Goal: Task Accomplishment & Management: Complete application form

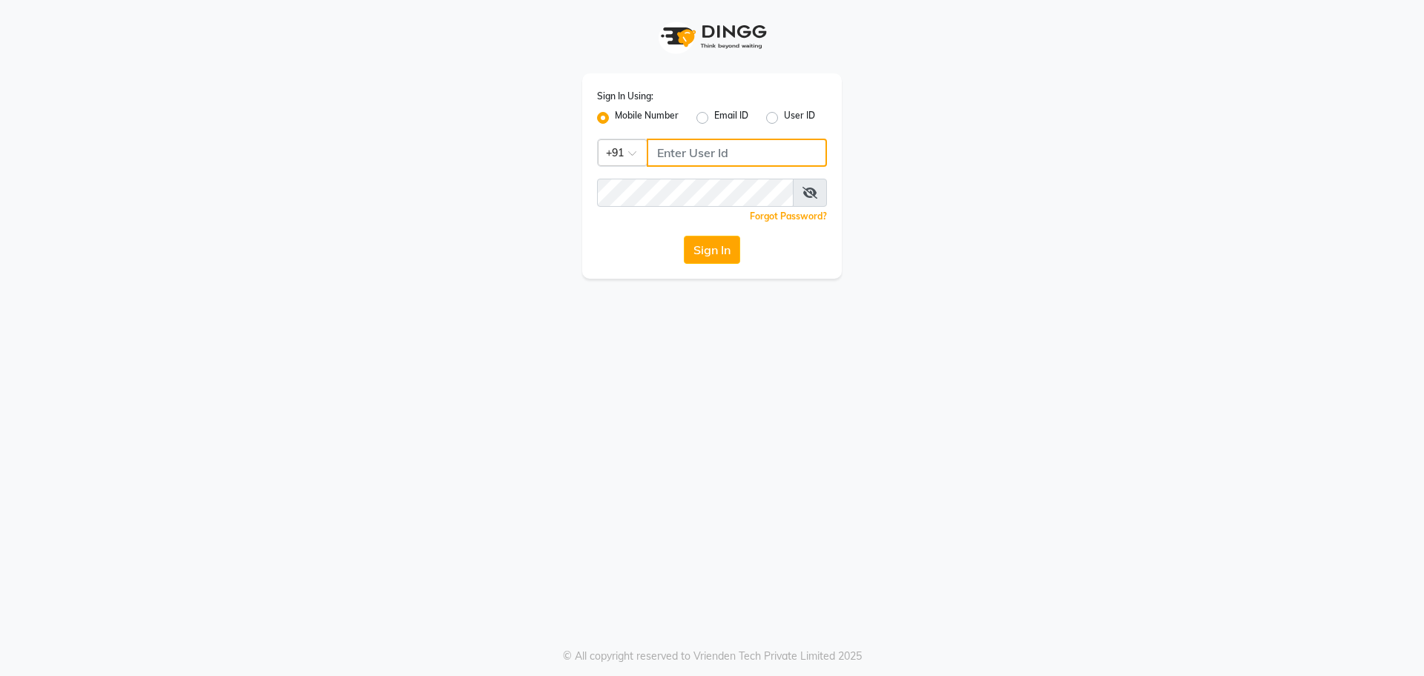
type input "8368858989"
click at [705, 256] on button "Sign In" at bounding box center [712, 250] width 56 height 28
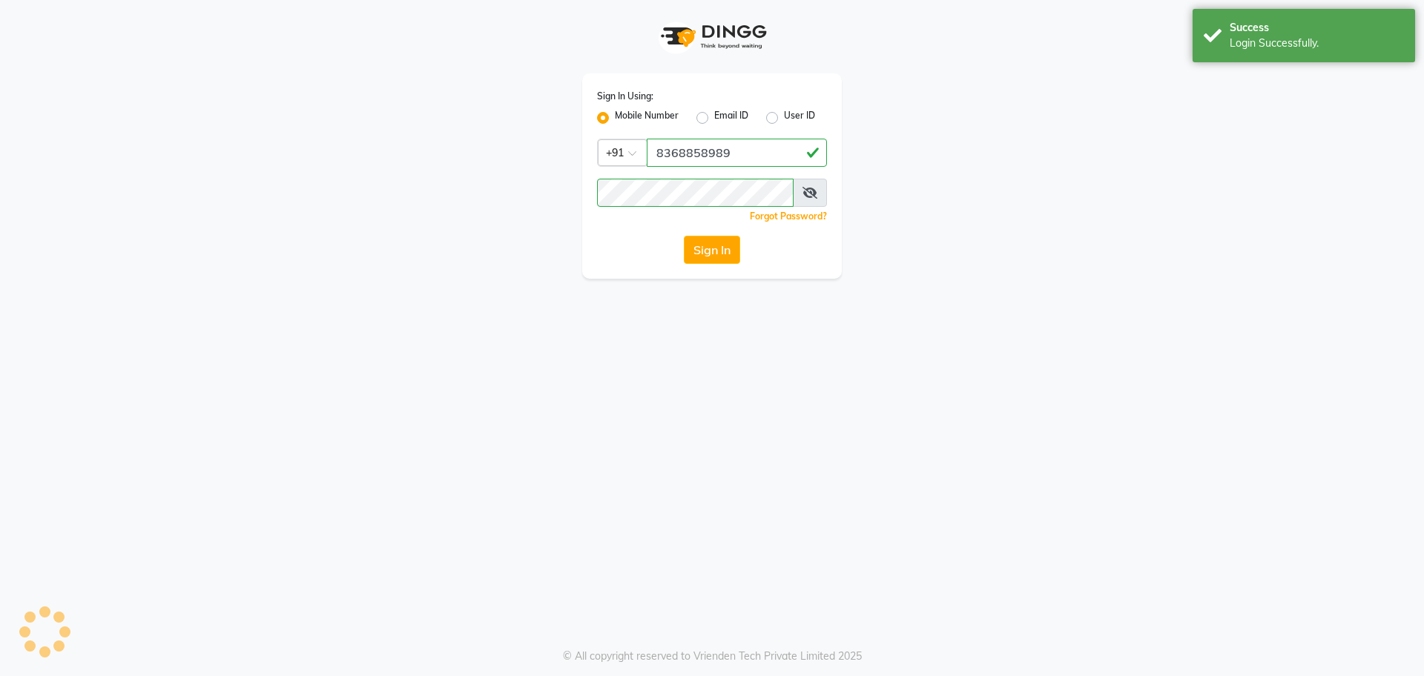
select select "service"
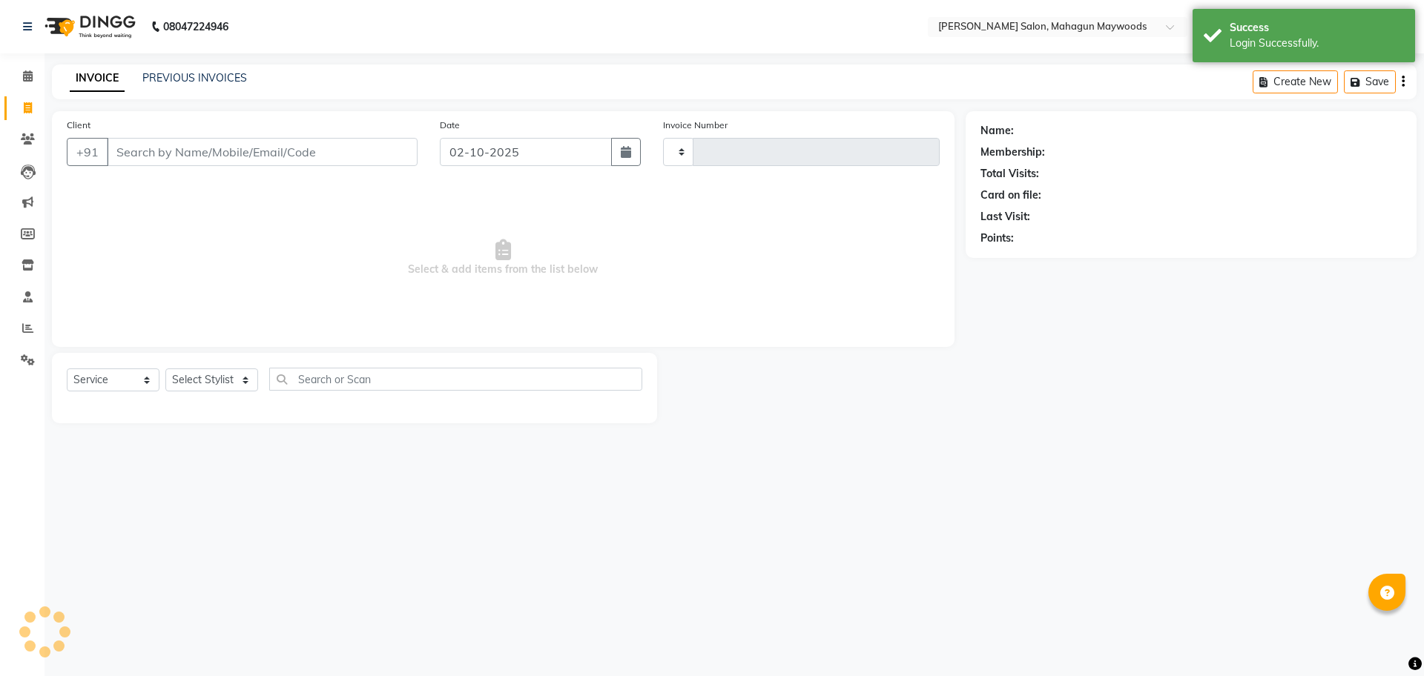
select select "en"
type input "3212"
select select "6425"
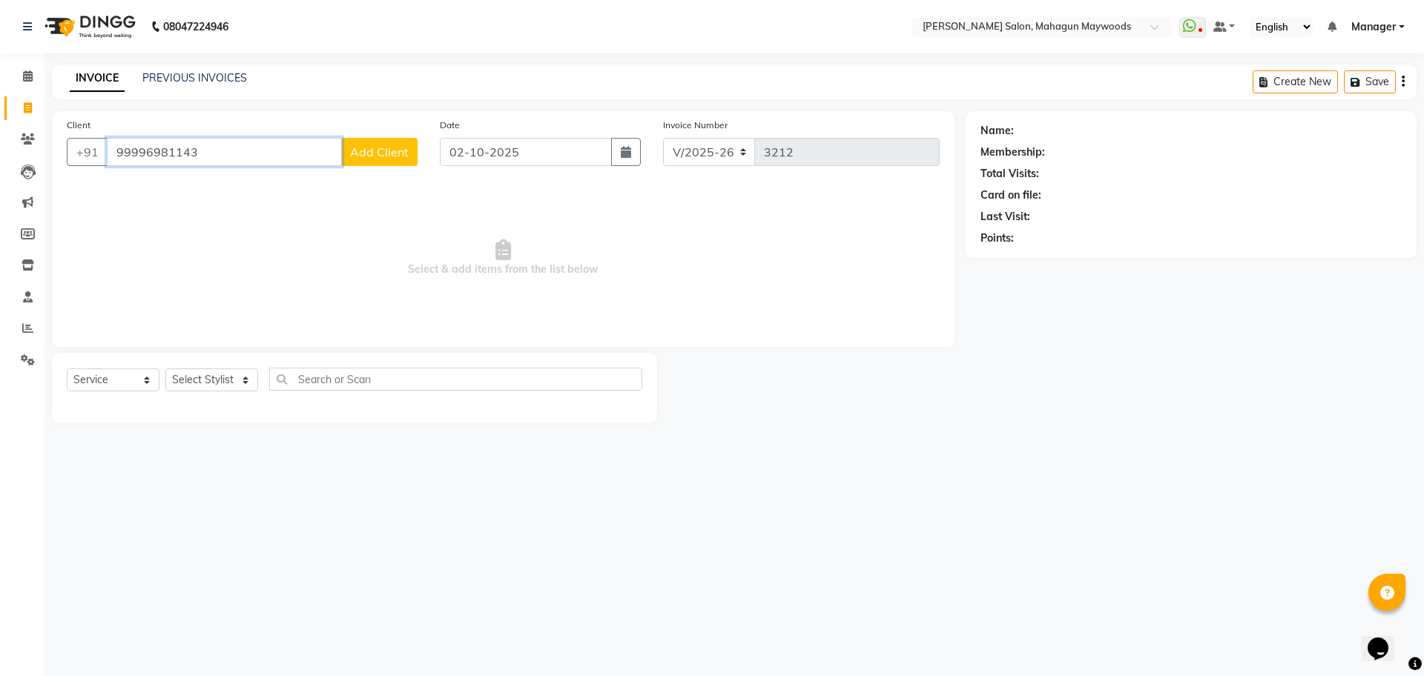
click at [123, 148] on input "99996981143" at bounding box center [224, 152] width 235 height 28
type input "9996981143"
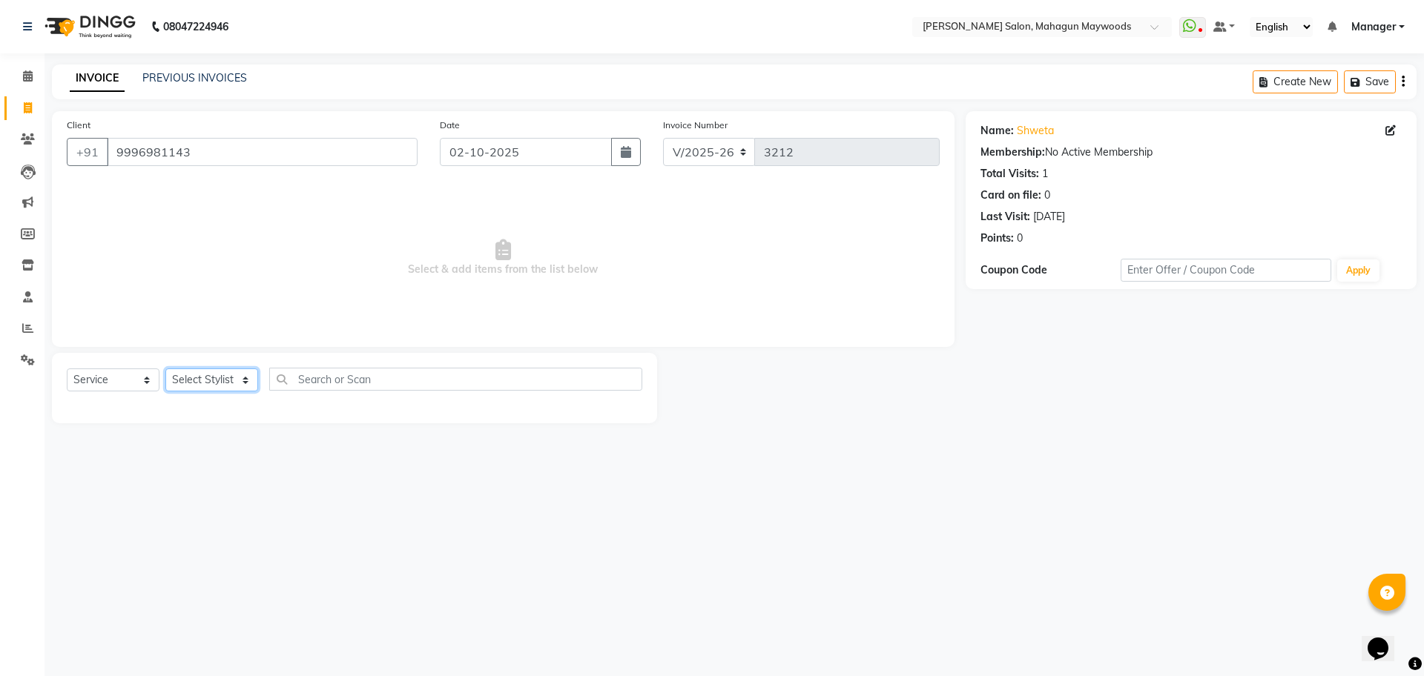
click at [243, 387] on select "Select Stylist Aarti Amit Gautam Manager Pranshant Ji Rahul Riya Sagar Shyam V …" at bounding box center [211, 380] width 93 height 23
select select "48622"
click at [165, 369] on select "Select Stylist Aarti Amit Gautam Manager Pranshant Ji Rahul Riya Sagar Shyam V …" at bounding box center [211, 380] width 93 height 23
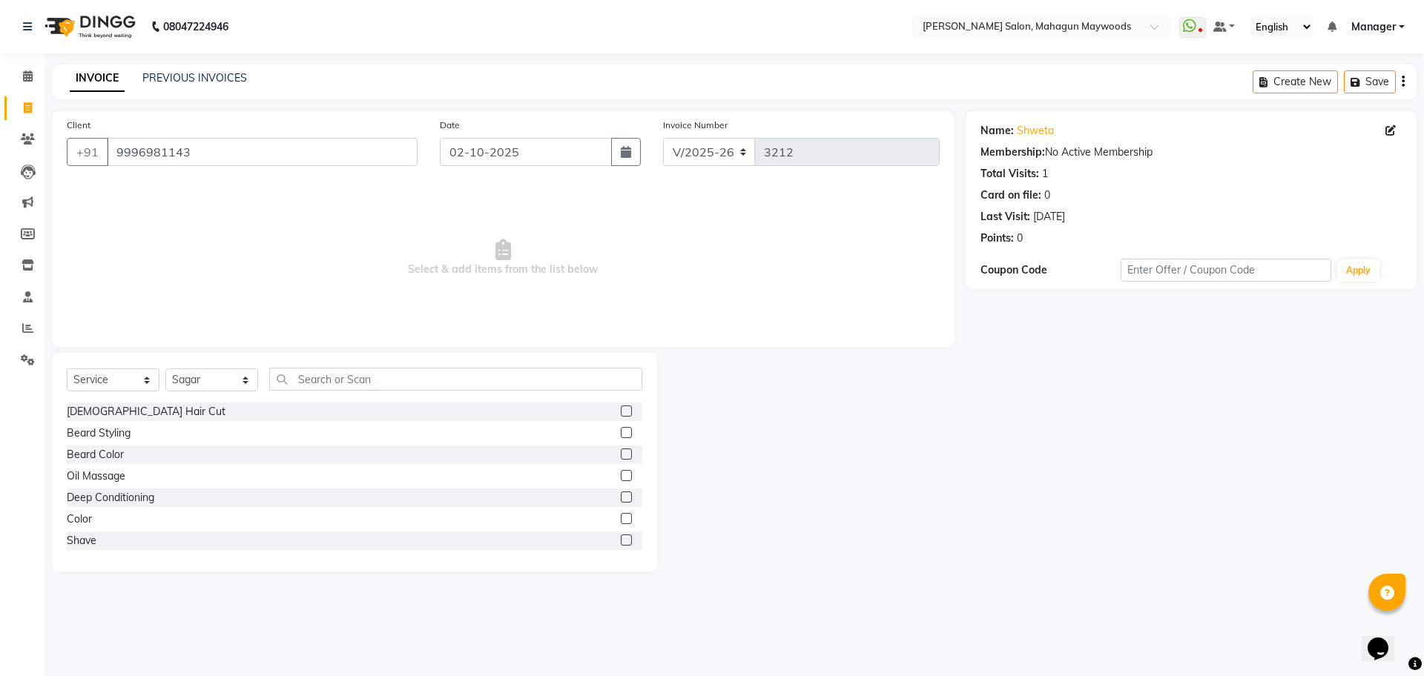
click at [621, 409] on label at bounding box center [626, 411] width 11 height 11
click at [621, 409] on input "checkbox" at bounding box center [626, 412] width 10 height 10
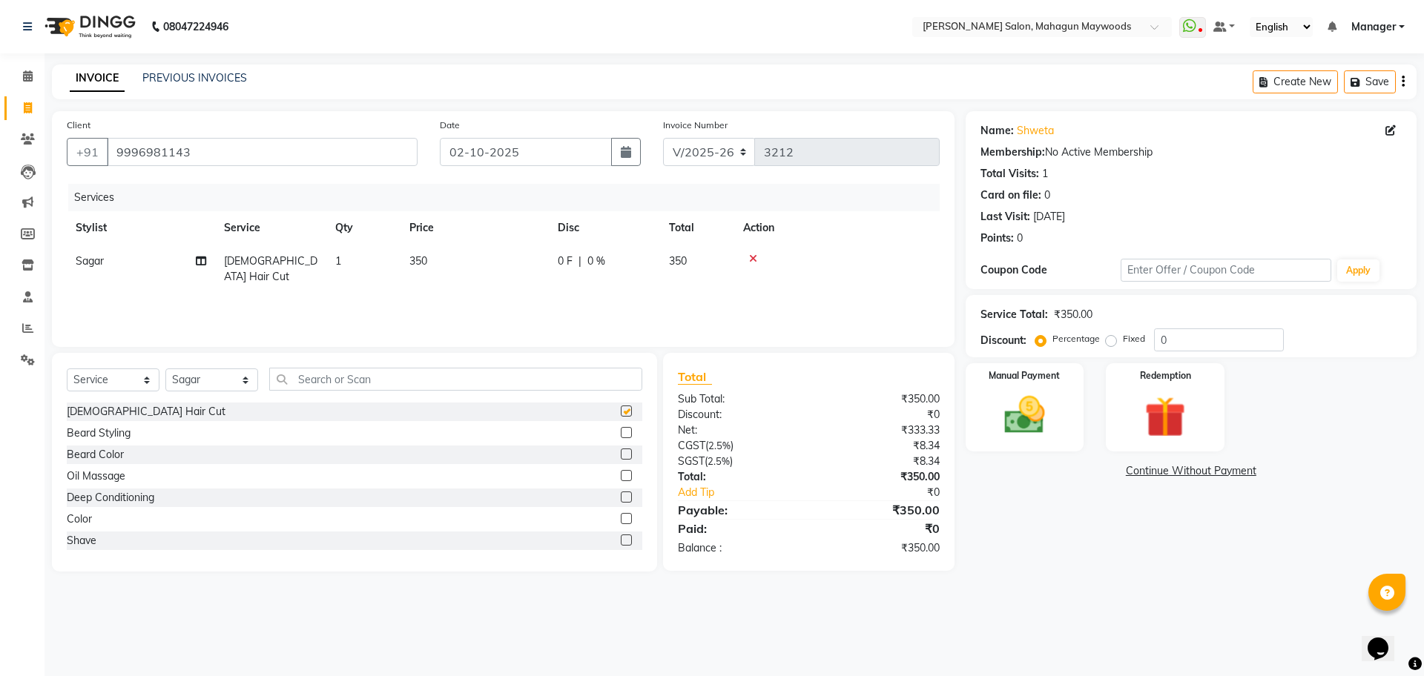
checkbox input "false"
click at [436, 257] on td "350" at bounding box center [475, 269] width 148 height 49
select select "48622"
click at [519, 265] on input "350" at bounding box center [544, 265] width 131 height 23
type input "3"
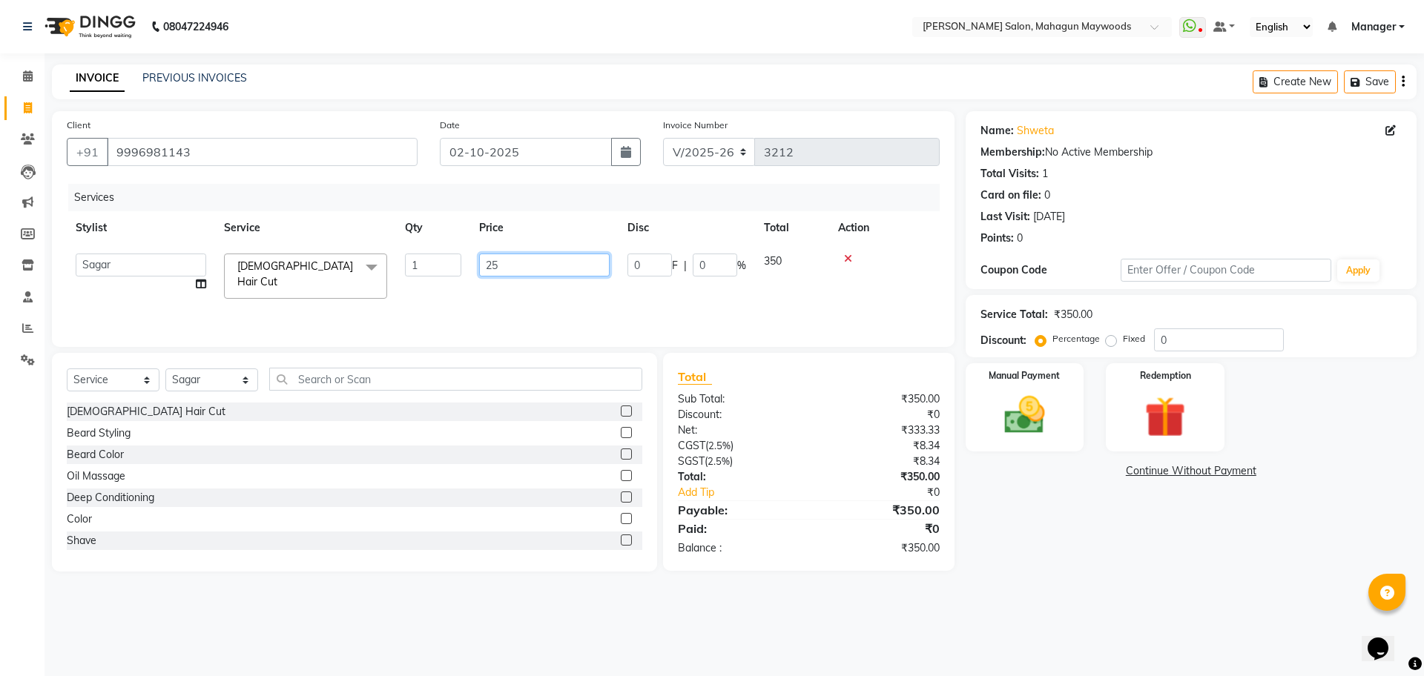
type input "250"
click at [521, 288] on div "Services Stylist Service Qty Price Disc Total Action Sagar Male Hair Cut 1 250 …" at bounding box center [503, 258] width 873 height 148
click at [1144, 415] on img at bounding box center [1164, 417] width 69 height 53
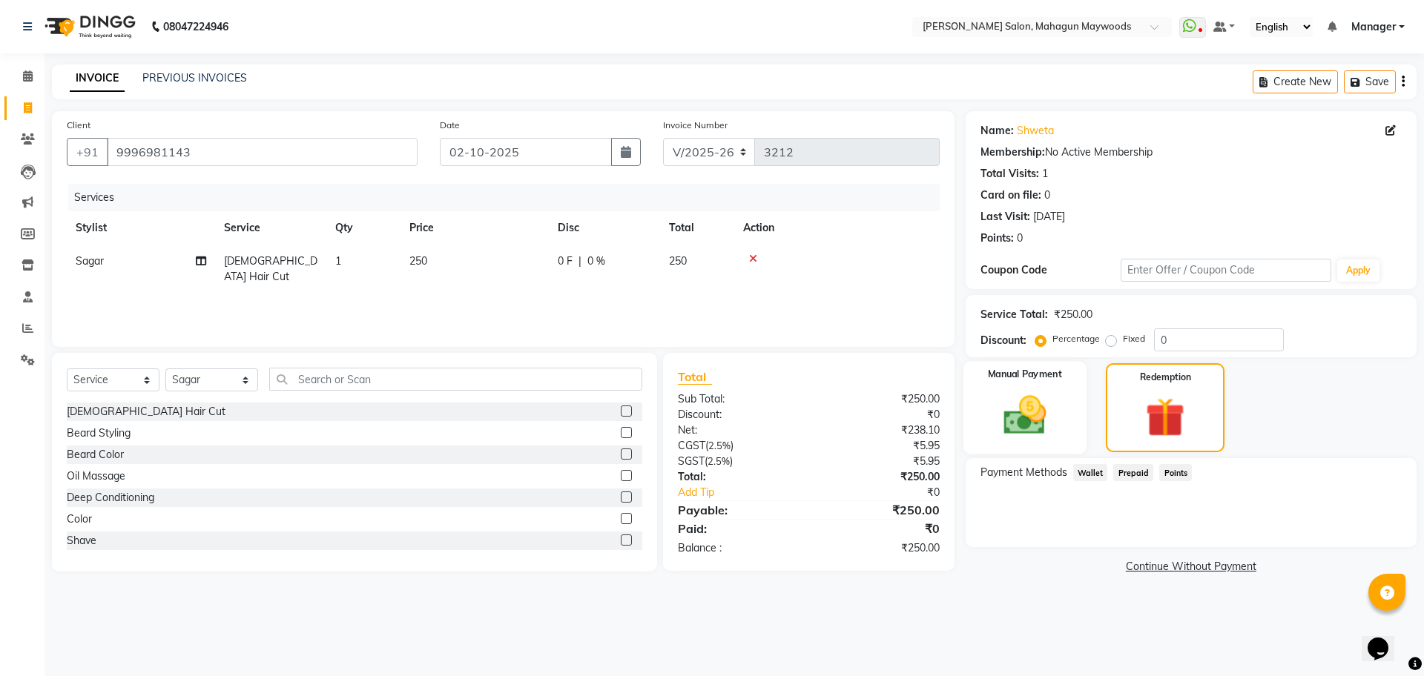
click at [1064, 434] on div "Manual Payment" at bounding box center [1024, 408] width 123 height 93
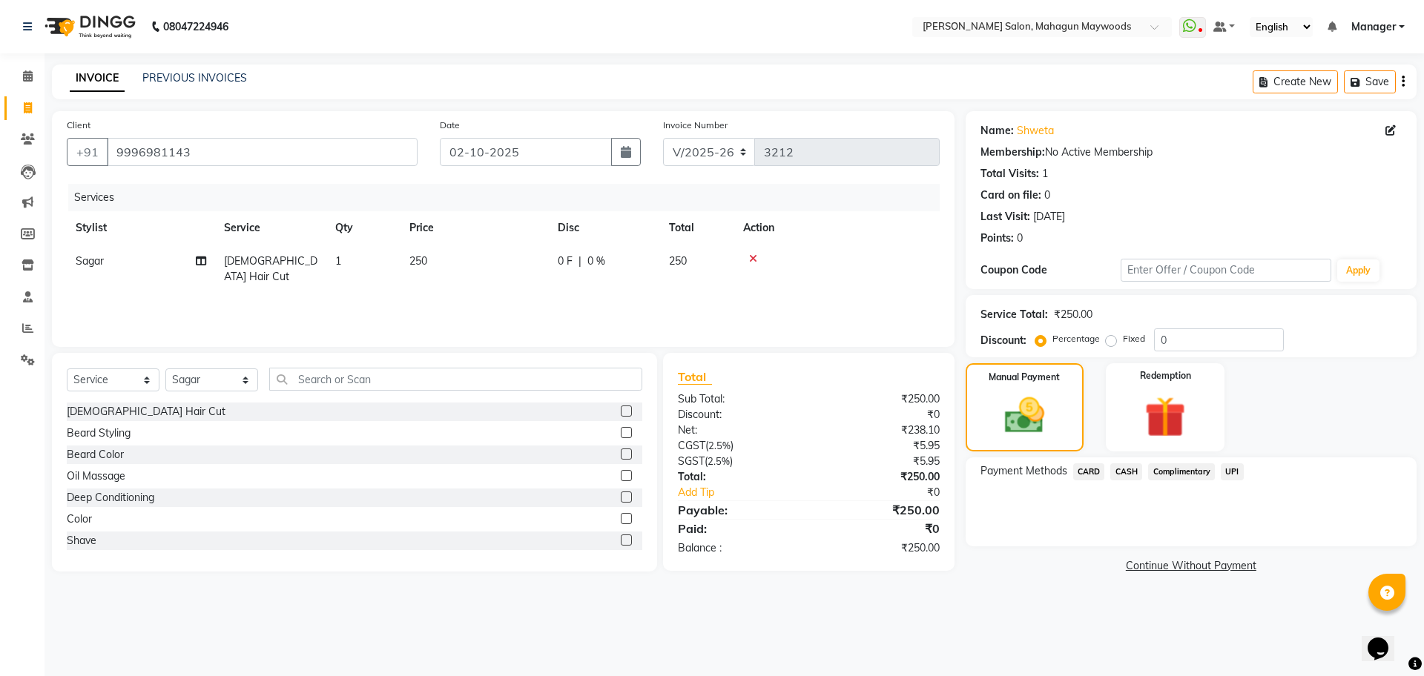
click at [1230, 469] on span "UPI" at bounding box center [1232, 472] width 23 height 17
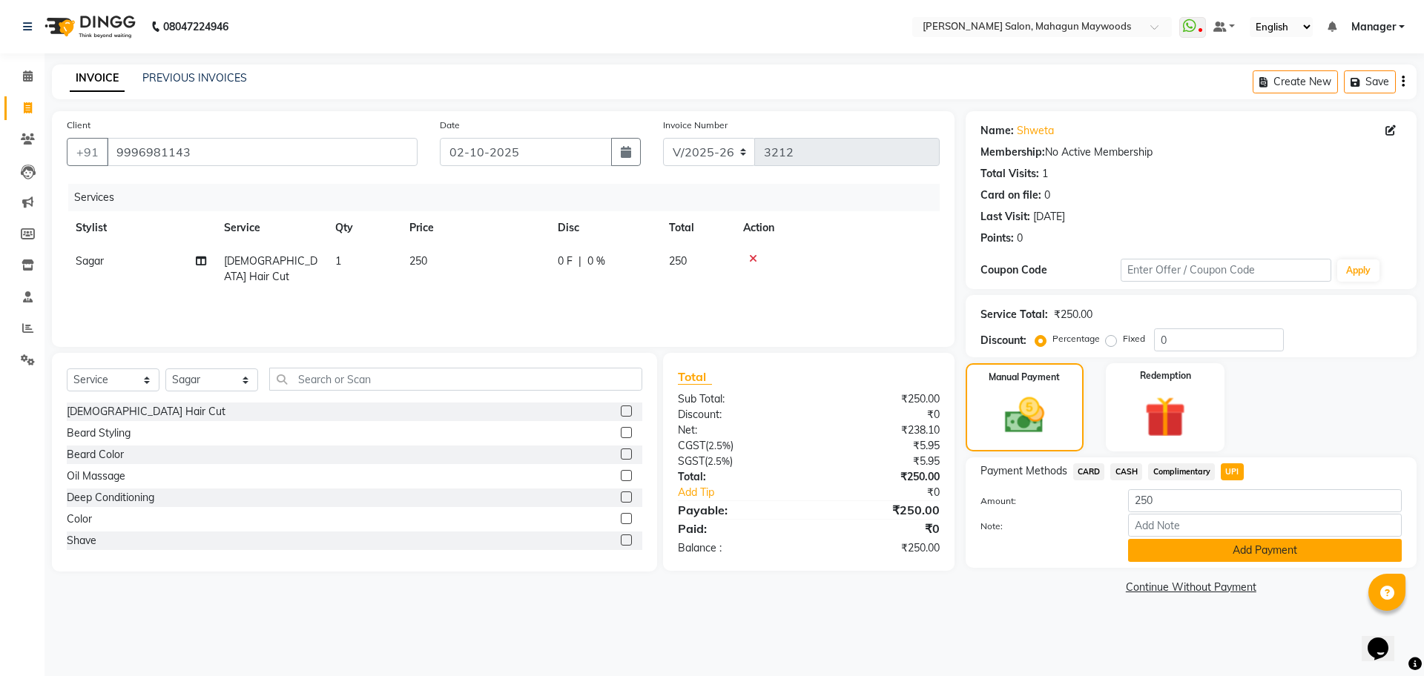
click at [1232, 553] on button "Add Payment" at bounding box center [1265, 550] width 274 height 23
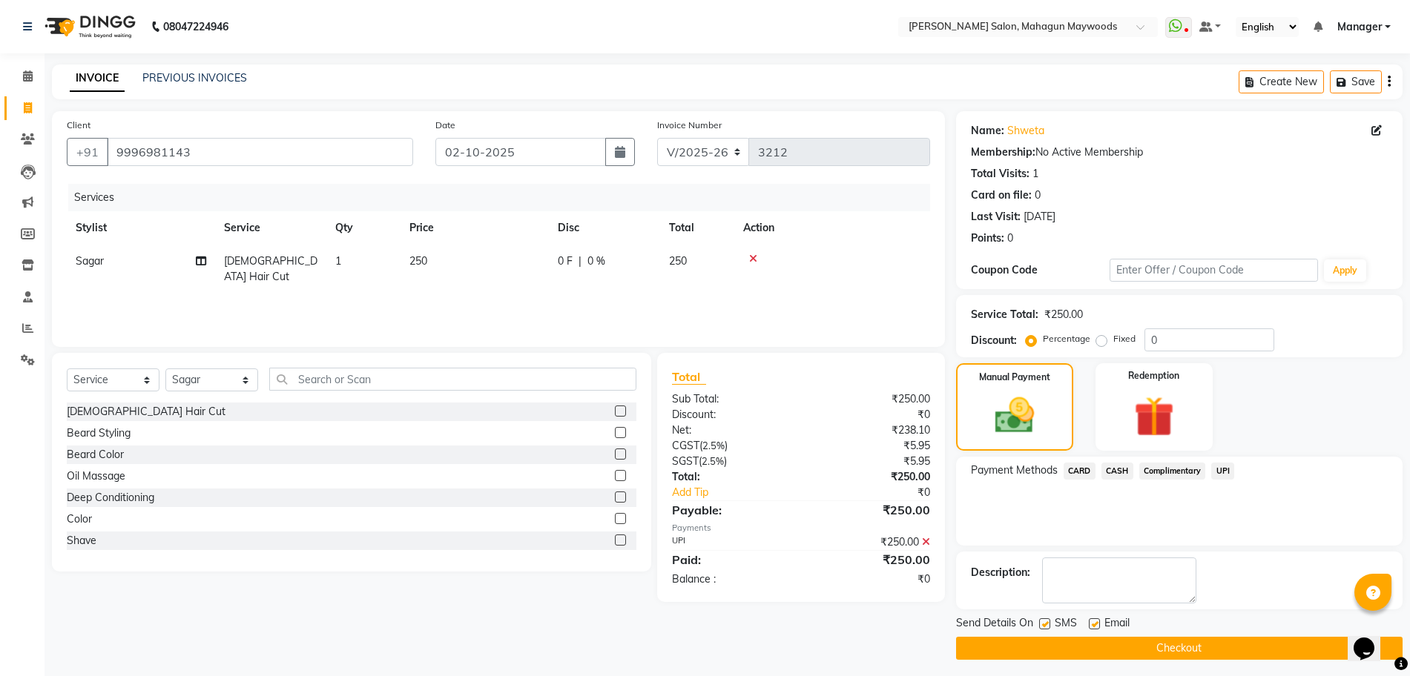
click at [1221, 645] on button "Checkout" at bounding box center [1179, 648] width 446 height 23
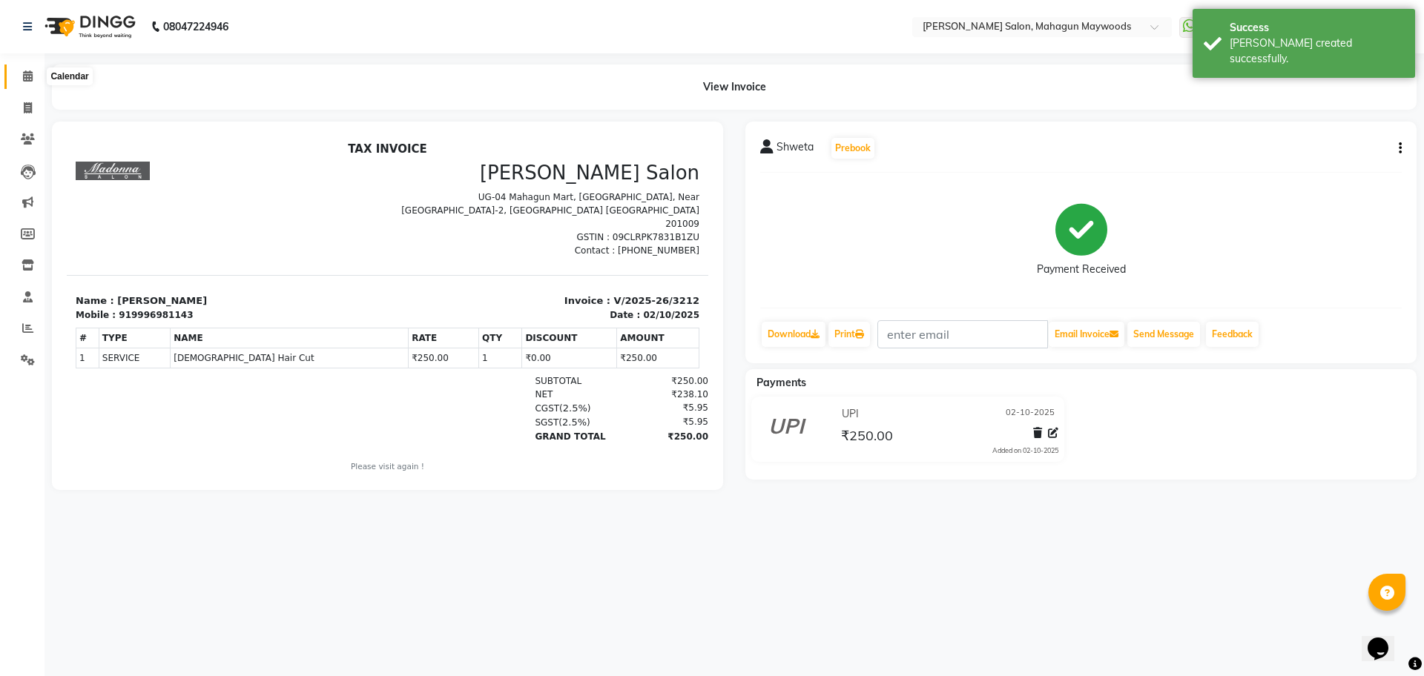
click at [24, 74] on icon at bounding box center [28, 75] width 10 height 11
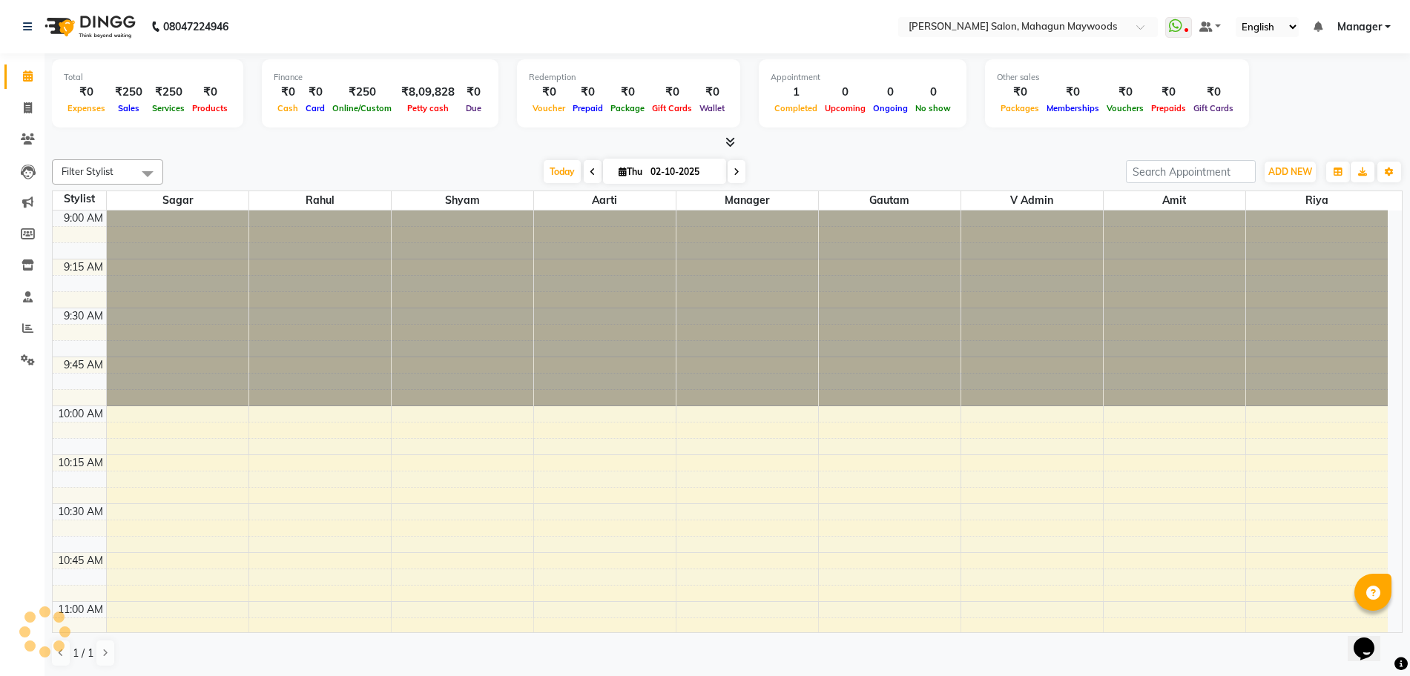
scroll to position [1, 0]
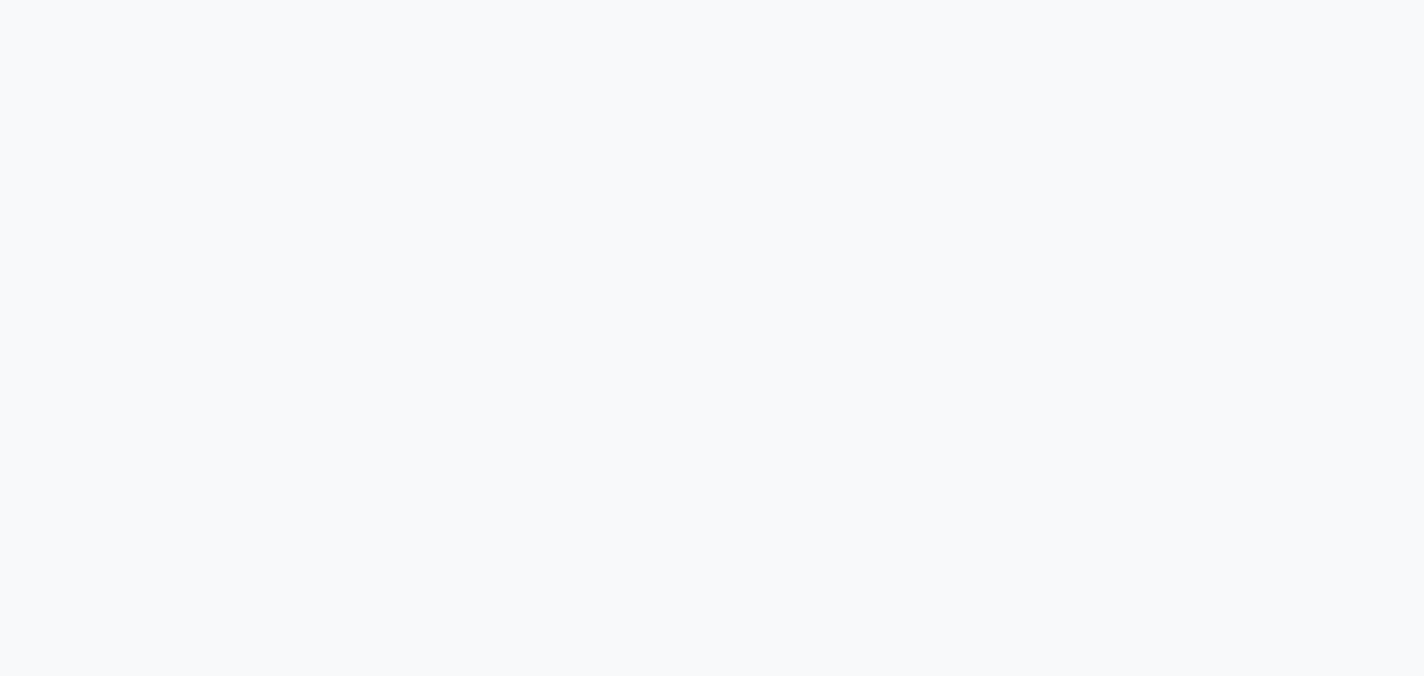
select select "service"
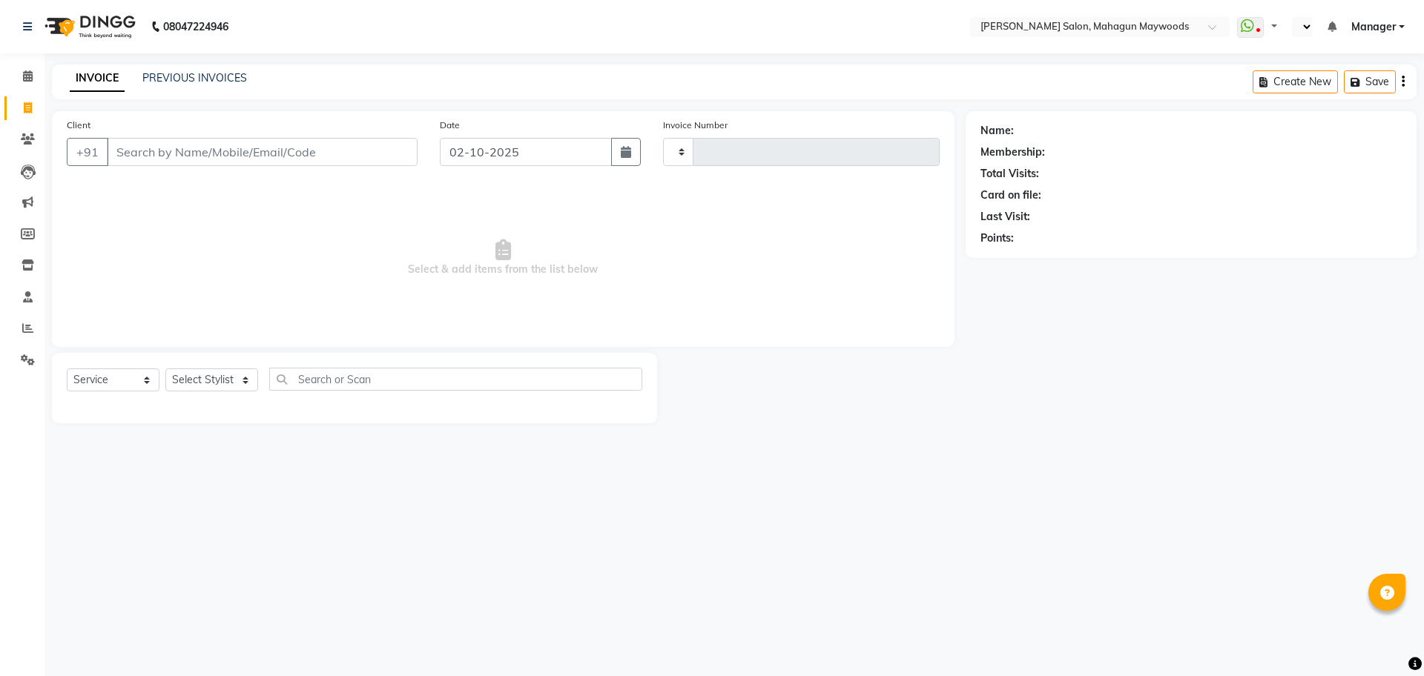
click at [312, 159] on input "Client" at bounding box center [262, 152] width 311 height 28
select select "en"
select select "6425"
type input "3213"
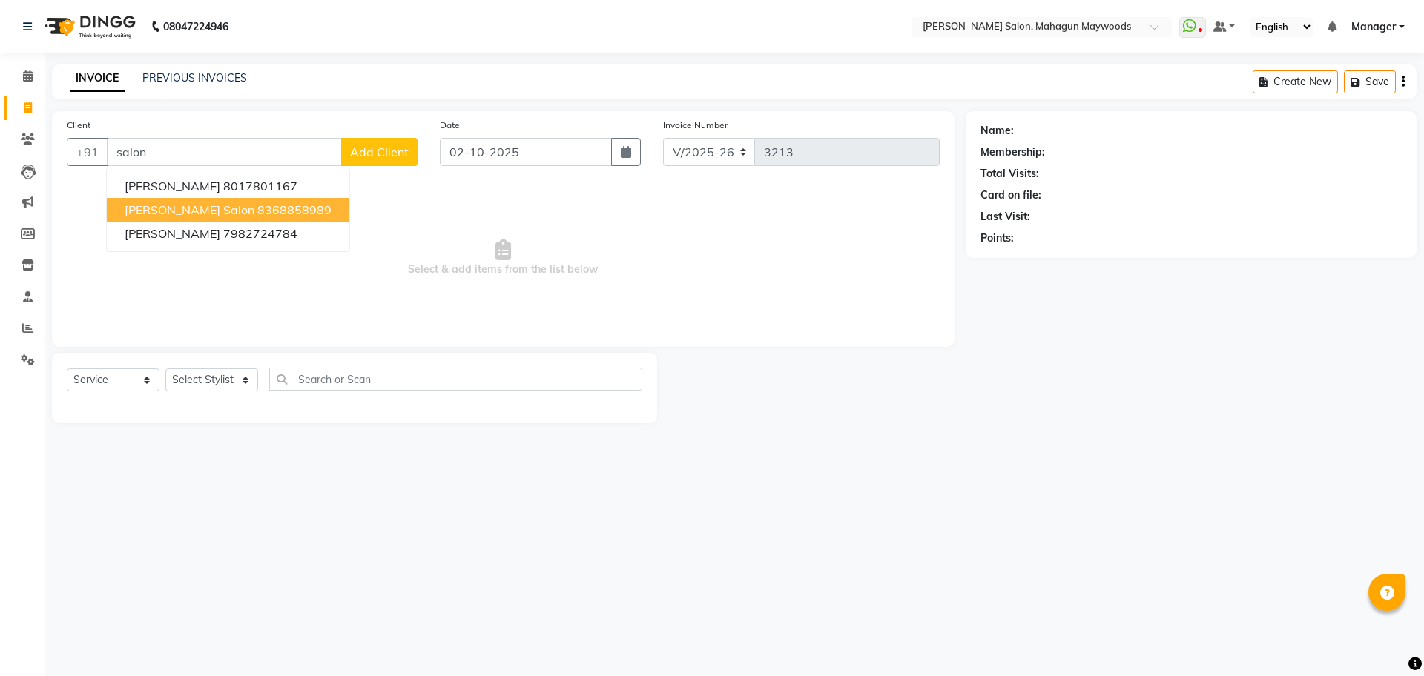
click at [257, 211] on ngb-highlight "8368858989" at bounding box center [294, 209] width 74 height 15
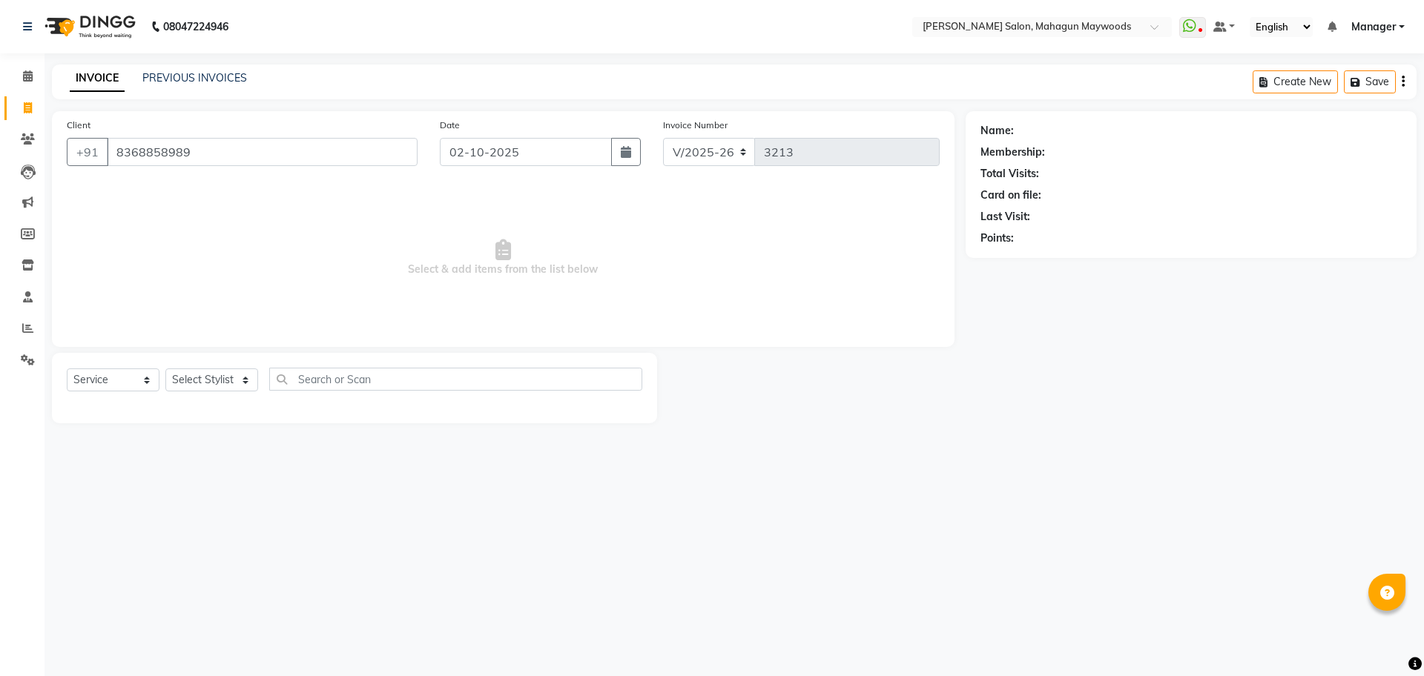
type input "8368858989"
click at [231, 383] on select "Select Stylist Aarti Amit Gautam Manager Pranshant Ji Rahul Riya Sagar Shyam V …" at bounding box center [211, 380] width 93 height 23
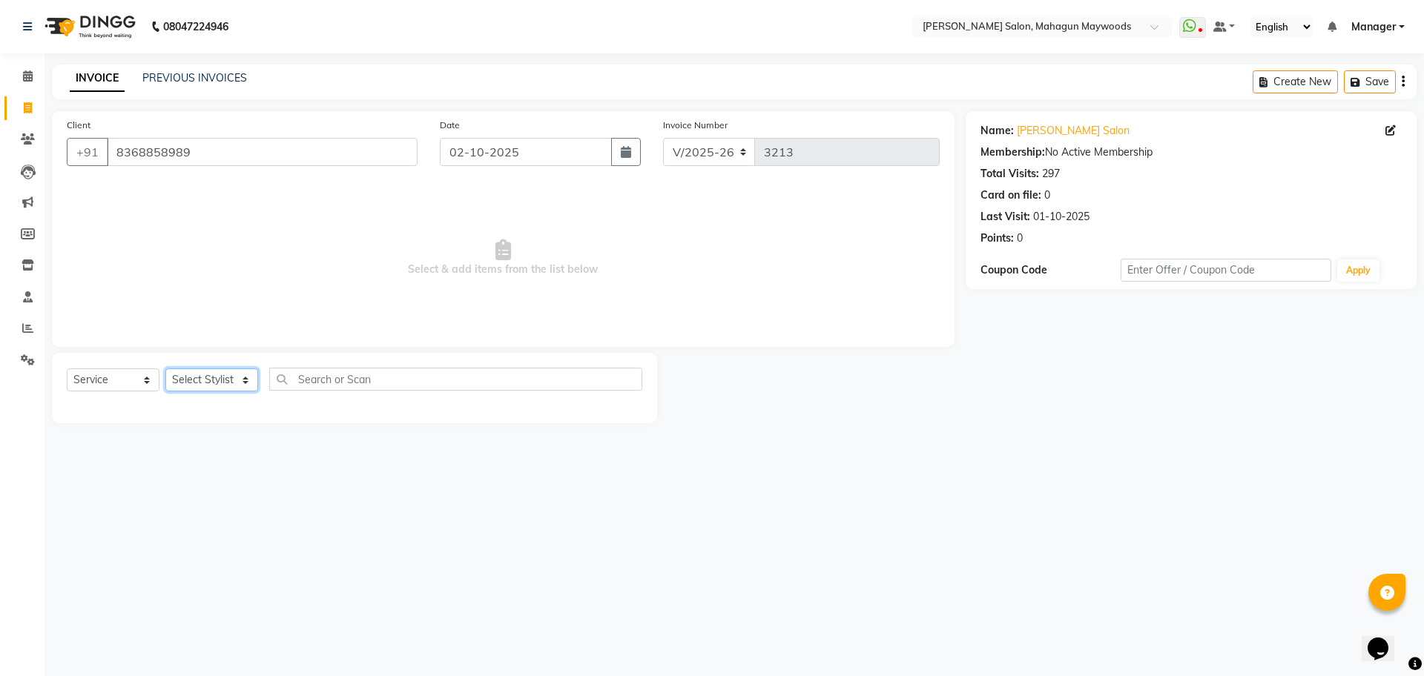
select select "48622"
click at [165, 369] on select "Select Stylist Aarti Amit Gautam Manager Pranshant Ji Rahul Riya Sagar Shyam V …" at bounding box center [211, 380] width 93 height 23
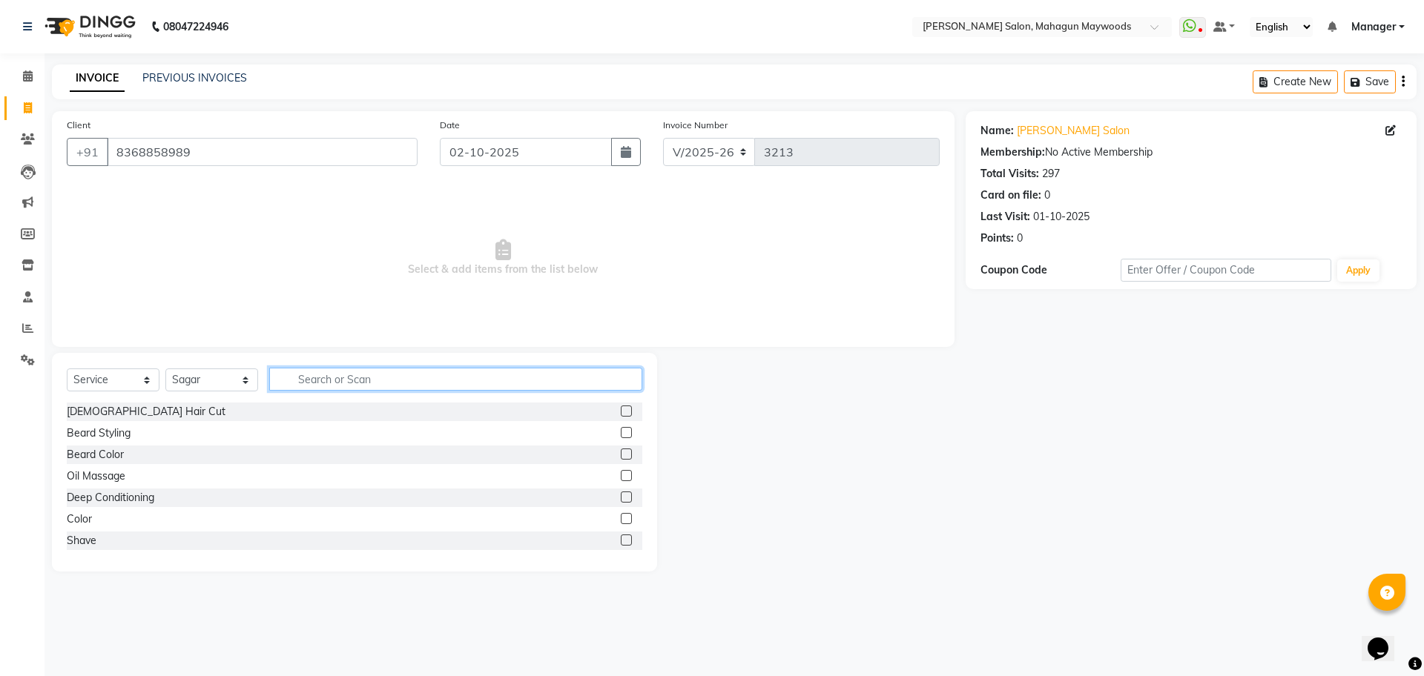
click at [296, 387] on input "text" at bounding box center [455, 379] width 373 height 23
click at [116, 428] on div "Beard Styling" at bounding box center [99, 434] width 64 height 16
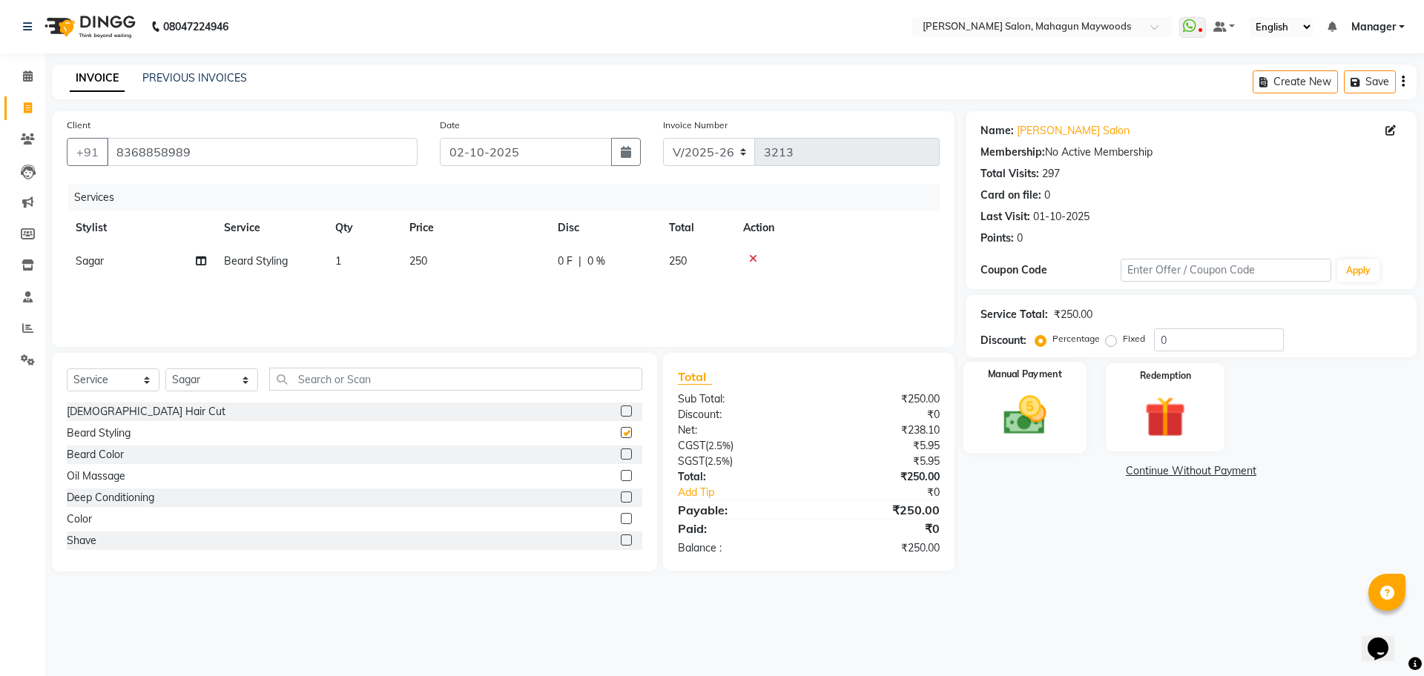
checkbox input "false"
click at [1010, 426] on img at bounding box center [1024, 415] width 69 height 49
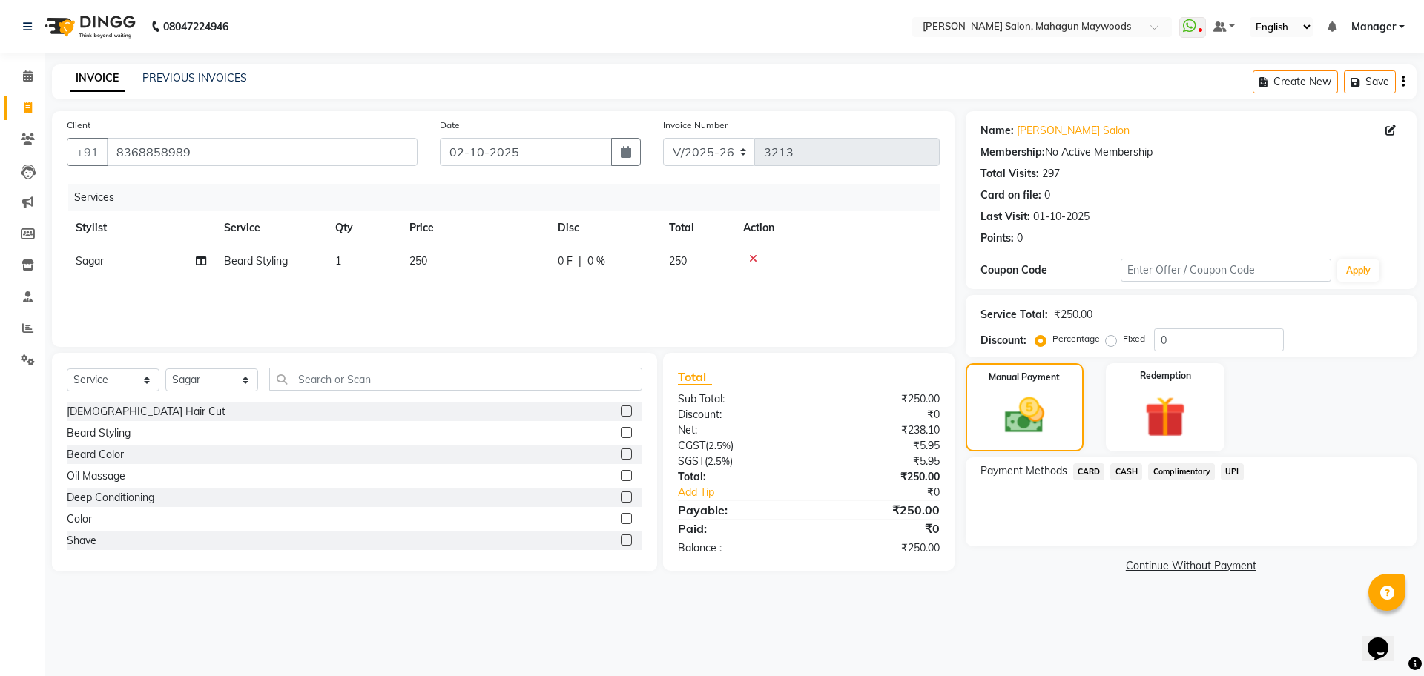
click at [1235, 474] on span "UPI" at bounding box center [1232, 472] width 23 height 17
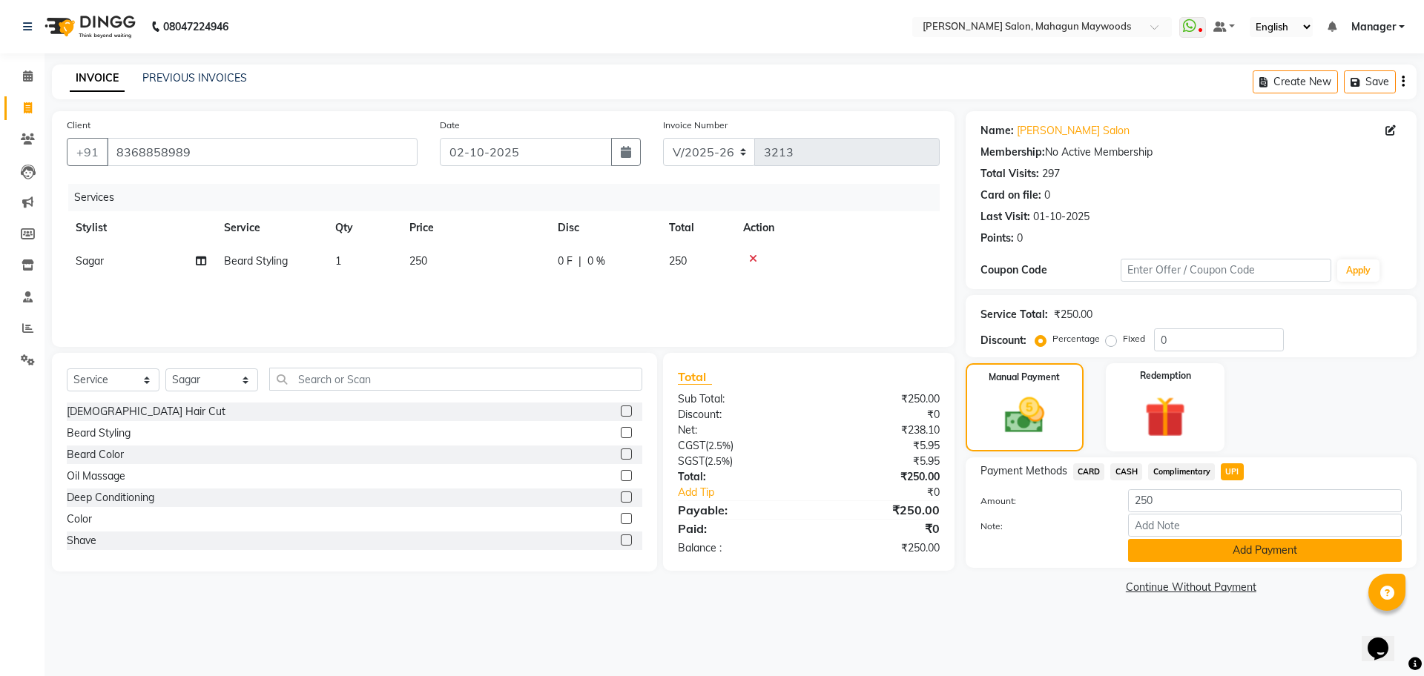
click at [1233, 553] on button "Add Payment" at bounding box center [1265, 550] width 274 height 23
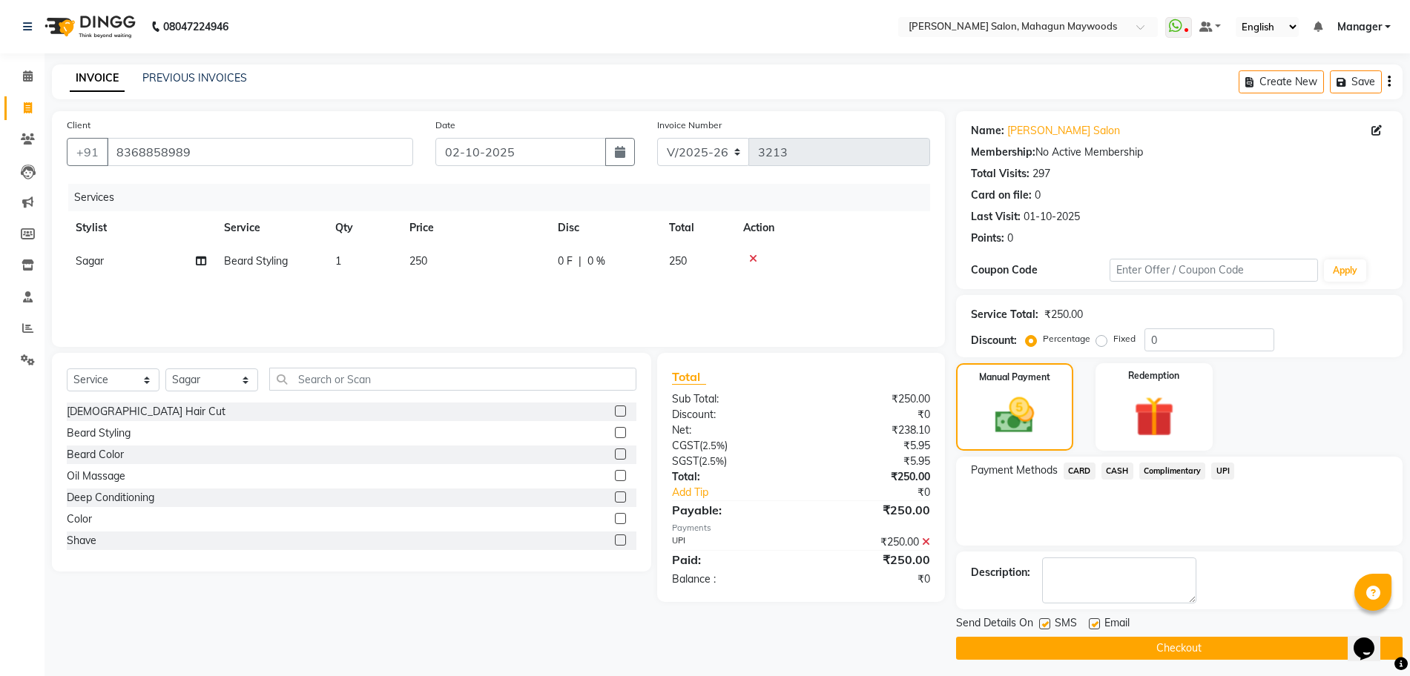
click at [1158, 644] on button "Checkout" at bounding box center [1179, 648] width 446 height 23
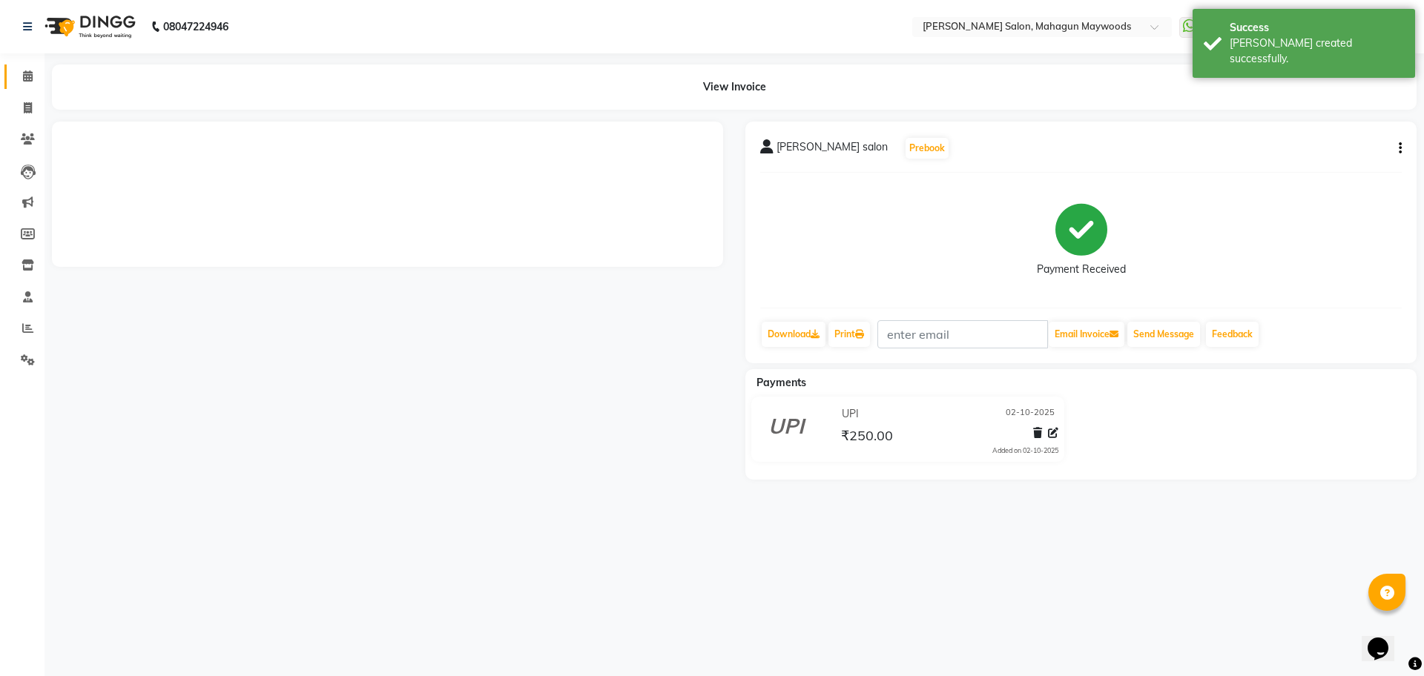
click at [27, 76] on icon at bounding box center [28, 75] width 10 height 11
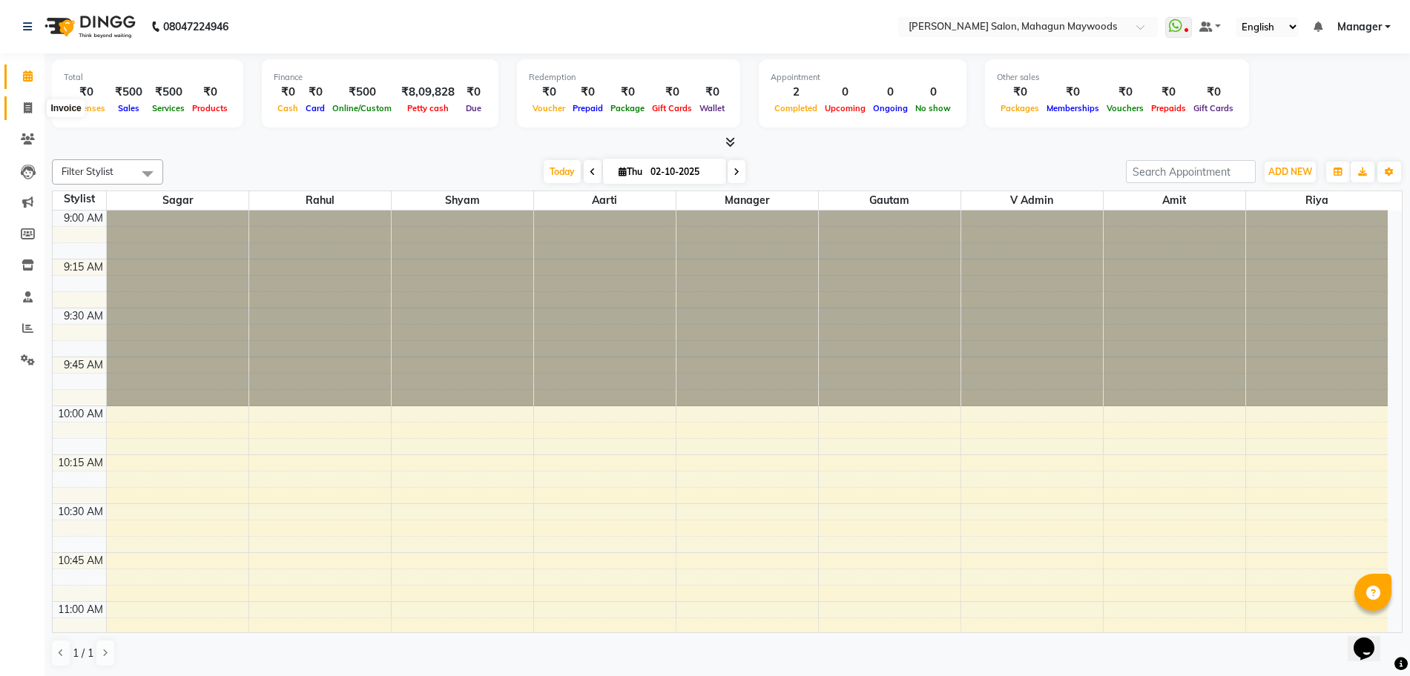
click at [33, 110] on span at bounding box center [28, 108] width 26 height 17
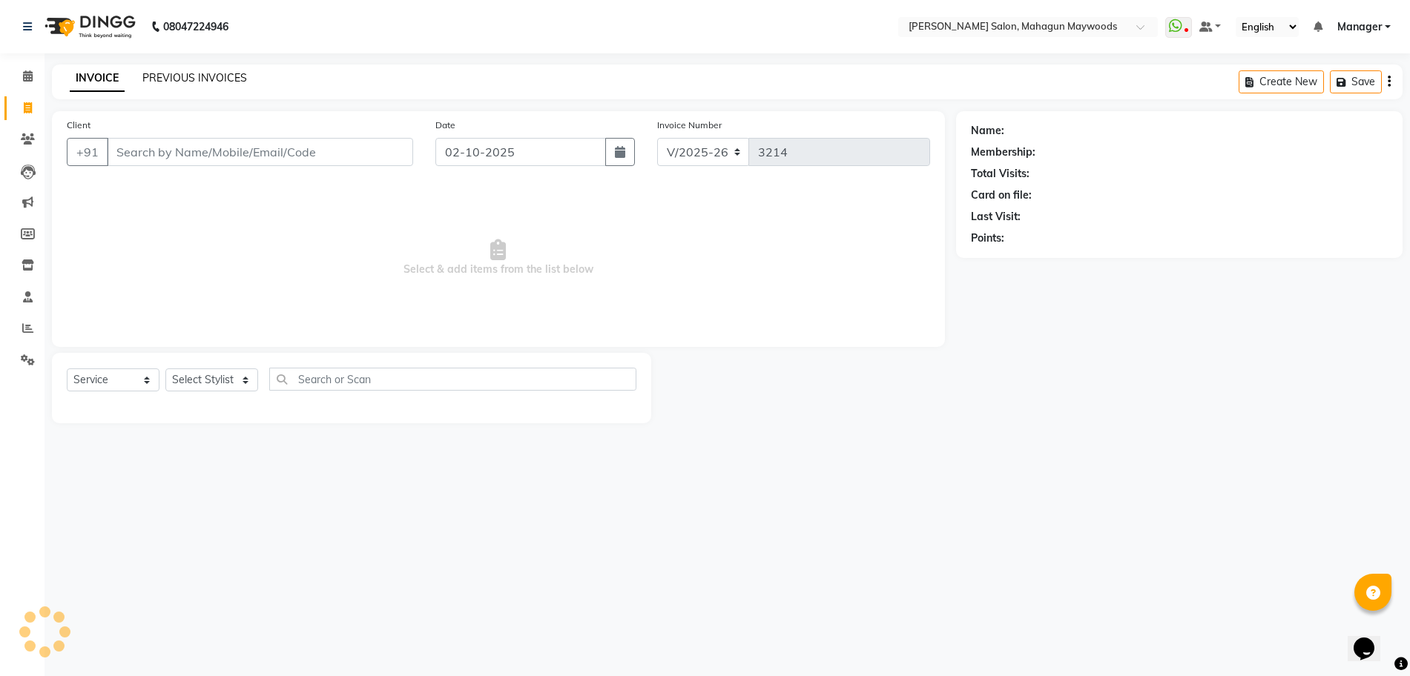
click at [192, 72] on link "PREVIOUS INVOICES" at bounding box center [194, 77] width 105 height 13
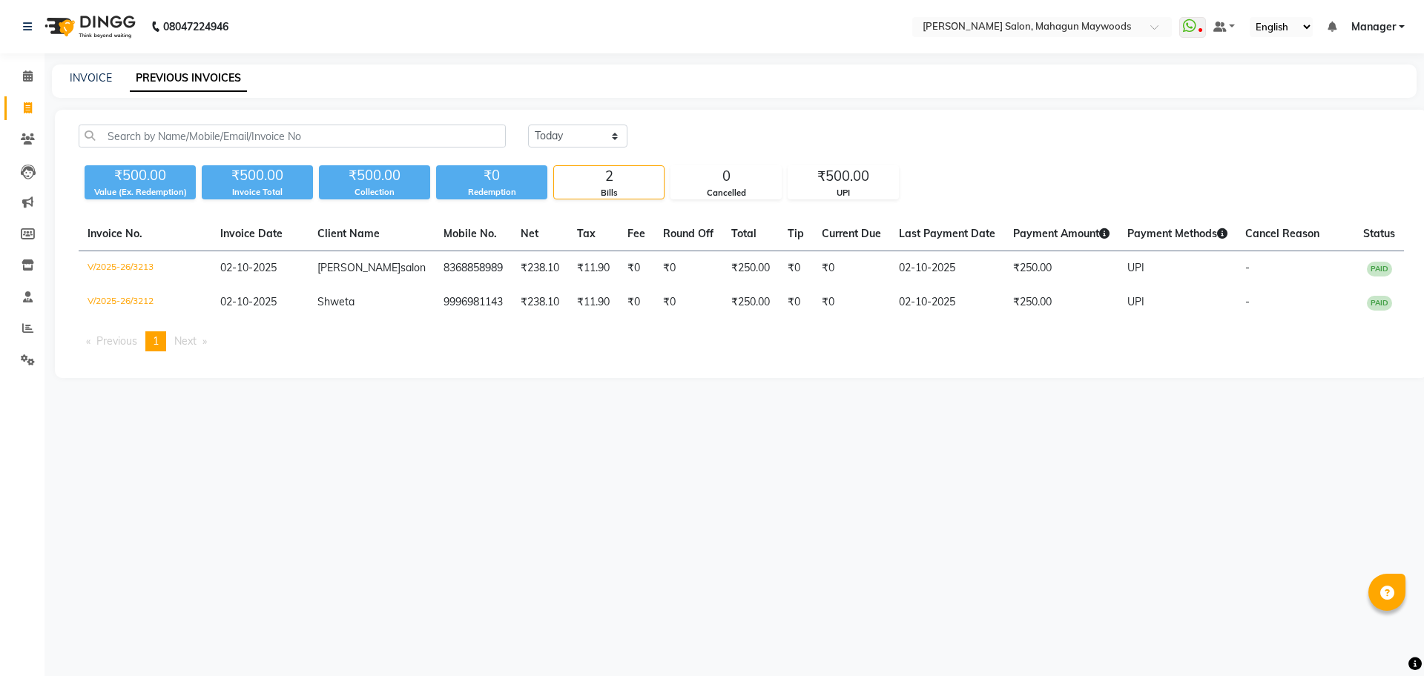
click at [25, 119] on link "Invoice" at bounding box center [22, 108] width 36 height 24
select select "service"
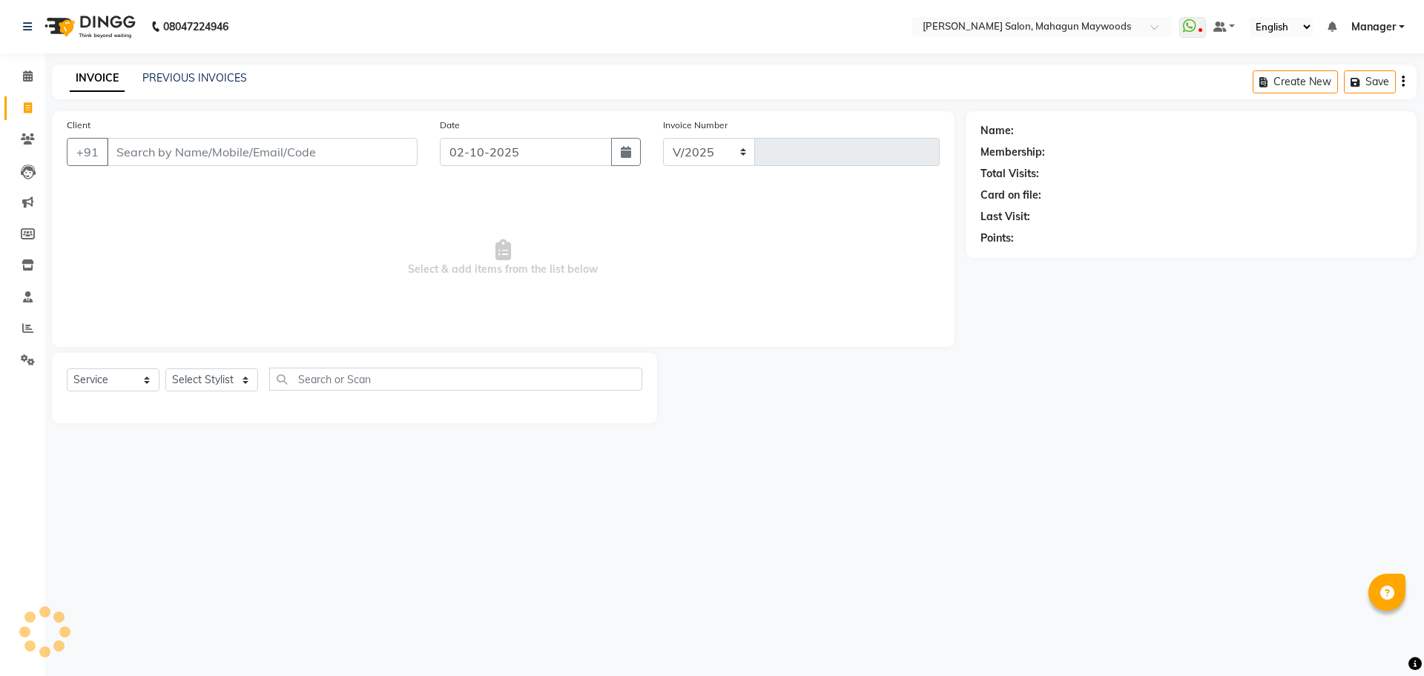
click at [188, 156] on input "Client" at bounding box center [262, 152] width 311 height 28
select select "6425"
type input "3214"
drag, startPoint x: 1083, startPoint y: 365, endPoint x: 891, endPoint y: 300, distance: 202.2
click at [1083, 365] on div "Name: Membership: Total Visits: Card on file: Last Visit: Points:" at bounding box center [1197, 267] width 462 height 312
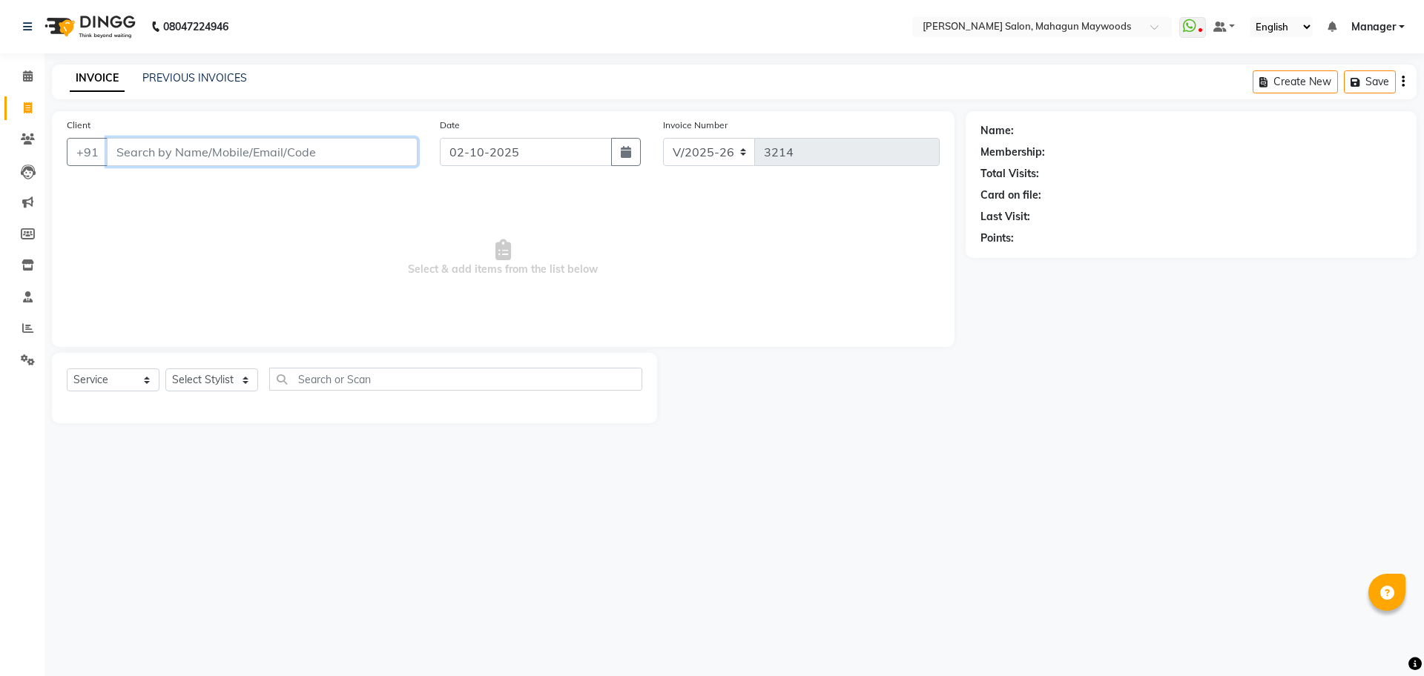
click at [292, 157] on input "Client" at bounding box center [262, 152] width 311 height 28
click at [185, 78] on link "PREVIOUS INVOICES" at bounding box center [194, 77] width 105 height 13
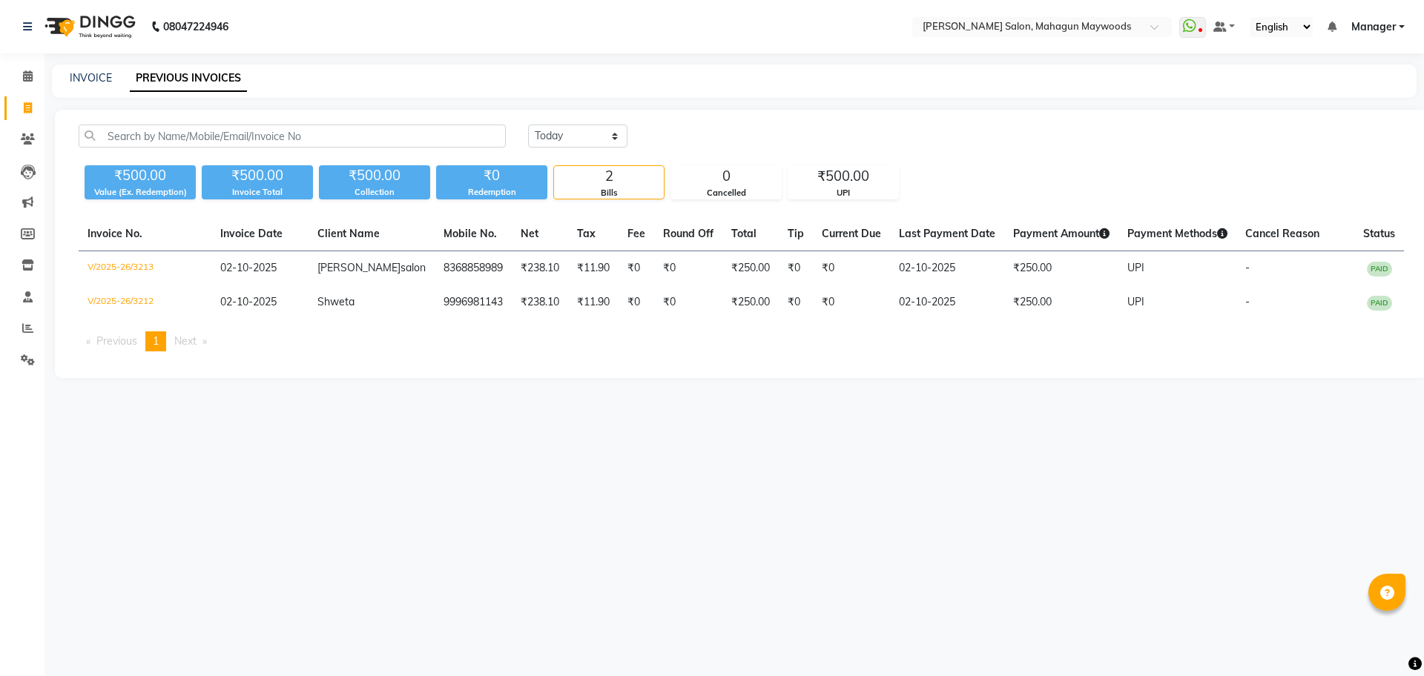
click at [7, 95] on li "Invoice" at bounding box center [22, 109] width 45 height 32
click at [26, 107] on icon at bounding box center [28, 107] width 8 height 11
select select "service"
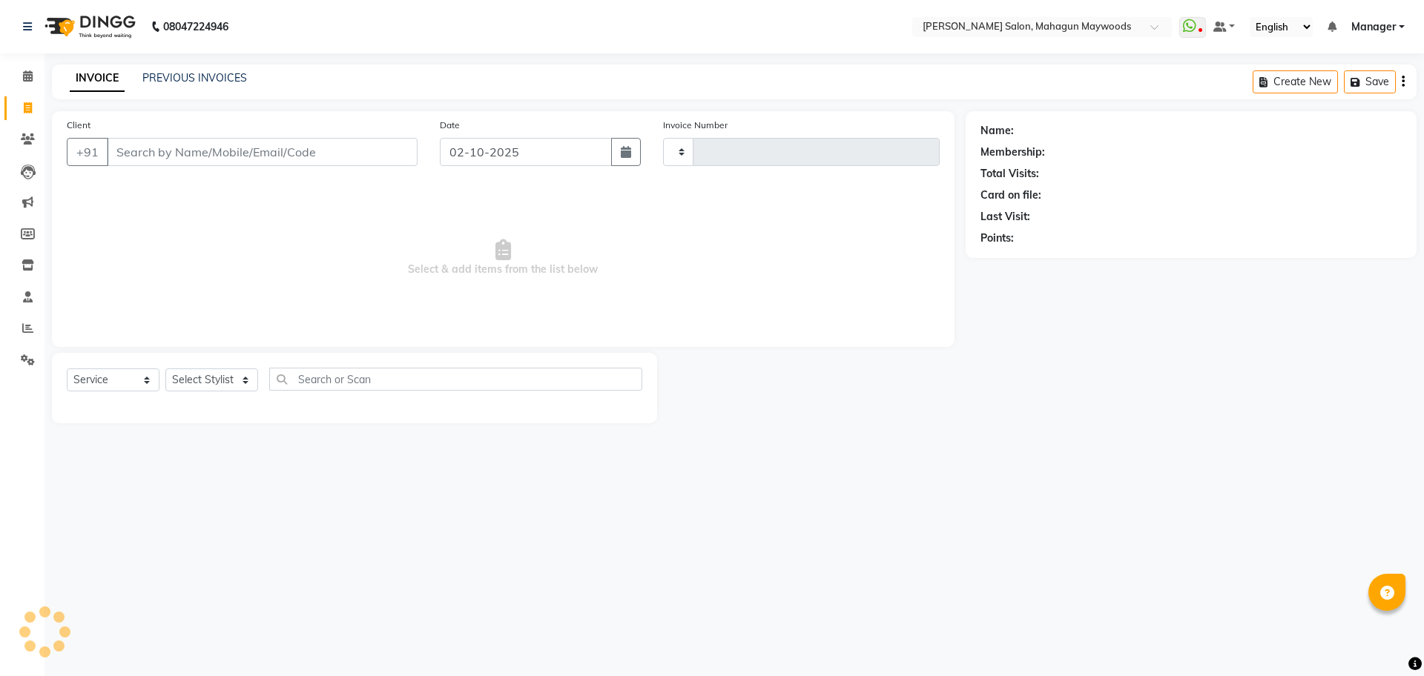
type input "3214"
select select "6425"
click at [179, 158] on input "Client" at bounding box center [262, 152] width 311 height 28
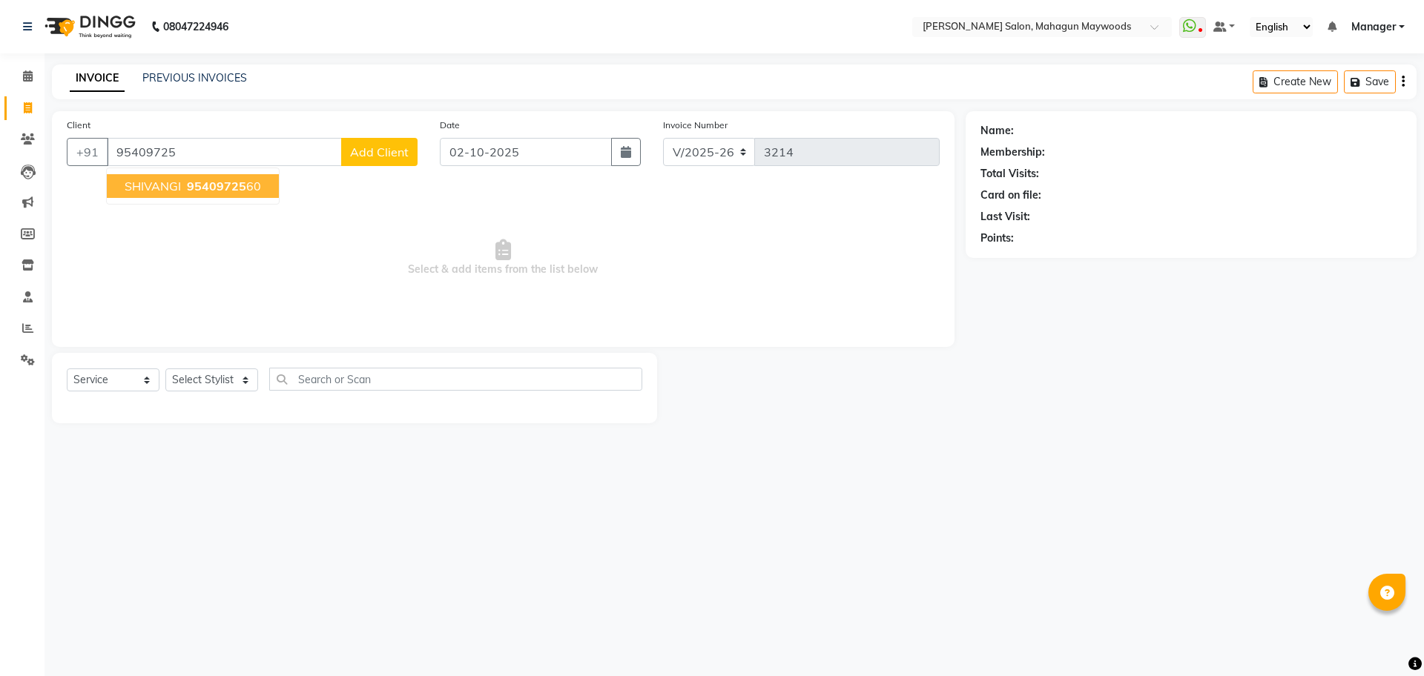
click at [182, 177] on button "SHIVANGI 95409725 60" at bounding box center [193, 186] width 172 height 24
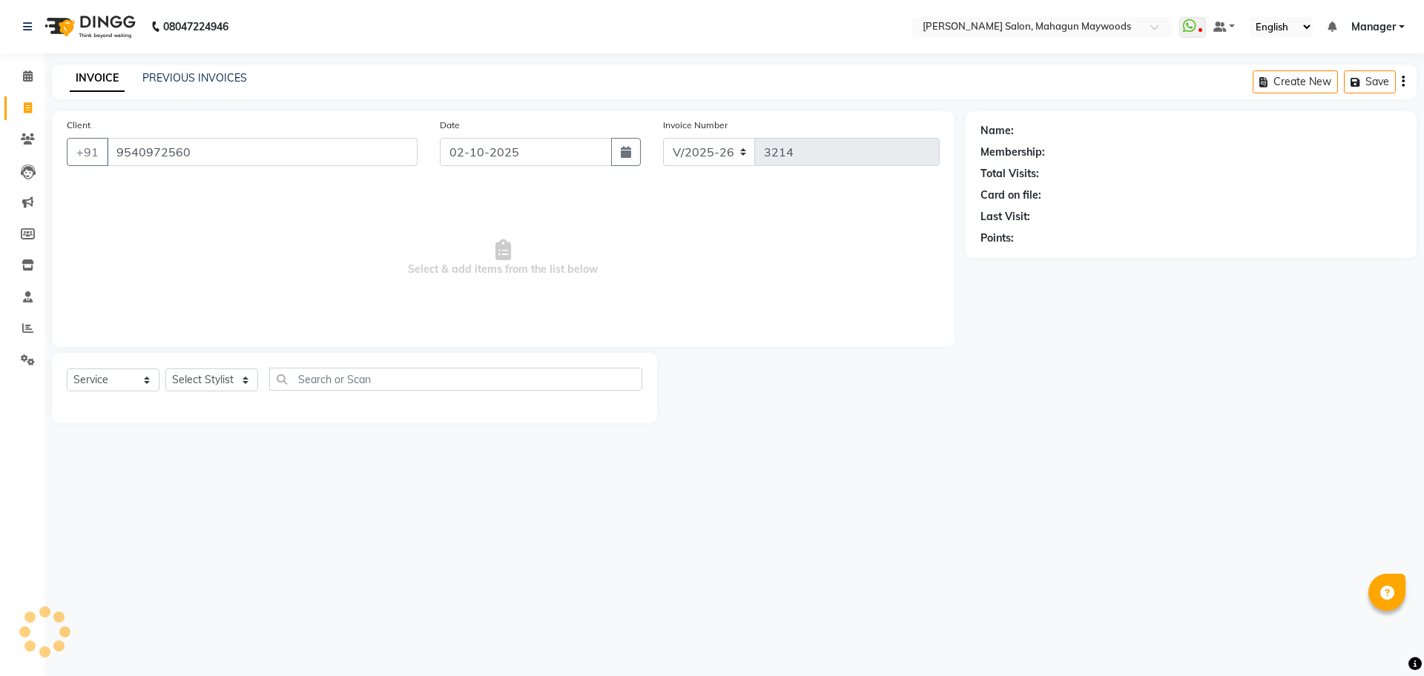
type input "9540972560"
click at [1021, 265] on button "button" at bounding box center [1022, 260] width 10 height 16
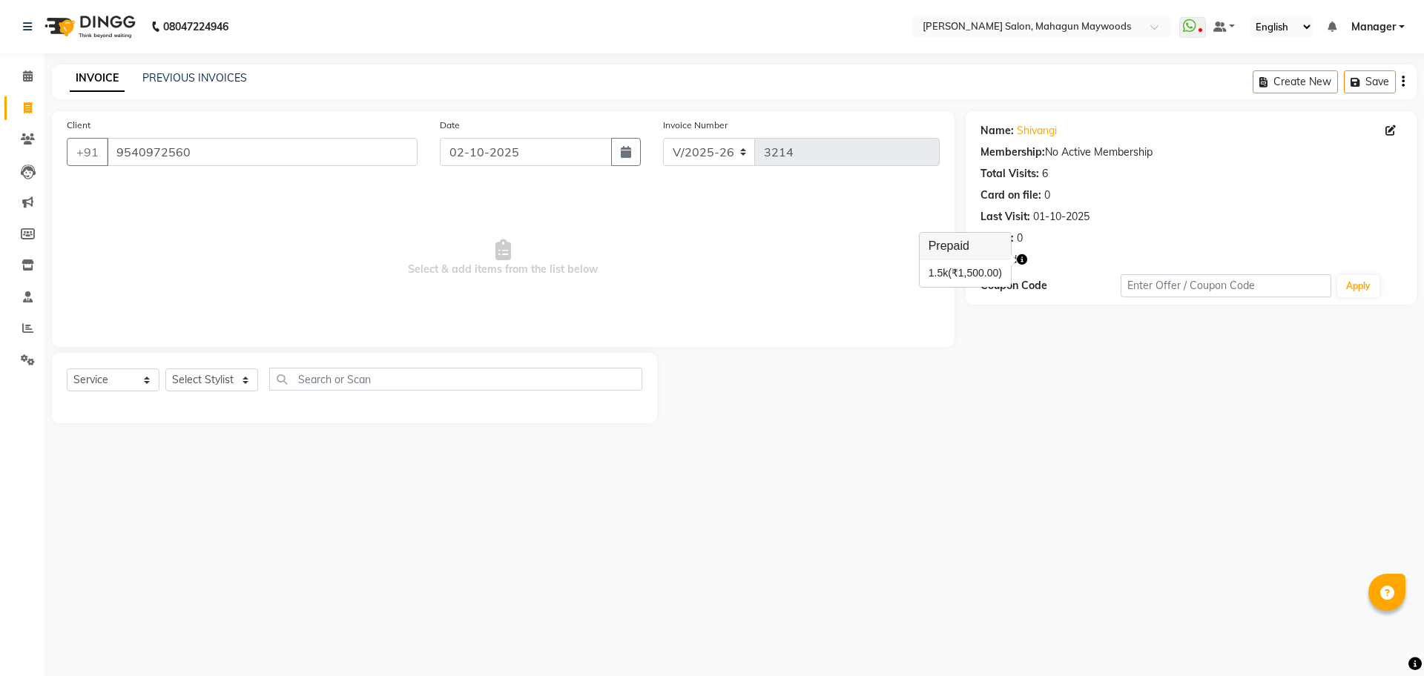
click at [1053, 346] on div "Name: Shivangi Membership: No Active Membership Total Visits: 6 Card on file: 0…" at bounding box center [1197, 267] width 462 height 312
click at [31, 108] on icon at bounding box center [28, 107] width 8 height 11
select select "service"
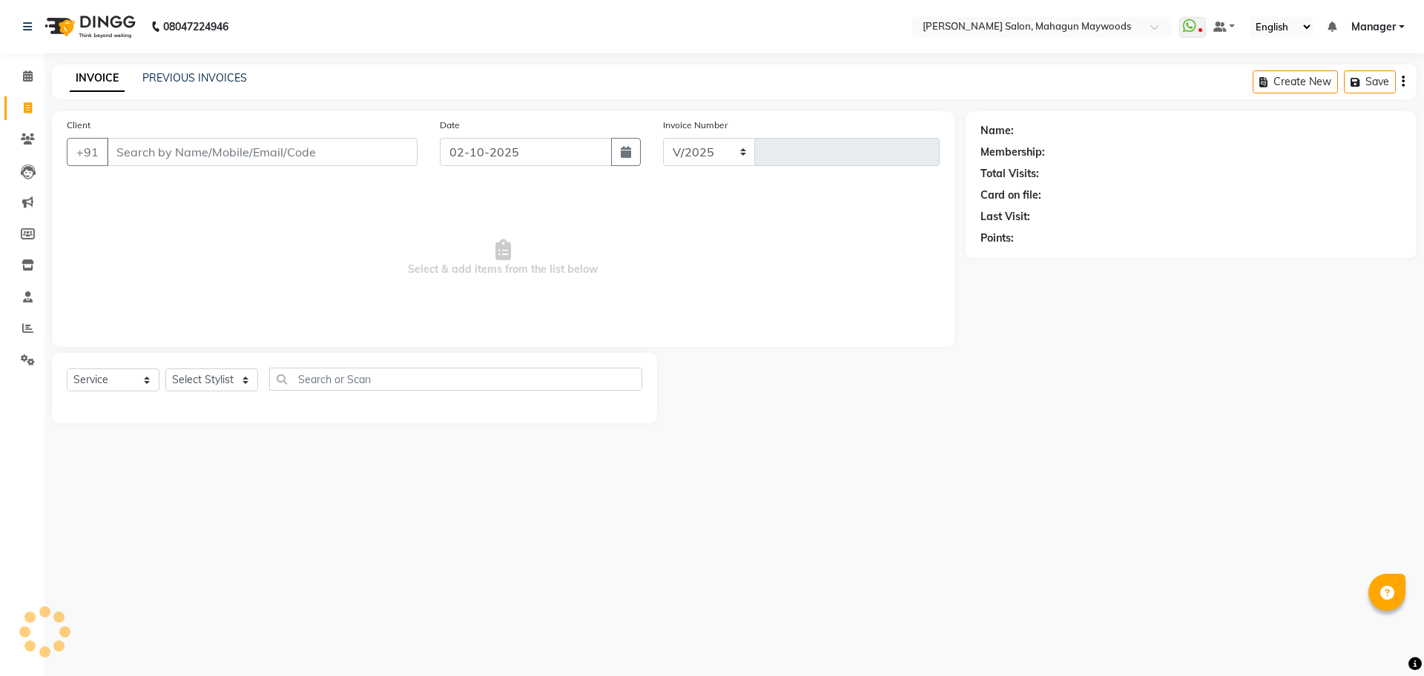
select select "6425"
type input "3214"
click at [307, 160] on input "Client" at bounding box center [262, 152] width 311 height 28
click at [329, 147] on input "Client" at bounding box center [262, 152] width 311 height 28
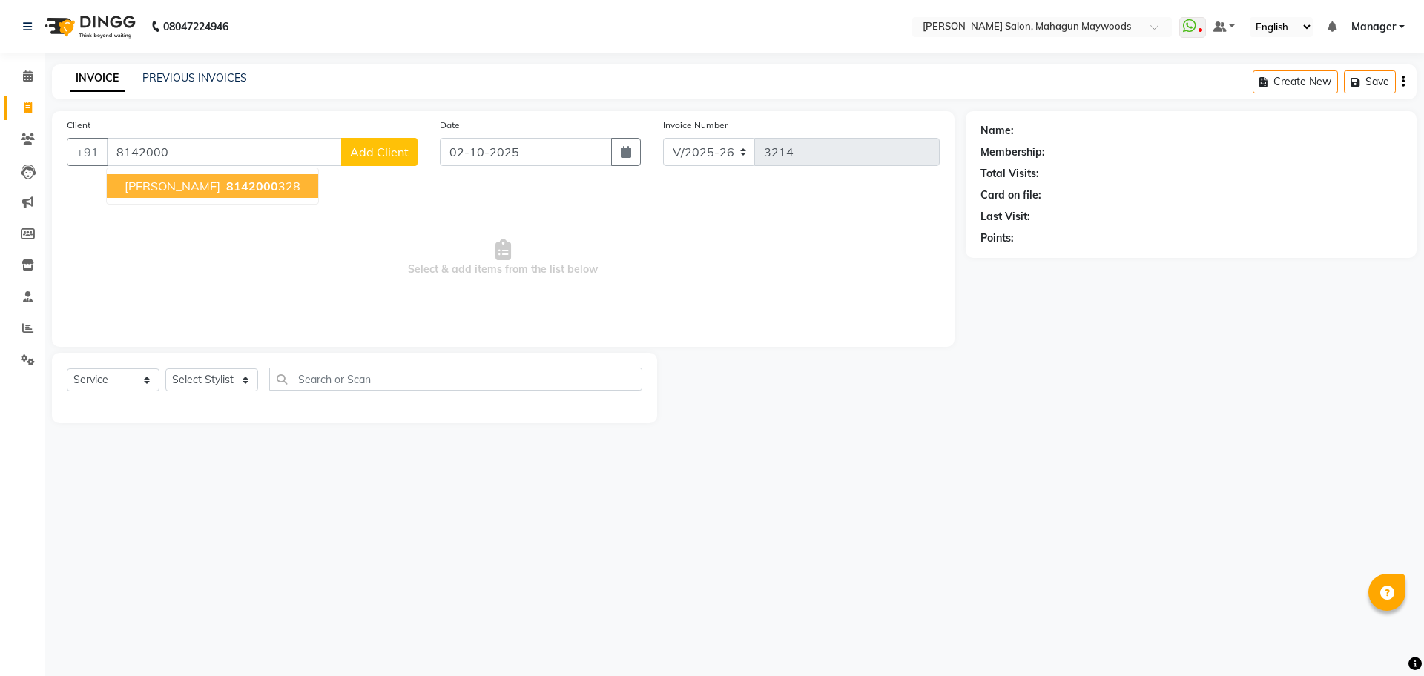
click at [162, 191] on span "[PERSON_NAME]" at bounding box center [173, 186] width 96 height 15
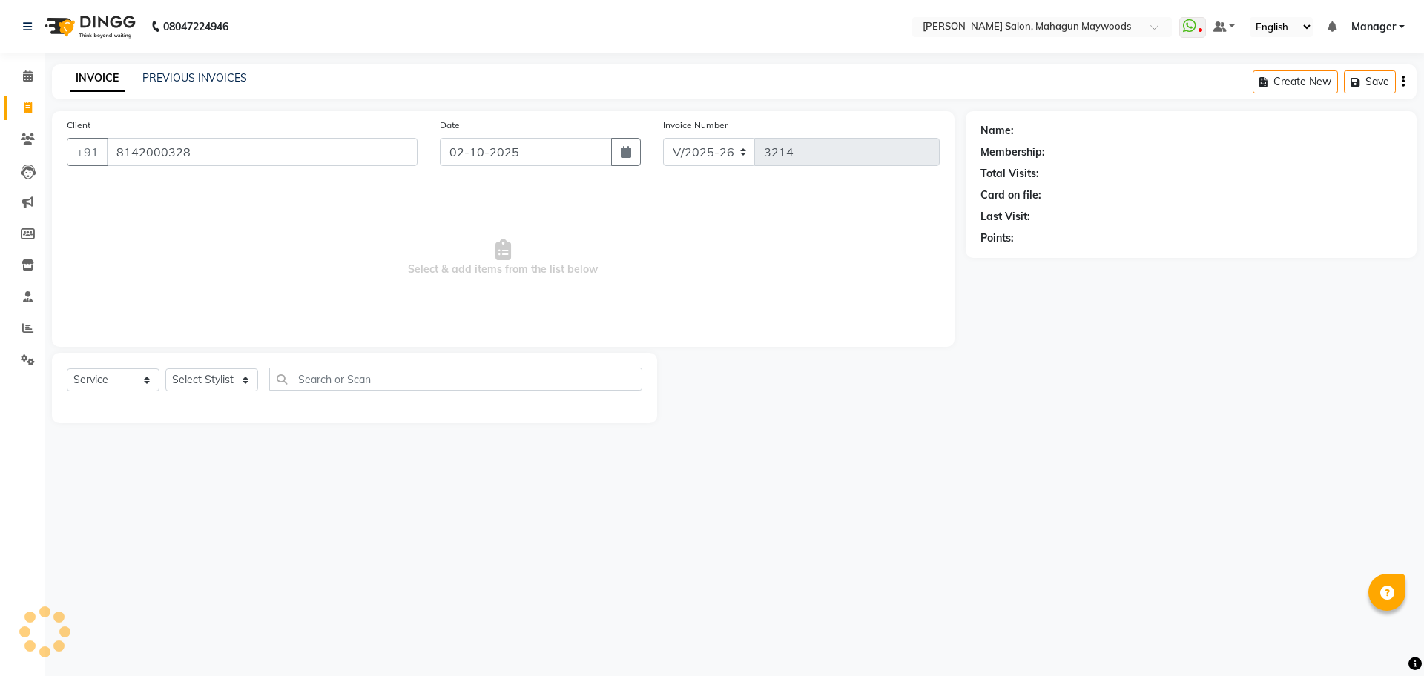
type input "8142000328"
click at [214, 388] on select "Select Stylist Aarti Amit Gautam Manager Pranshant Ji Rahul Riya Sagar Shyam V …" at bounding box center [211, 380] width 93 height 23
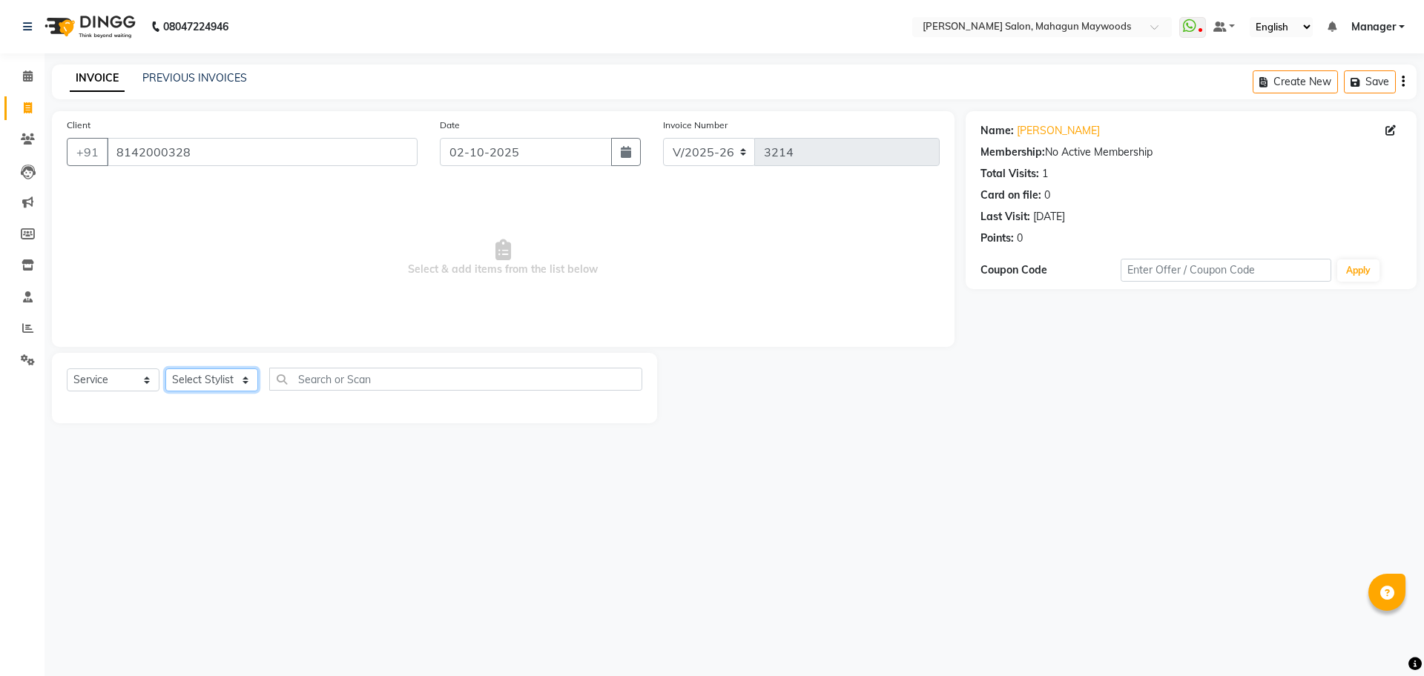
select select "48625"
click at [165, 369] on select "Select Stylist Aarti Amit Gautam Manager Pranshant Ji Rahul Riya Sagar Shyam V …" at bounding box center [211, 380] width 93 height 23
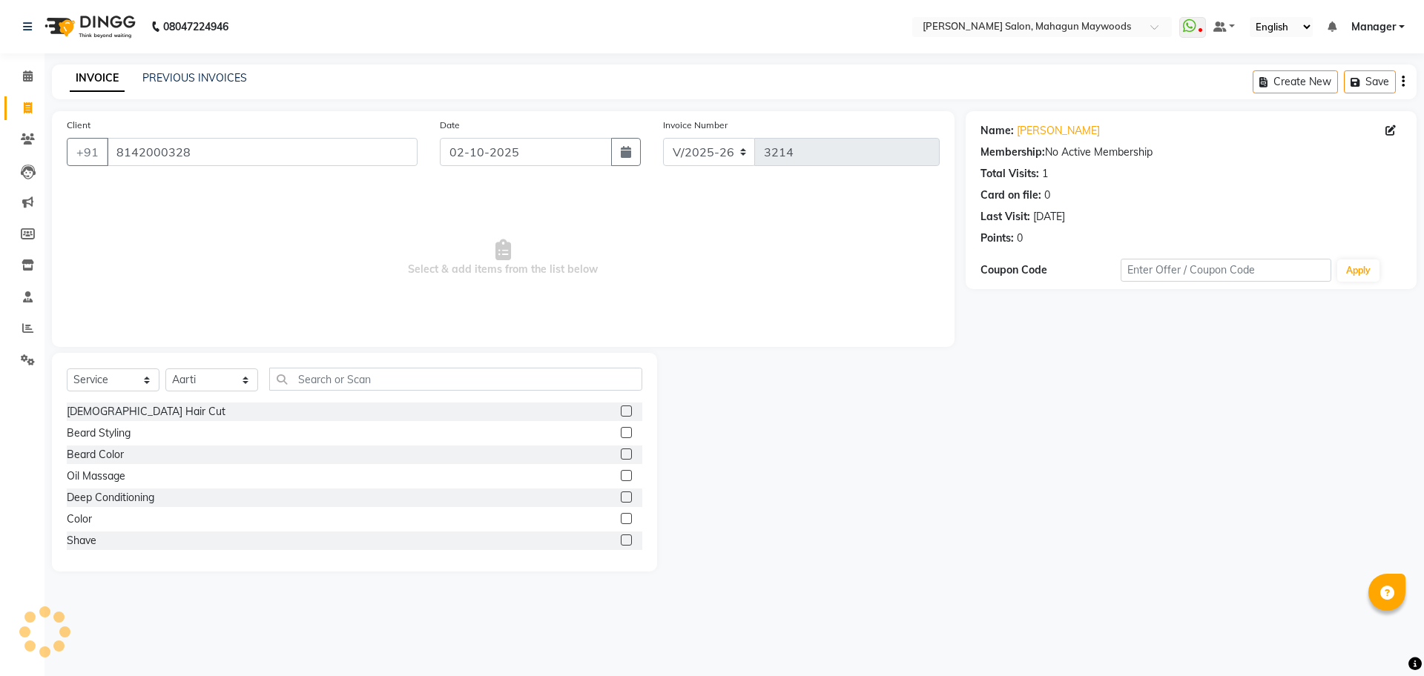
drag, startPoint x: 433, startPoint y: 358, endPoint x: 418, endPoint y: 383, distance: 28.6
click at [431, 358] on div "Select Service Product Membership Package Voucher Prepaid Gift Card Select Styl…" at bounding box center [354, 462] width 605 height 219
click at [418, 383] on input "text" at bounding box center [455, 379] width 373 height 23
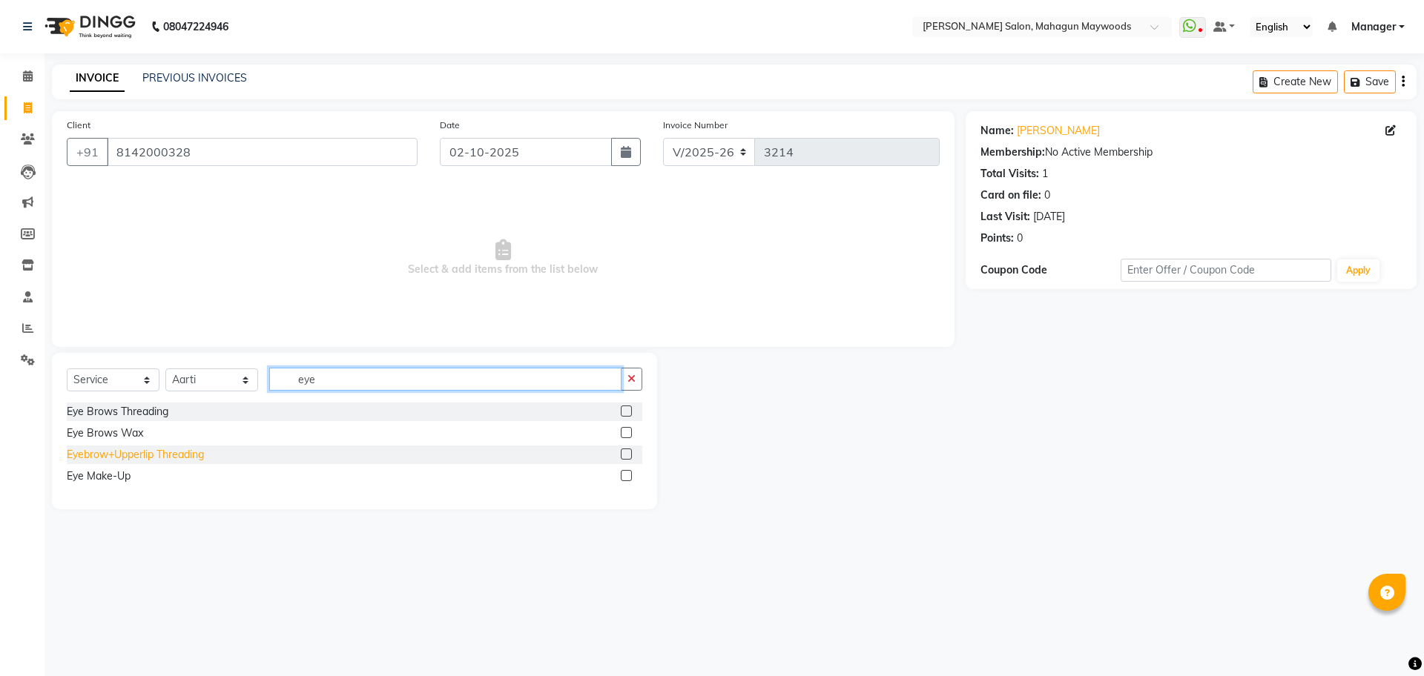
type input "eye"
click at [192, 459] on div "Eyebrow+Upperlip Threading" at bounding box center [135, 455] width 137 height 16
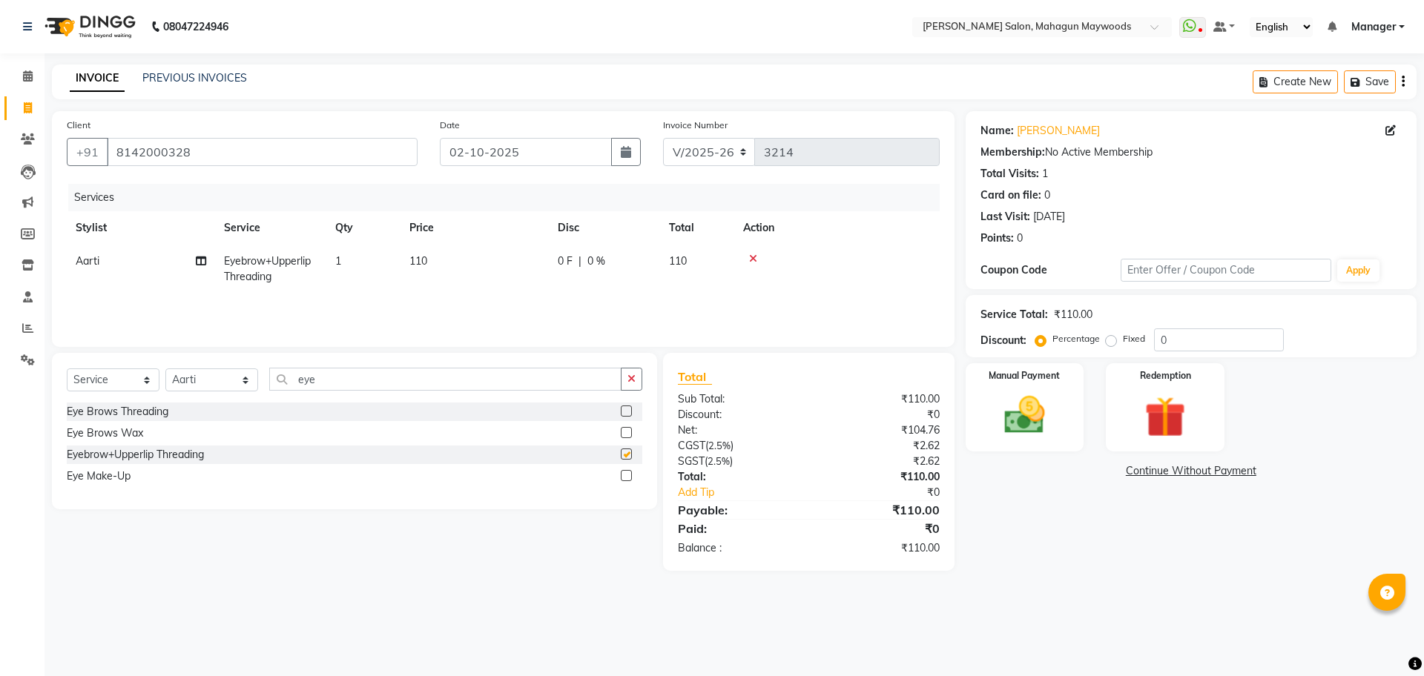
checkbox input "false"
click at [444, 279] on td "110" at bounding box center [475, 269] width 148 height 49
click at [501, 267] on input "110" at bounding box center [544, 265] width 131 height 23
type input "160"
click at [206, 379] on select "Select Stylist Aarti Amit Gautam Manager Pranshant Ji Rahul Riya Sagar Shyam V …" at bounding box center [211, 380] width 93 height 23
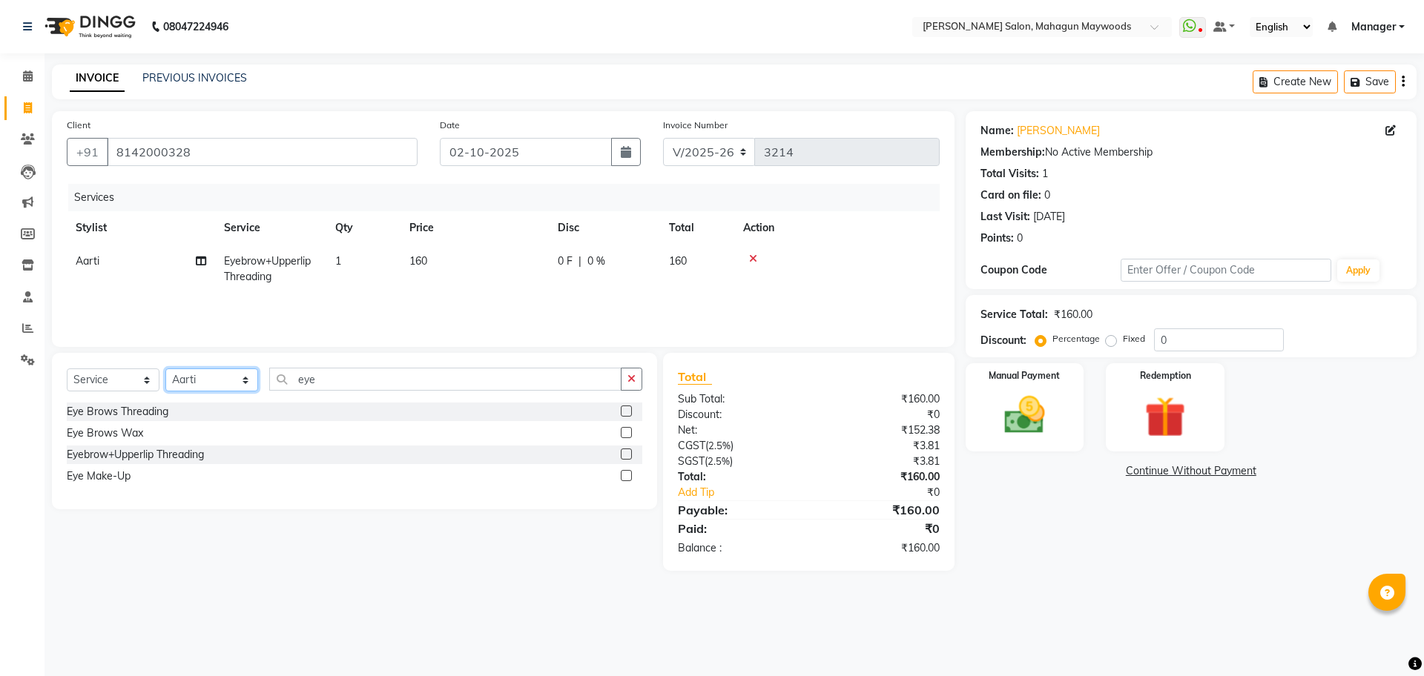
select select "48622"
click at [165, 369] on select "Select Stylist Aarti Amit Gautam Manager Pranshant Ji Rahul Riya Sagar Shyam V …" at bounding box center [211, 380] width 93 height 23
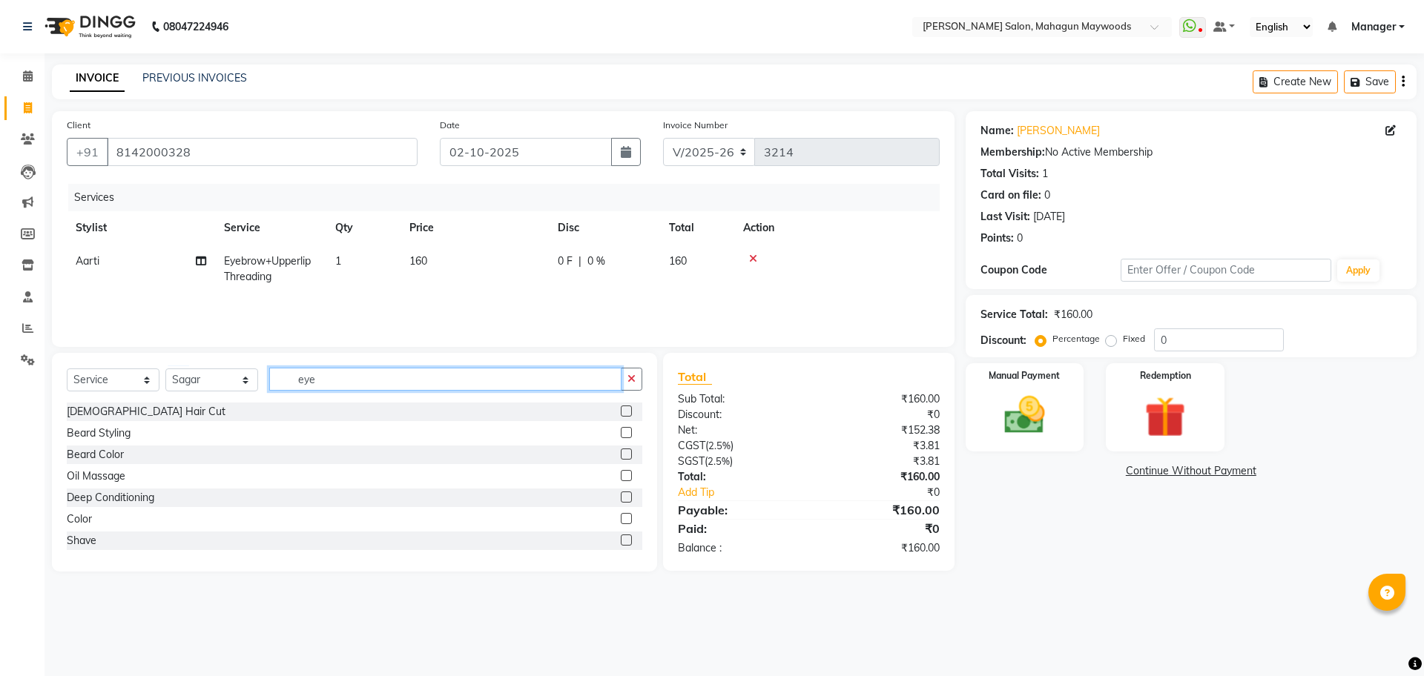
click at [332, 378] on input "eye" at bounding box center [445, 379] width 352 height 23
type input "e"
type input "cut"
click at [114, 464] on div "Women Haircut" at bounding box center [355, 455] width 576 height 19
click at [114, 452] on div "Women Haircut" at bounding box center [105, 455] width 76 height 16
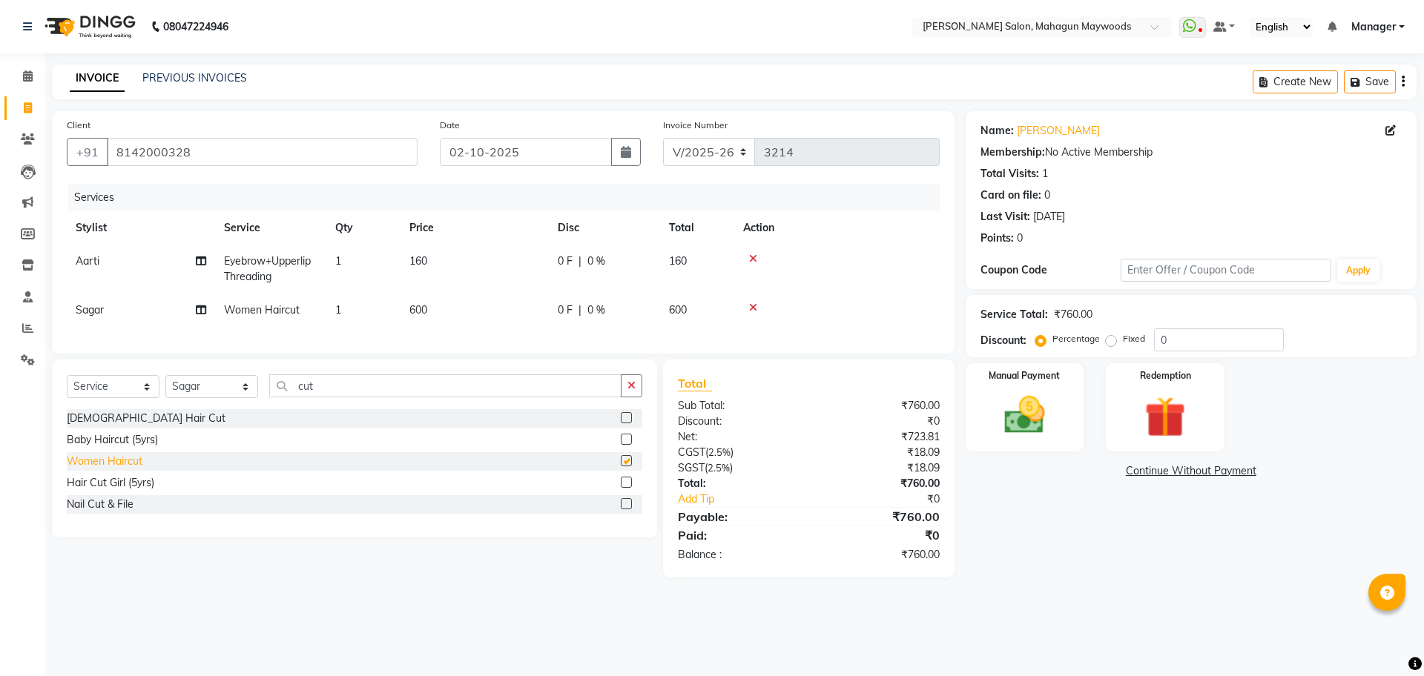
checkbox input "false"
click at [111, 448] on div "Baby Haircut (5yrs)" at bounding box center [112, 440] width 91 height 16
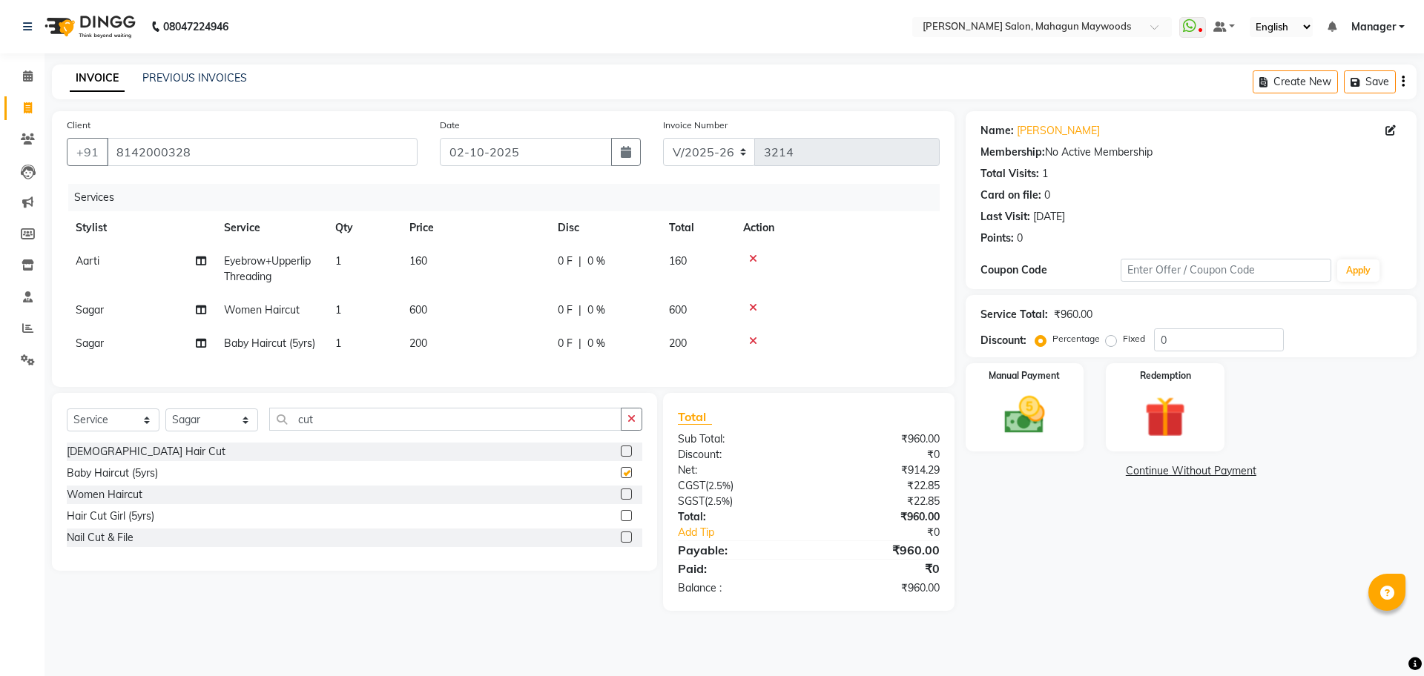
checkbox input "false"
click at [70, 345] on td "Sagar" at bounding box center [141, 343] width 148 height 33
select select "48622"
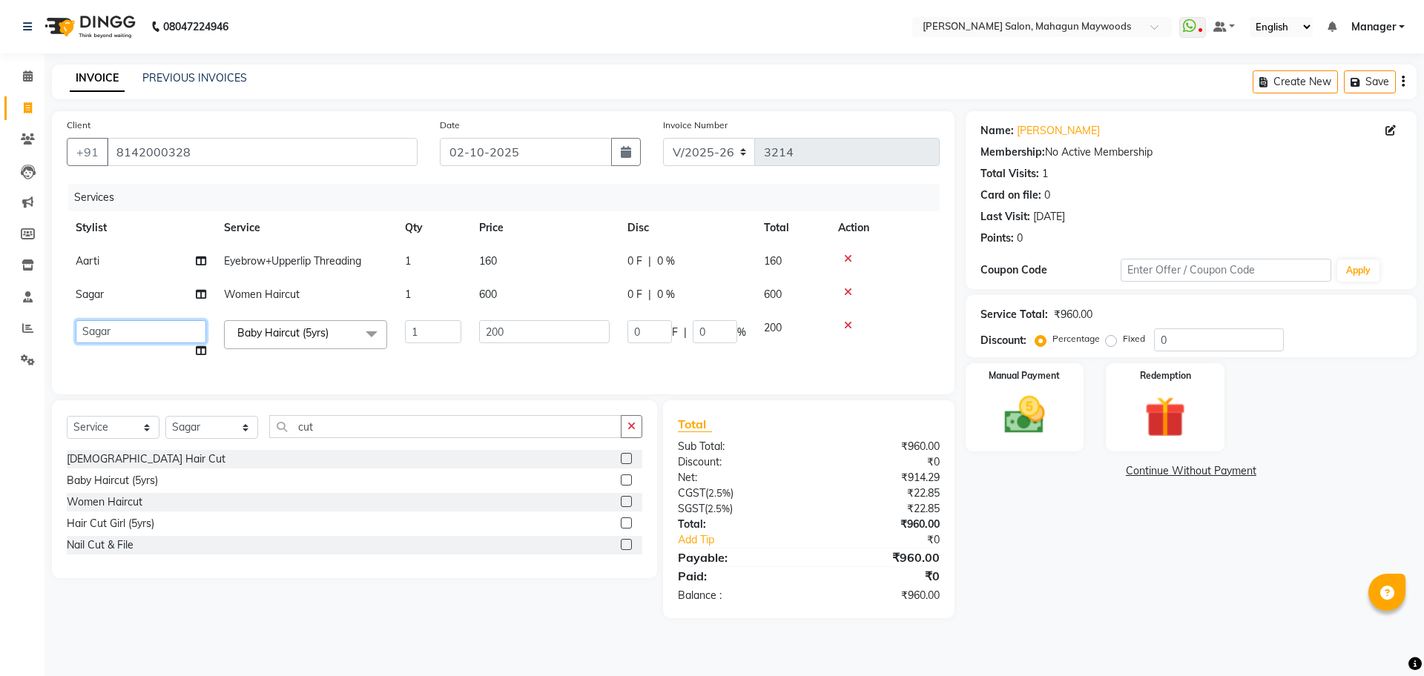
click at [102, 334] on select "Aarti Amit Gautam Manager Pranshant Ji Rahul Riya Sagar Shyam V Admin" at bounding box center [141, 331] width 131 height 23
select select "48623"
click at [515, 336] on input "200" at bounding box center [544, 331] width 131 height 23
click at [495, 337] on input "200" at bounding box center [544, 331] width 131 height 23
type input "300"
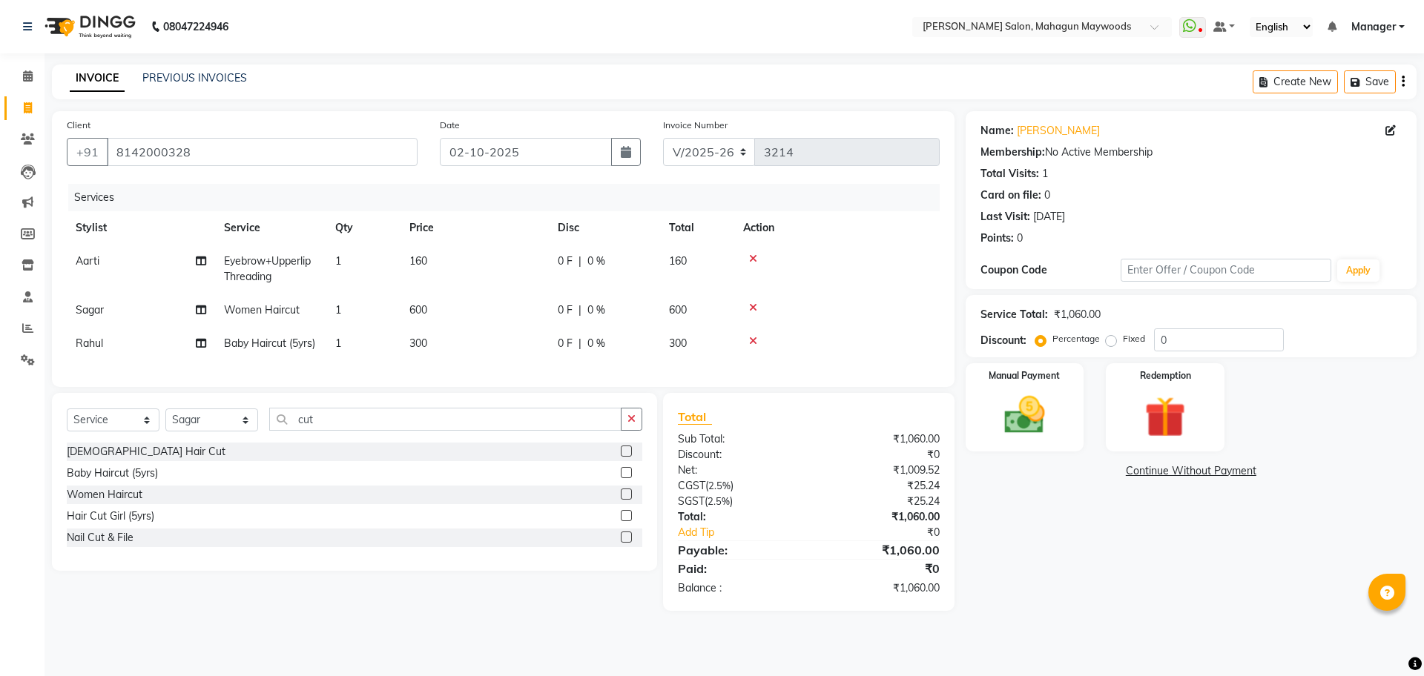
click at [1150, 557] on div "Name: Akanksha Membership: No Active Membership Total Visits: 1 Card on file: 0…" at bounding box center [1197, 361] width 462 height 500
click at [417, 314] on span "600" at bounding box center [418, 309] width 18 height 13
select select "48622"
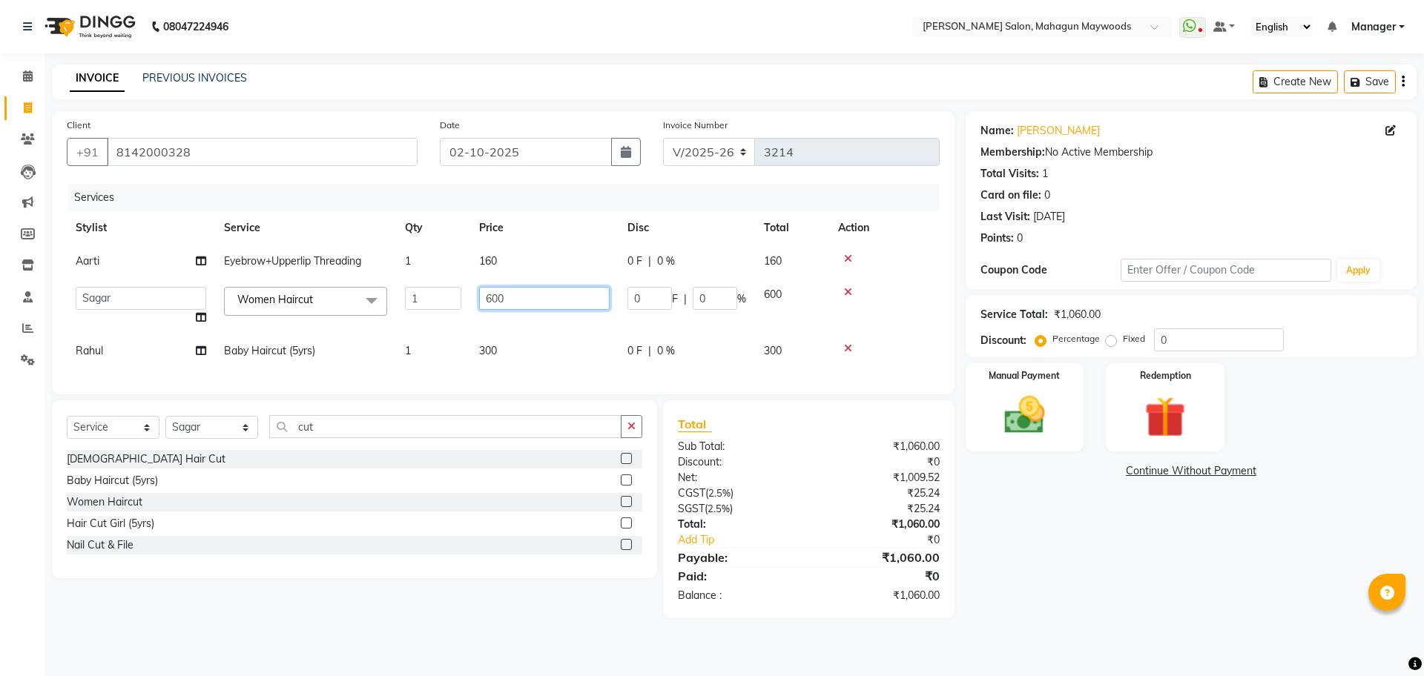
click at [490, 299] on input "600" at bounding box center [544, 298] width 131 height 23
type input "800"
click at [1020, 392] on img at bounding box center [1024, 415] width 69 height 49
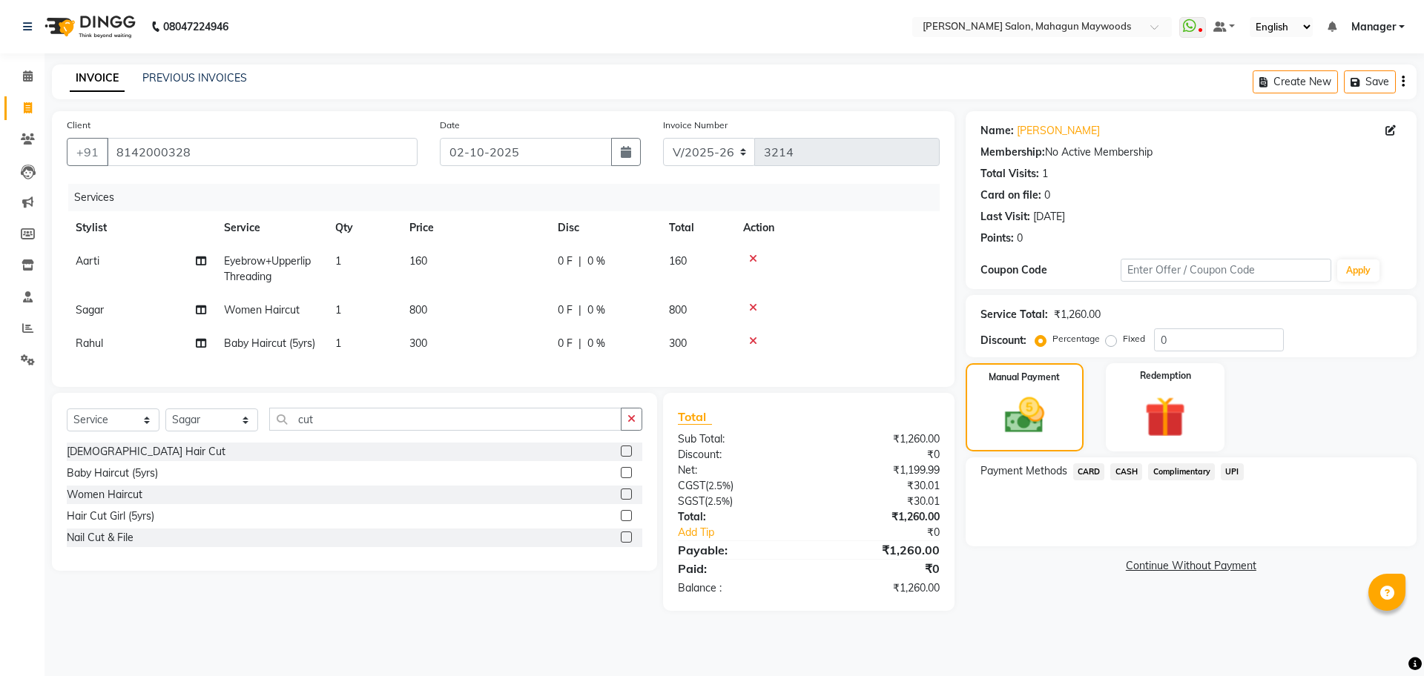
click at [1239, 466] on span "UPI" at bounding box center [1232, 472] width 23 height 17
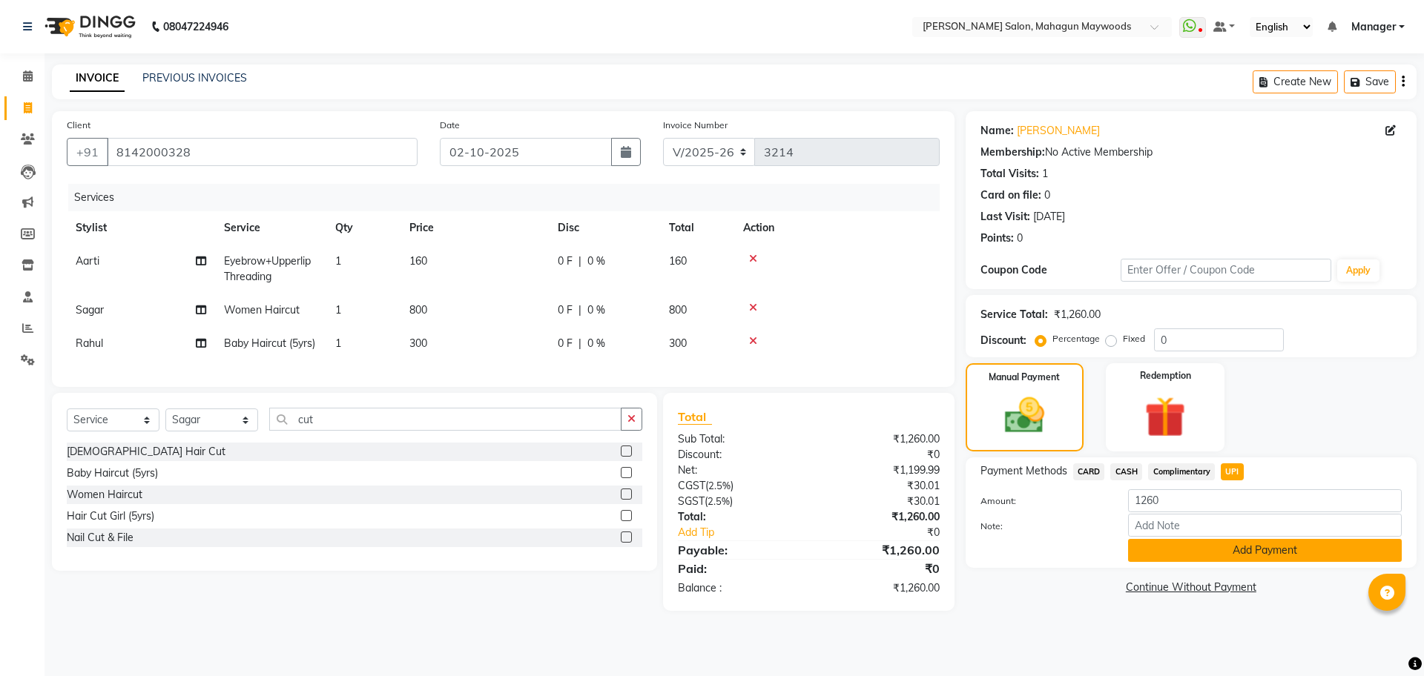
click at [1259, 547] on button "Add Payment" at bounding box center [1265, 550] width 274 height 23
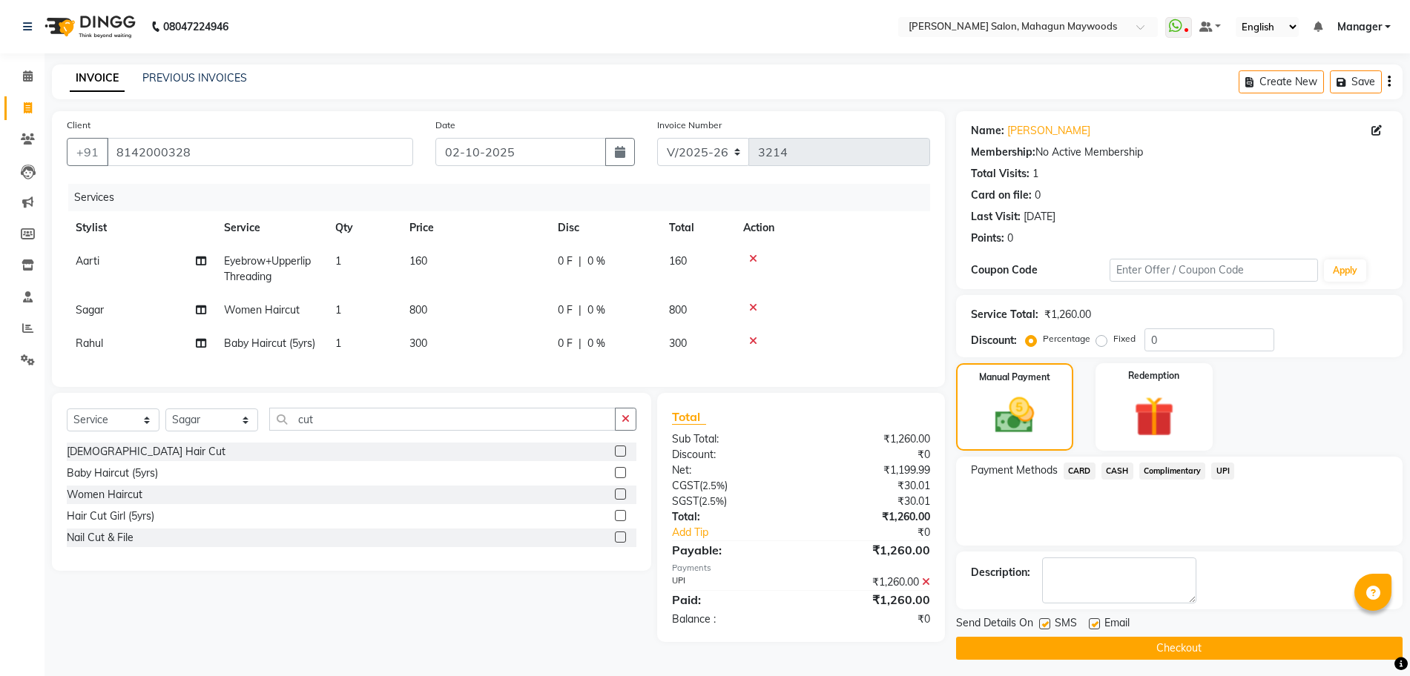
click at [1219, 644] on button "Checkout" at bounding box center [1179, 648] width 446 height 23
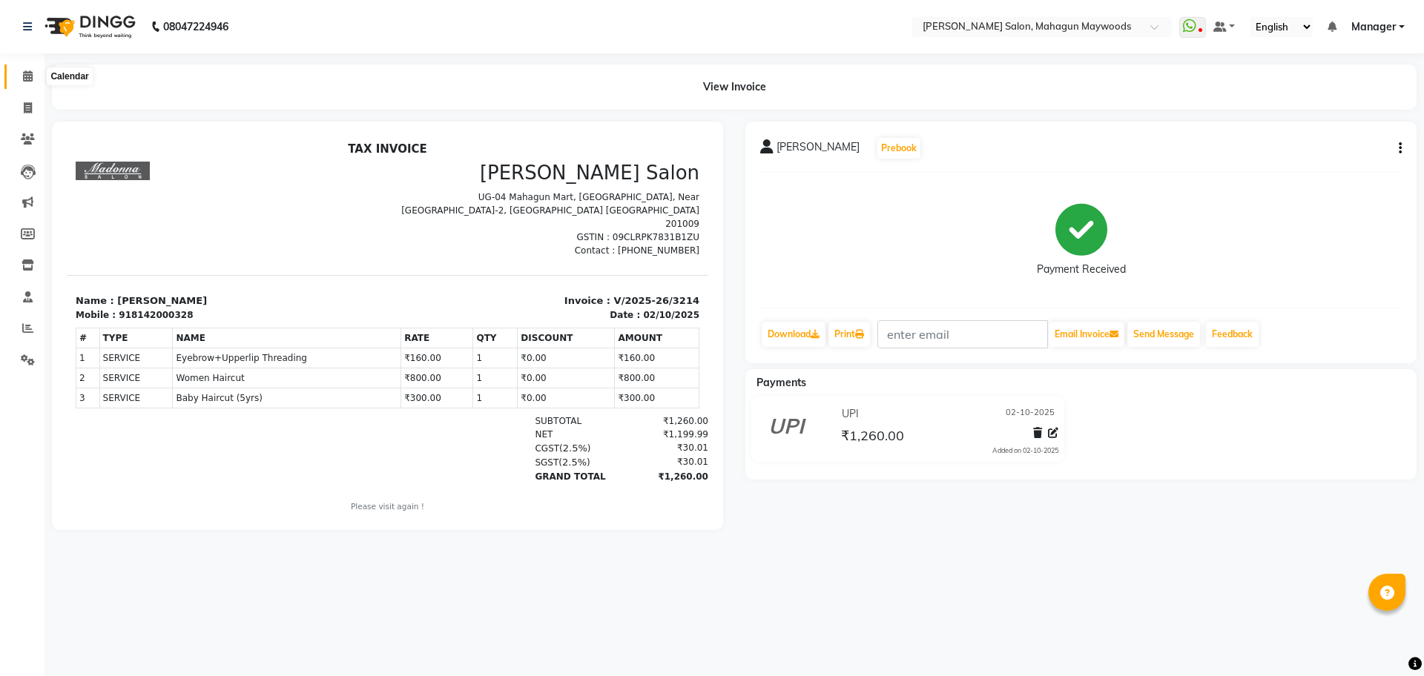
click at [16, 83] on span at bounding box center [28, 76] width 26 height 17
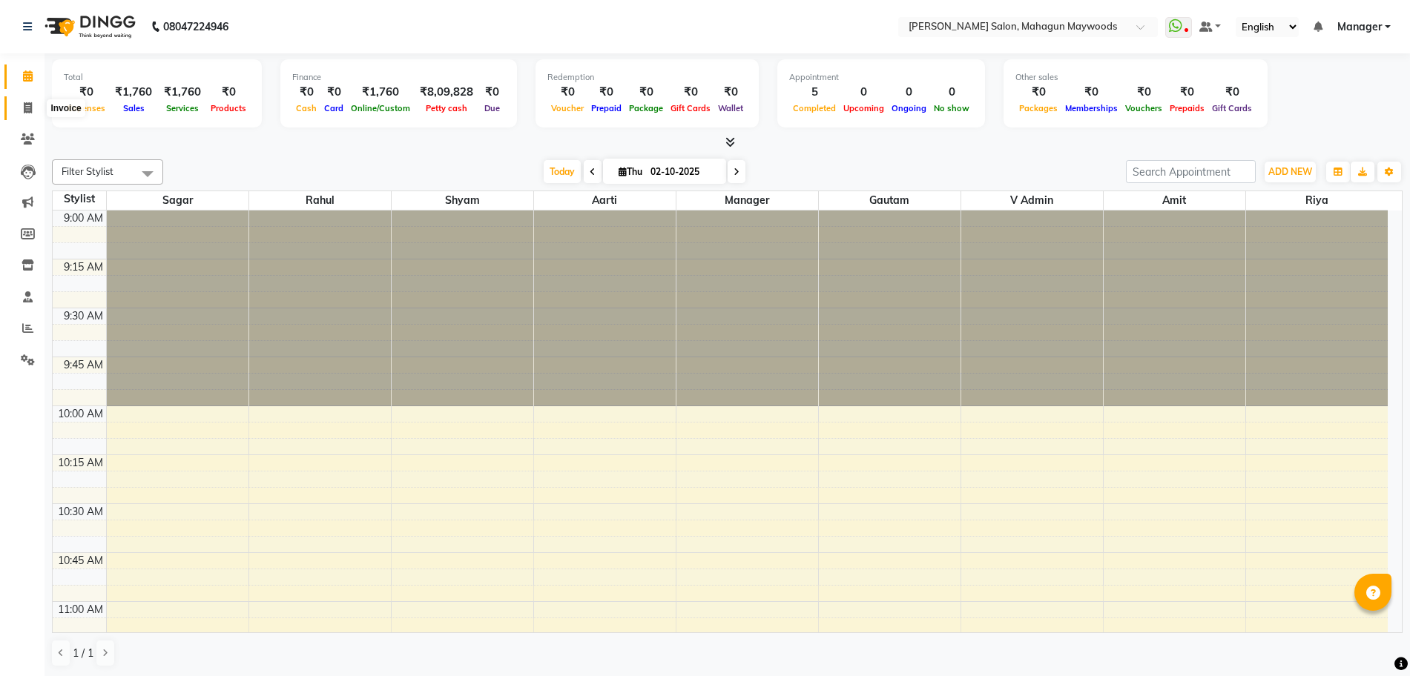
click at [30, 108] on icon at bounding box center [28, 107] width 8 height 11
select select "6425"
select select "service"
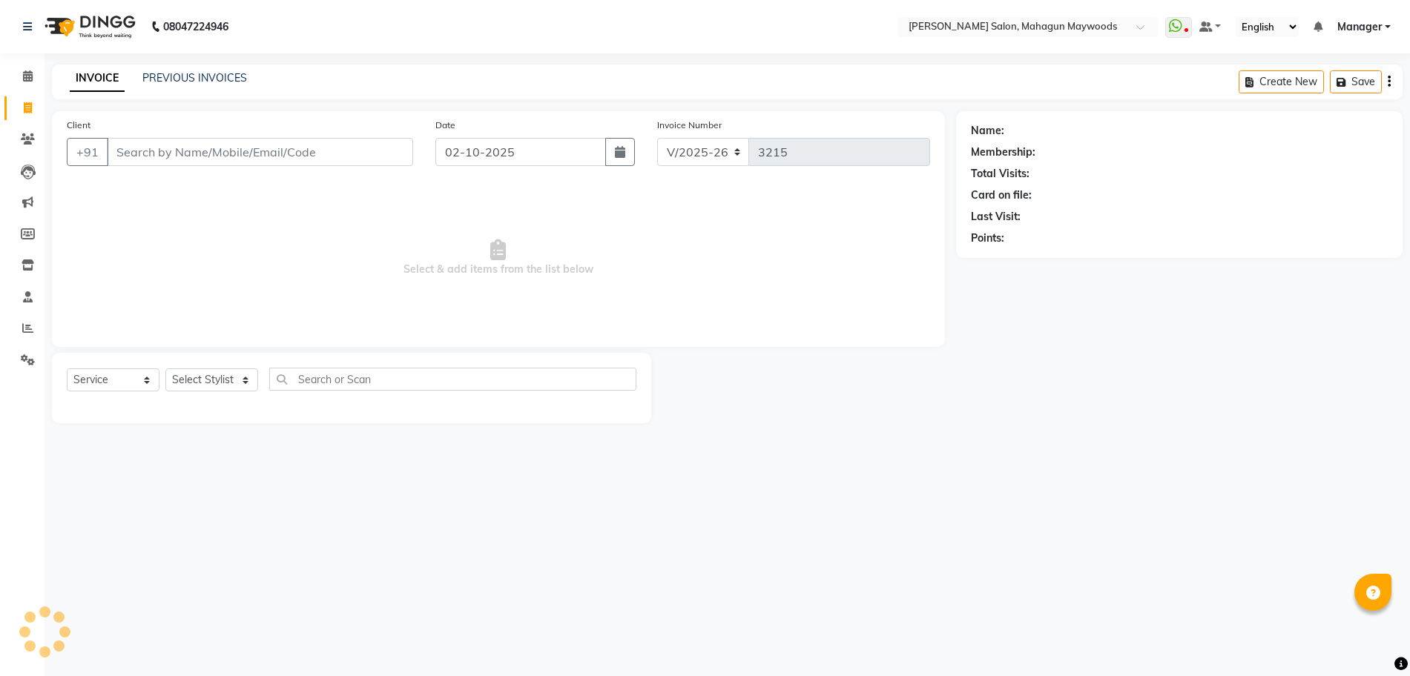
click at [161, 147] on input "Client" at bounding box center [260, 152] width 306 height 28
type input "7704969075"
click at [389, 145] on span "Add Client" at bounding box center [379, 152] width 59 height 15
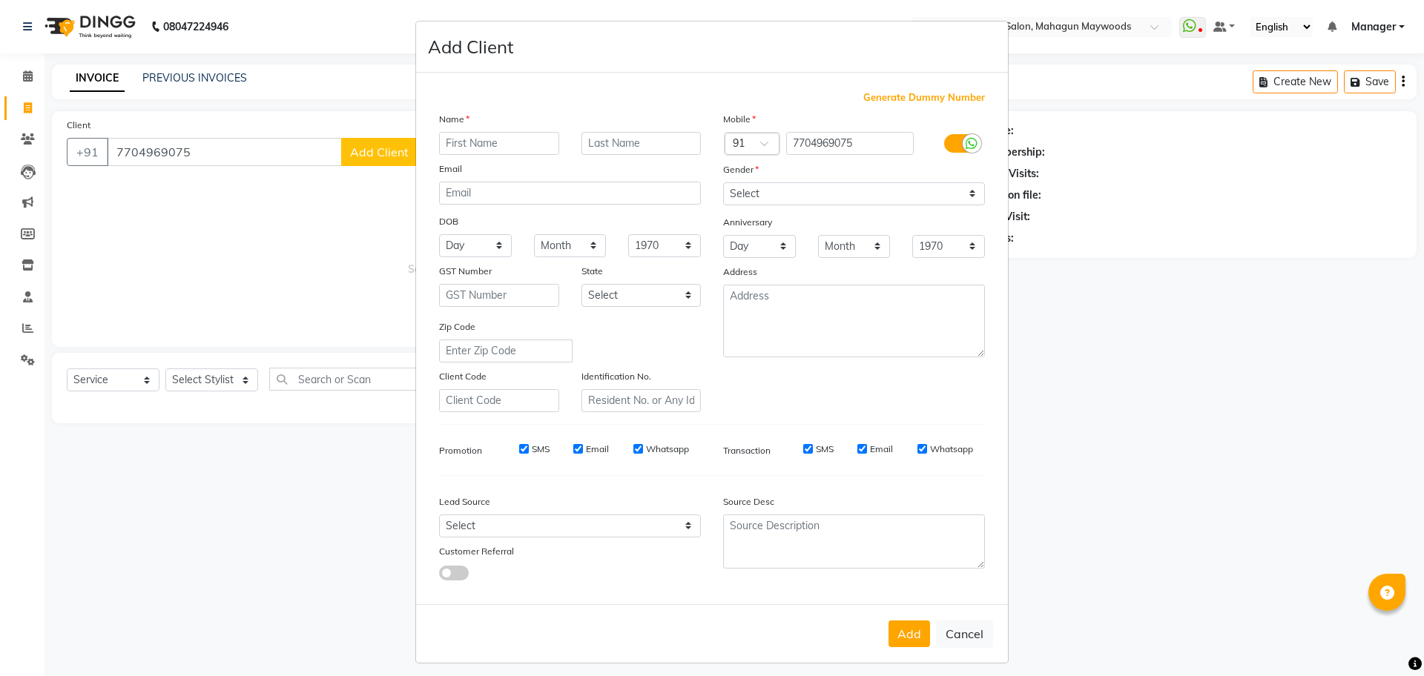
click at [455, 145] on input "text" at bounding box center [499, 143] width 120 height 23
type input "[DEMOGRAPHIC_DATA]"
drag, startPoint x: 879, startPoint y: 183, endPoint x: 878, endPoint y: 199, distance: 15.6
click at [879, 183] on select "Select Male Female Other Prefer Not To Say" at bounding box center [854, 193] width 262 height 23
select select "female"
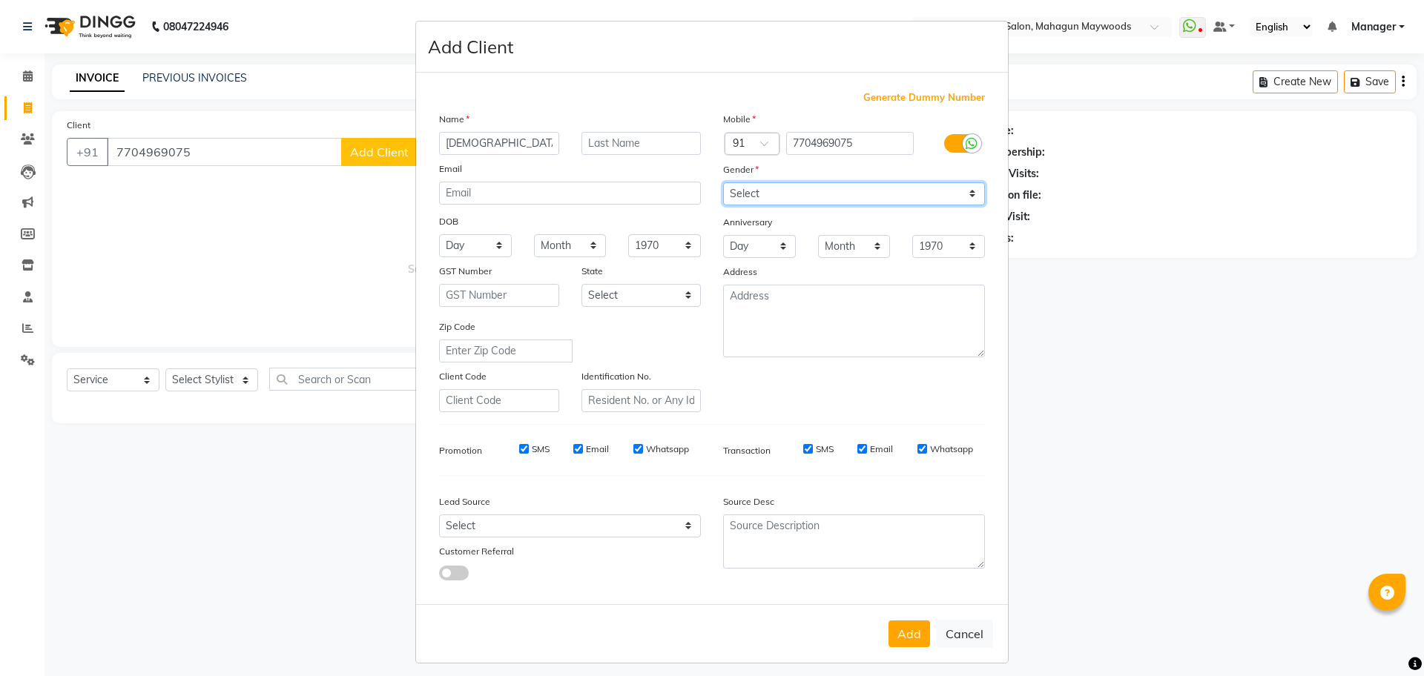
click at [723, 182] on select "Select Male Female Other Prefer Not To Say" at bounding box center [854, 193] width 262 height 23
click at [901, 630] on button "Add" at bounding box center [910, 634] width 42 height 27
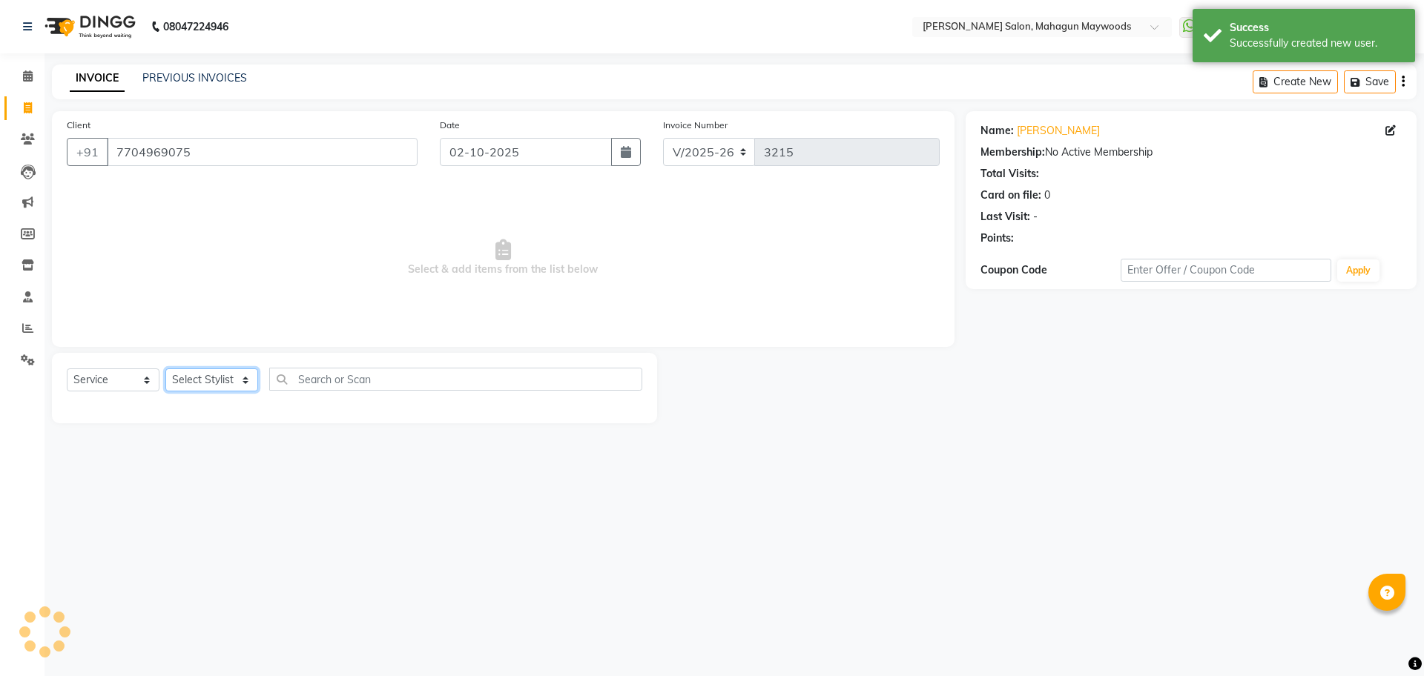
click at [205, 376] on select "Select Stylist Aarti Amit Gautam Manager Pranshant Ji Rahul Riya Sagar Shyam V …" at bounding box center [211, 380] width 93 height 23
select select "48625"
click at [165, 369] on select "Select Stylist Aarti Amit Gautam Manager Pranshant Ji Rahul Riya Sagar Shyam V …" at bounding box center [211, 380] width 93 height 23
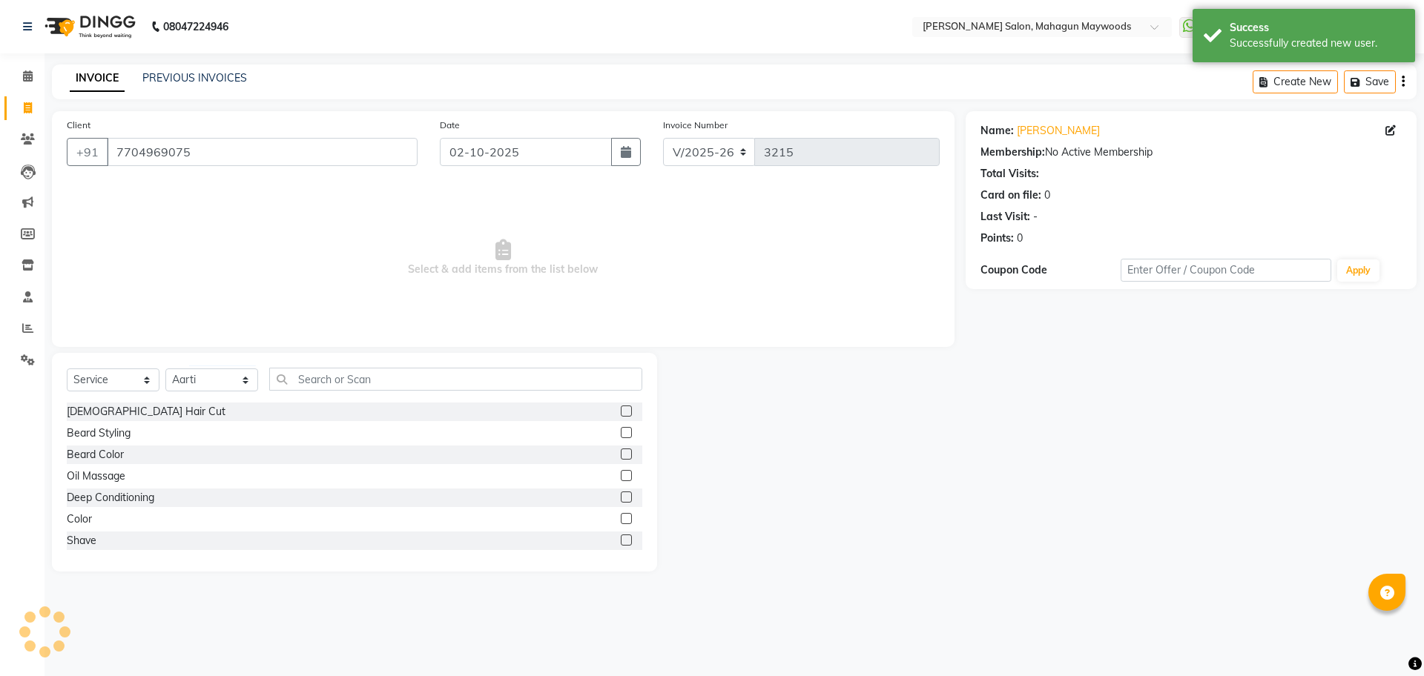
click at [348, 393] on div "Select Service Product Membership Package Voucher Prepaid Gift Card Select Styl…" at bounding box center [355, 385] width 576 height 35
click at [348, 383] on input "text" at bounding box center [455, 379] width 373 height 23
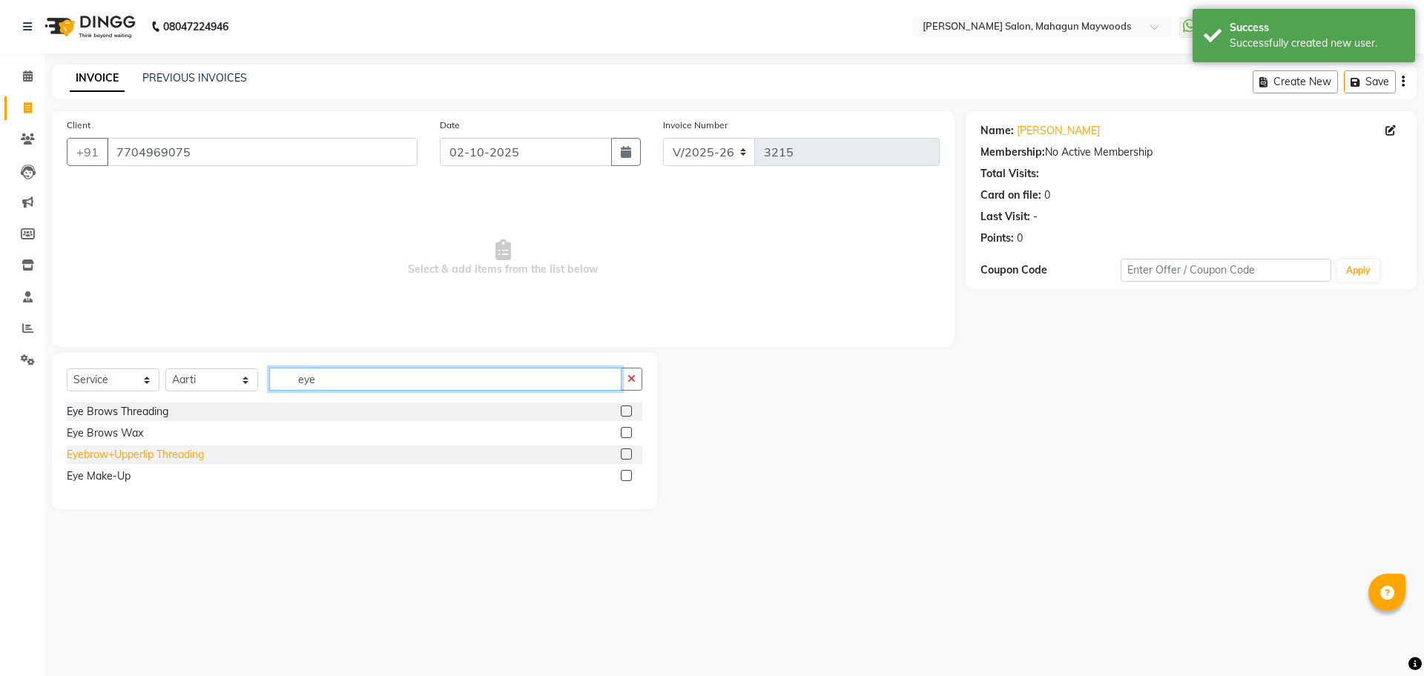
type input "eye"
click at [174, 452] on div "Eyebrow+Upperlip Threading" at bounding box center [135, 455] width 137 height 16
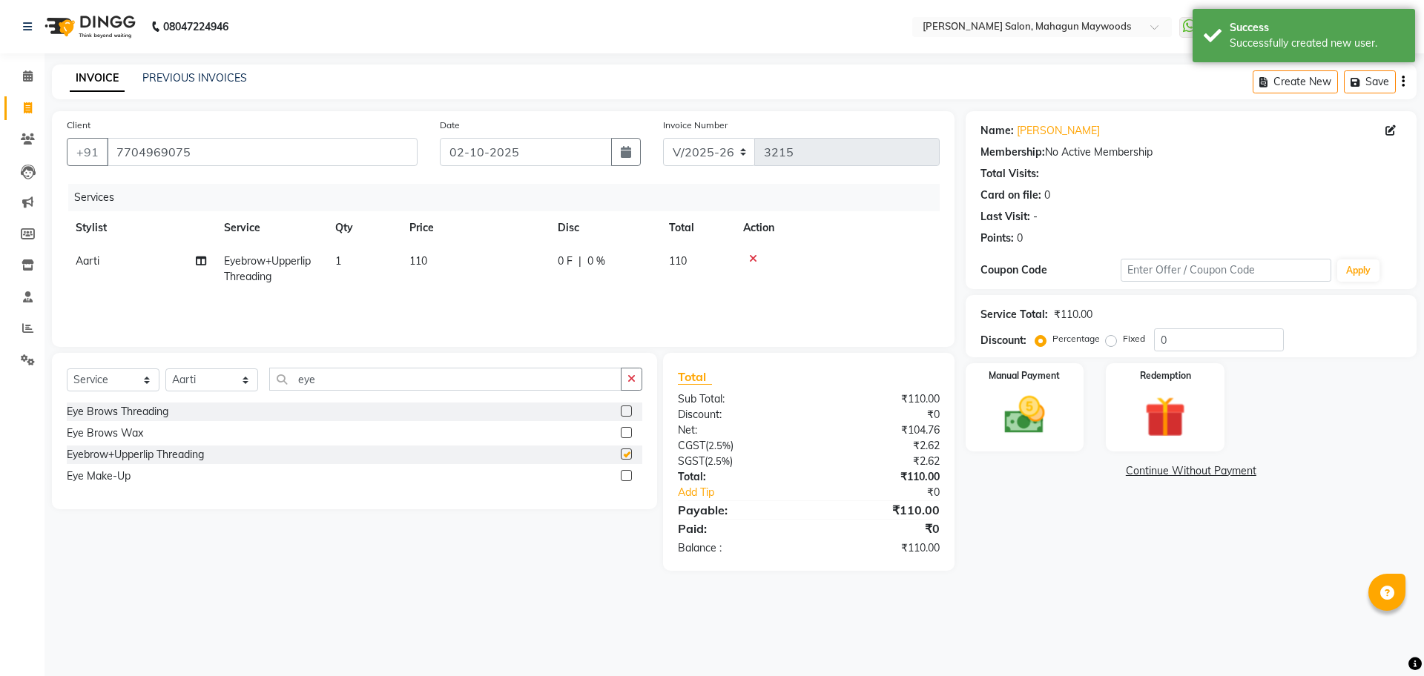
checkbox input "false"
click at [428, 268] on td "110" at bounding box center [475, 269] width 148 height 49
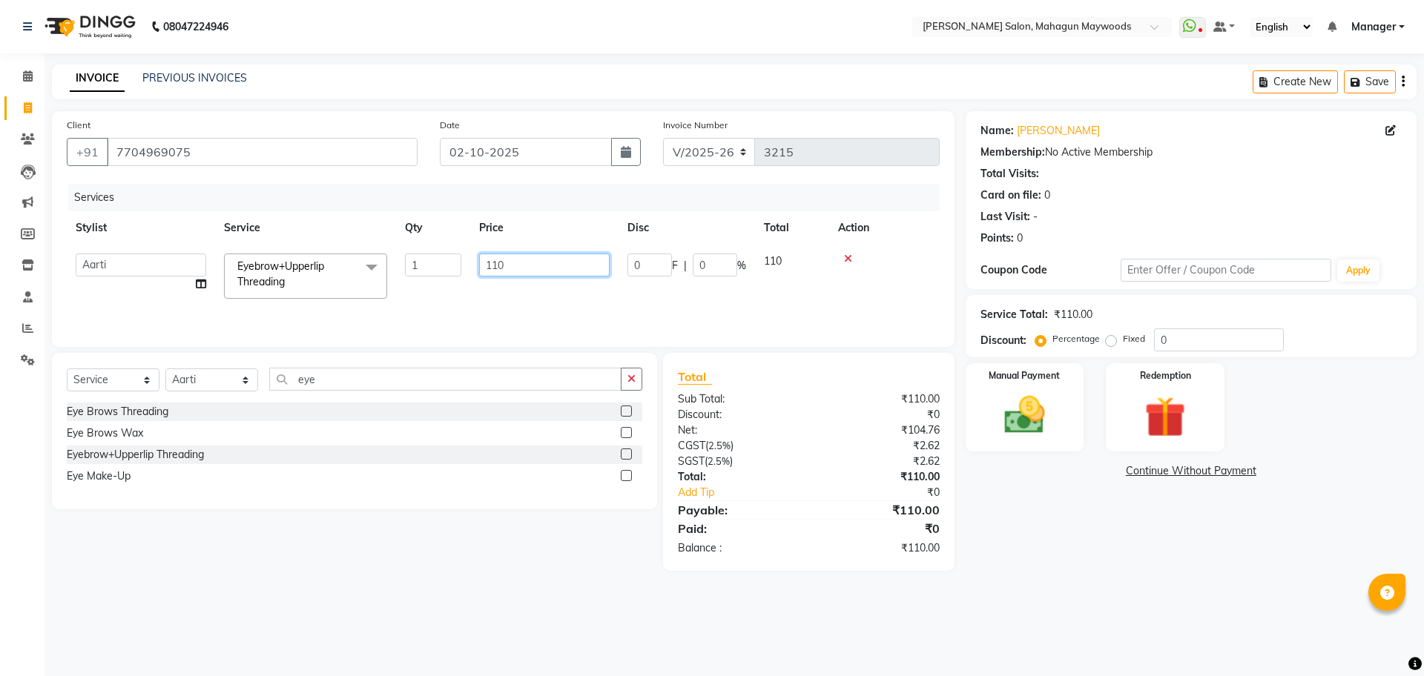
click at [497, 265] on input "110" at bounding box center [544, 265] width 131 height 23
type input "360"
click at [981, 423] on div "Manual Payment" at bounding box center [1024, 407] width 123 height 91
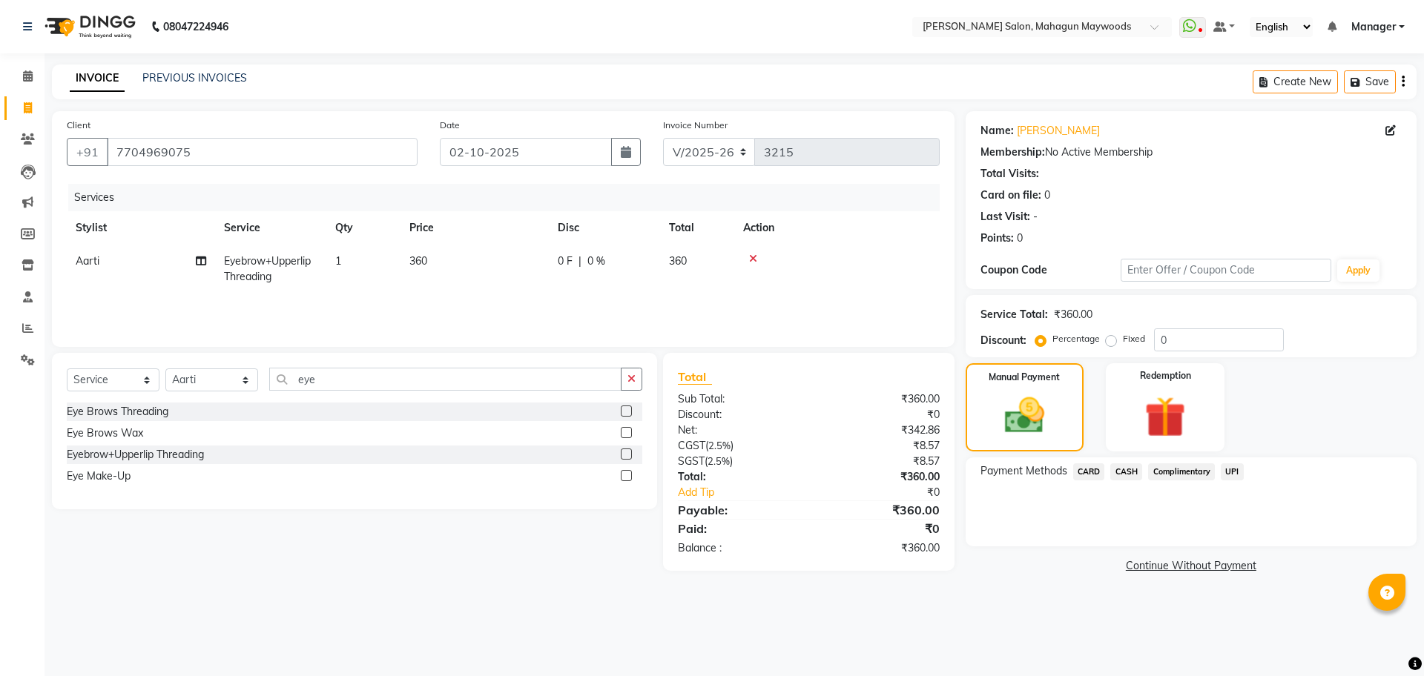
click at [1228, 469] on span "UPI" at bounding box center [1232, 472] width 23 height 17
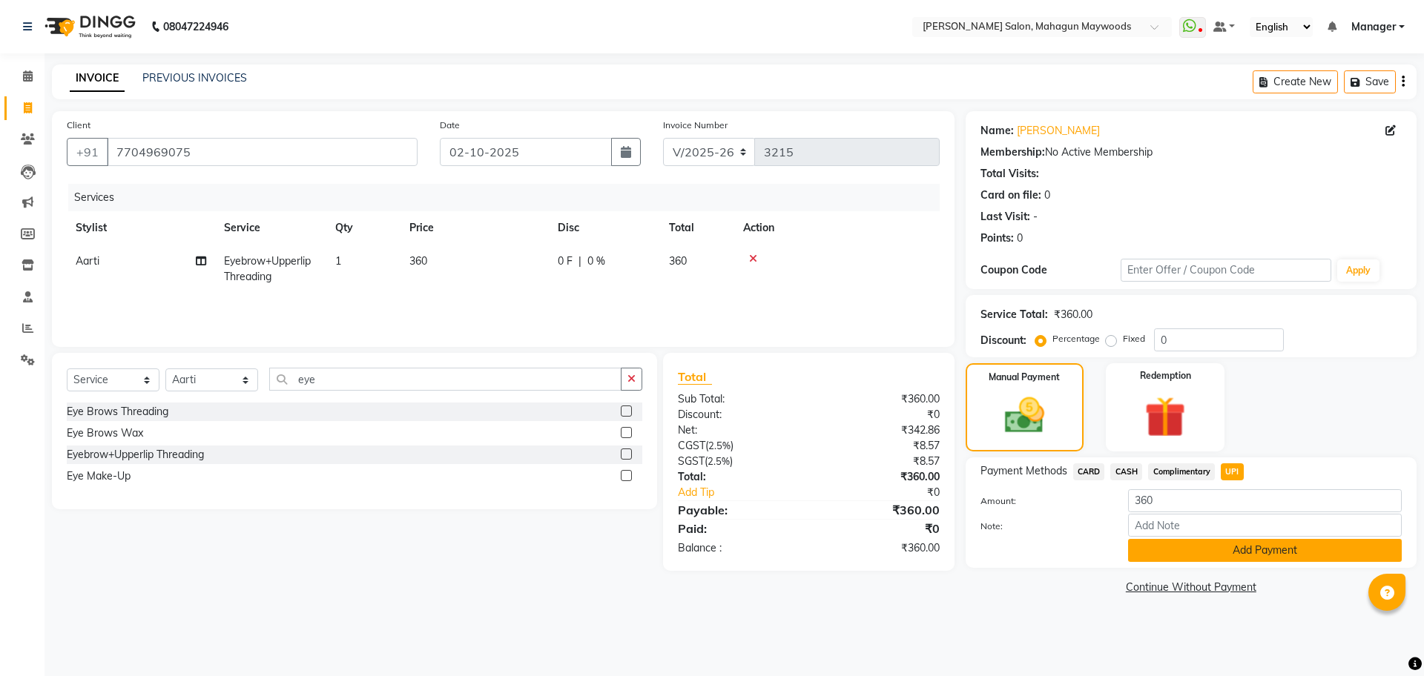
click at [1198, 554] on button "Add Payment" at bounding box center [1265, 550] width 274 height 23
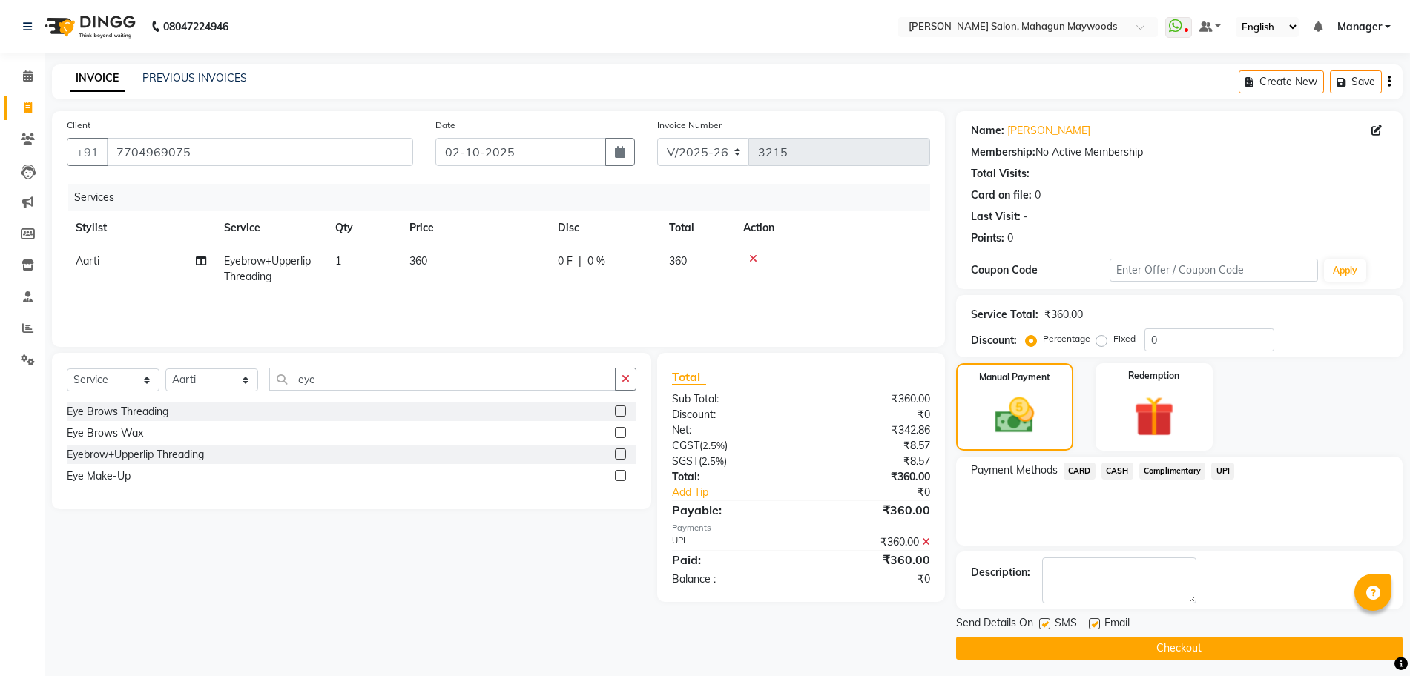
click at [1134, 639] on button "Checkout" at bounding box center [1179, 648] width 446 height 23
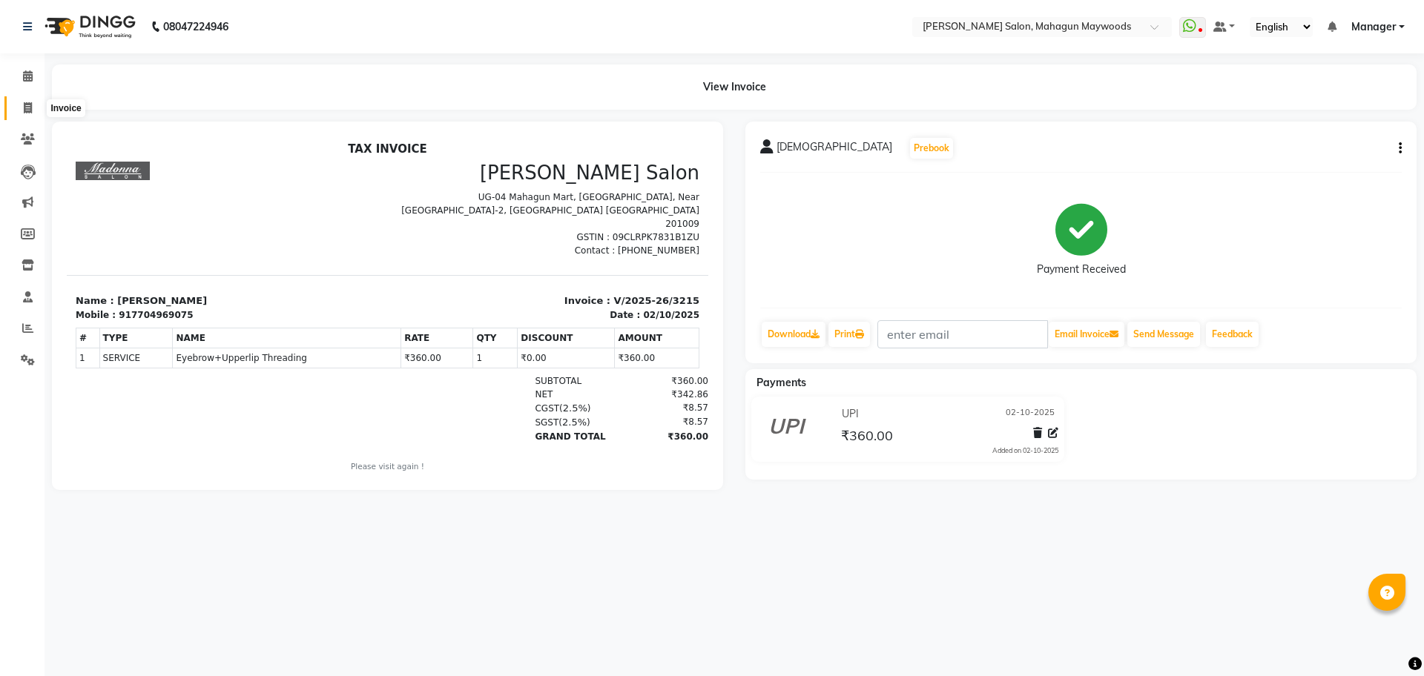
click at [32, 114] on span at bounding box center [28, 108] width 26 height 17
select select "6425"
select select "service"
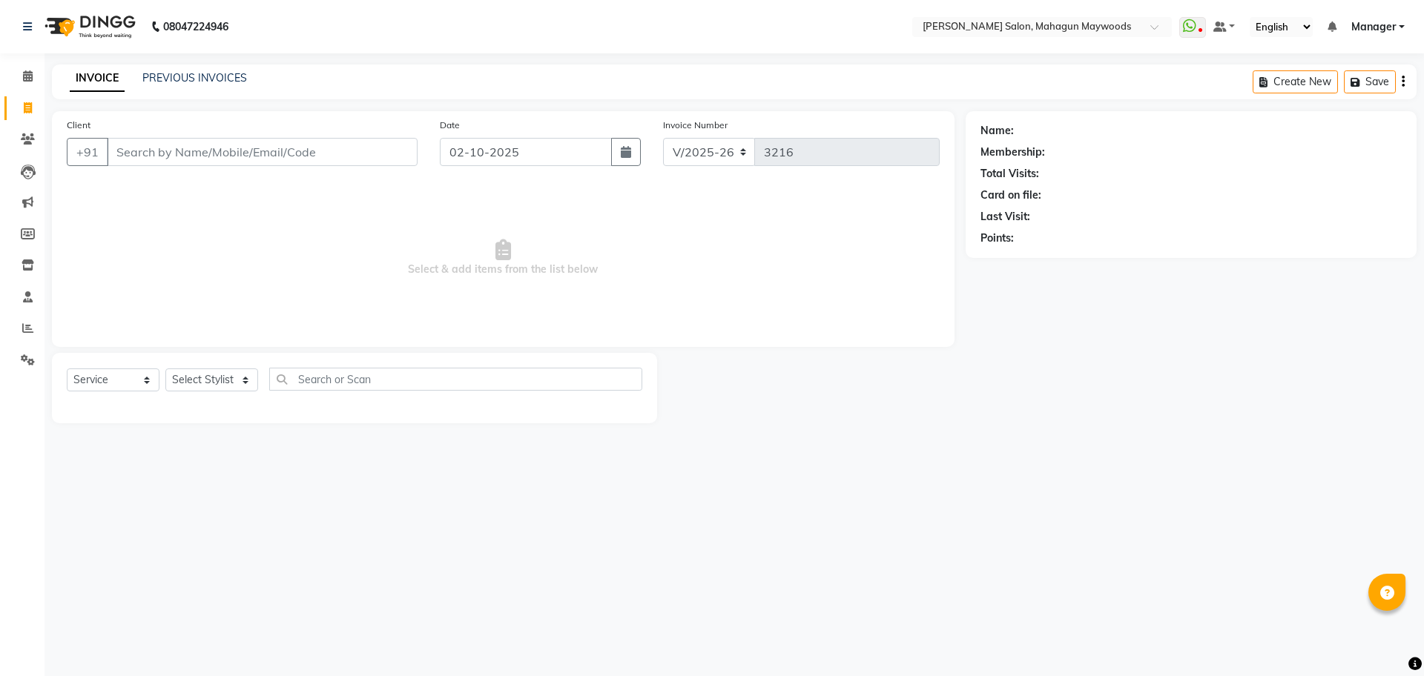
click at [210, 148] on input "Client" at bounding box center [262, 152] width 311 height 28
click at [208, 266] on span "Select & add items from the list below" at bounding box center [503, 258] width 873 height 148
click at [197, 158] on input "Client" at bounding box center [262, 152] width 311 height 28
type input "9643948792"
click at [382, 148] on span "Add Client" at bounding box center [379, 152] width 59 height 15
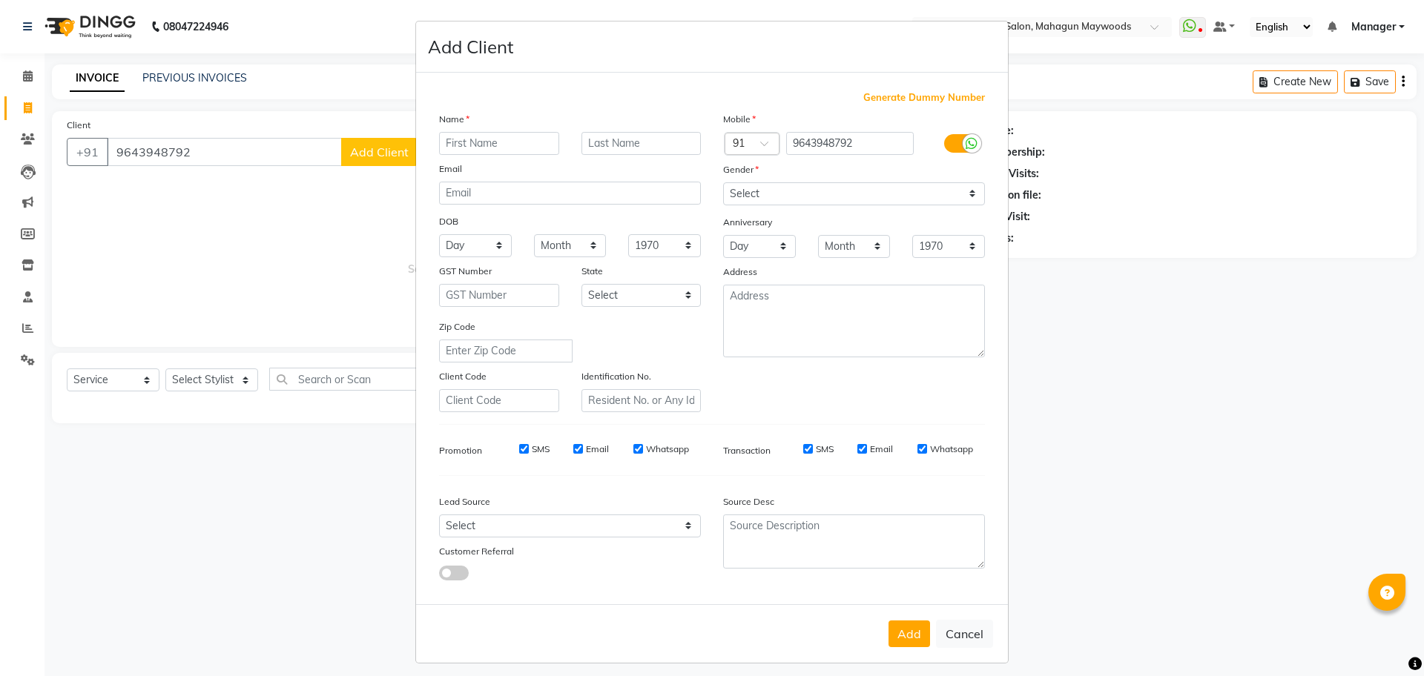
click at [494, 144] on input "text" at bounding box center [499, 143] width 120 height 23
type input "as"
click at [799, 192] on select "Select Male Female Other Prefer Not To Say" at bounding box center [854, 193] width 262 height 23
select select "male"
click at [723, 182] on select "Select Male Female Other Prefer Not To Say" at bounding box center [854, 193] width 262 height 23
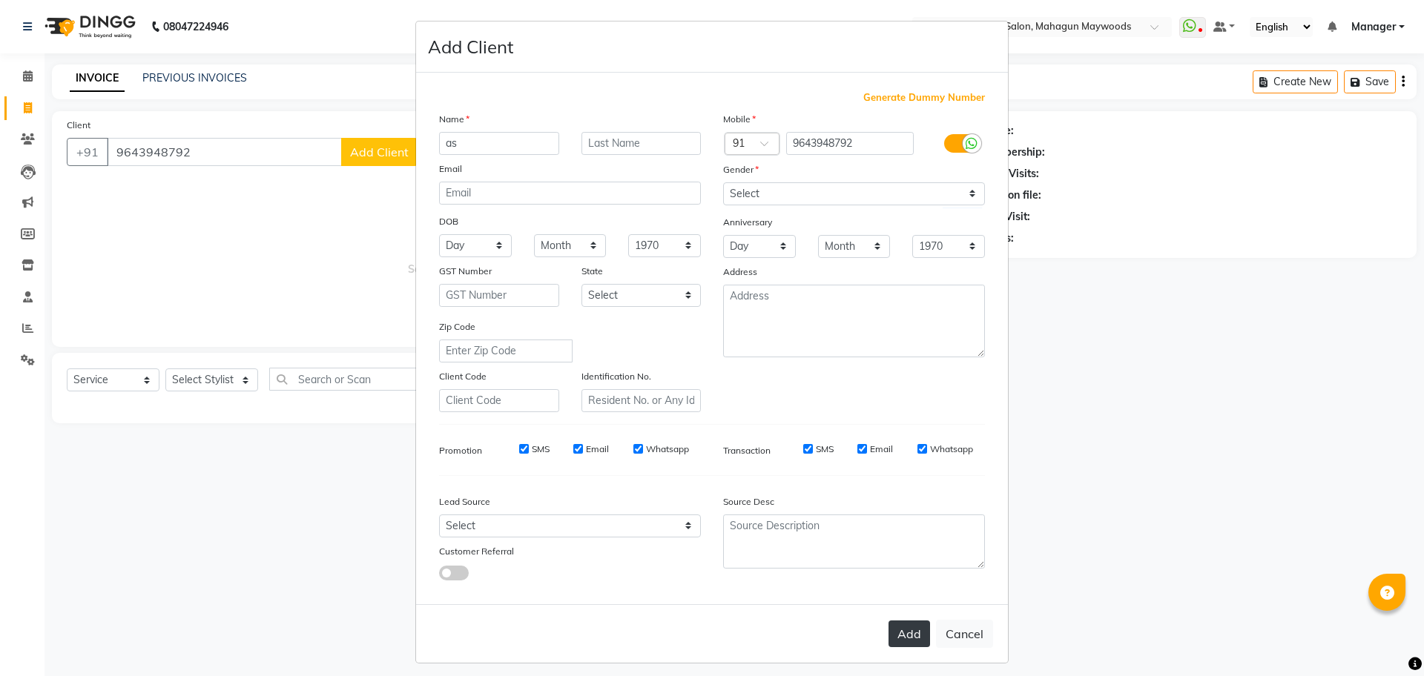
click at [898, 634] on button "Add" at bounding box center [910, 634] width 42 height 27
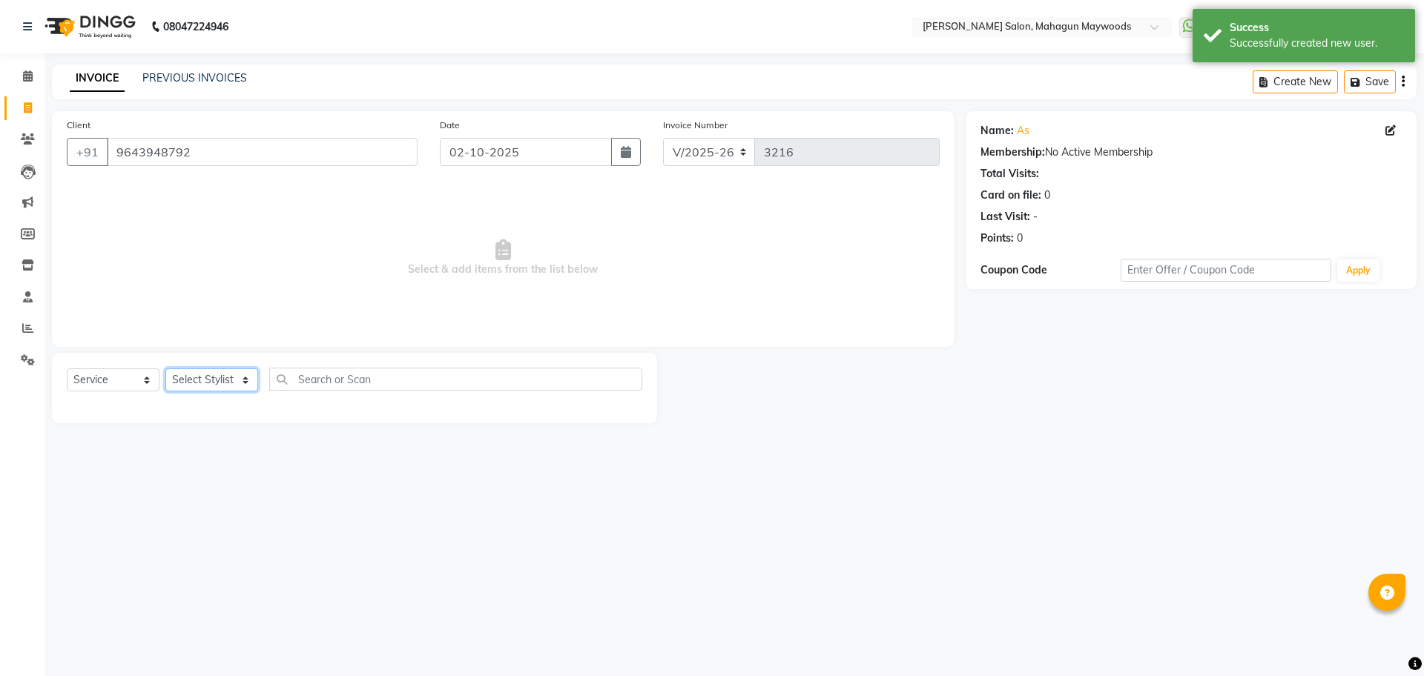
click at [197, 371] on select "Select Stylist Aarti Amit Gautam Manager Pranshant Ji Rahul Riya Sagar Shyam V …" at bounding box center [211, 380] width 93 height 23
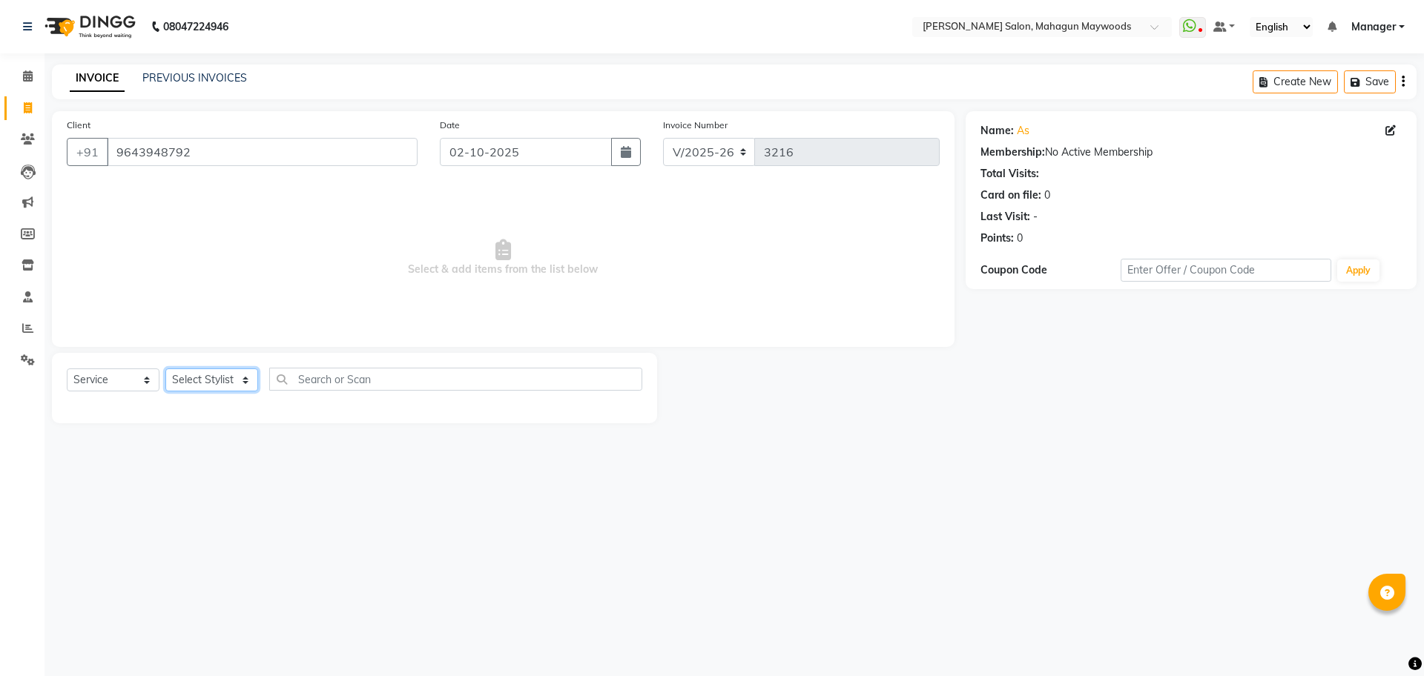
select select "48622"
click at [165, 369] on select "Select Stylist Aarti Amit Gautam Manager Pranshant Ji Rahul Riya Sagar Shyam V …" at bounding box center [211, 380] width 93 height 23
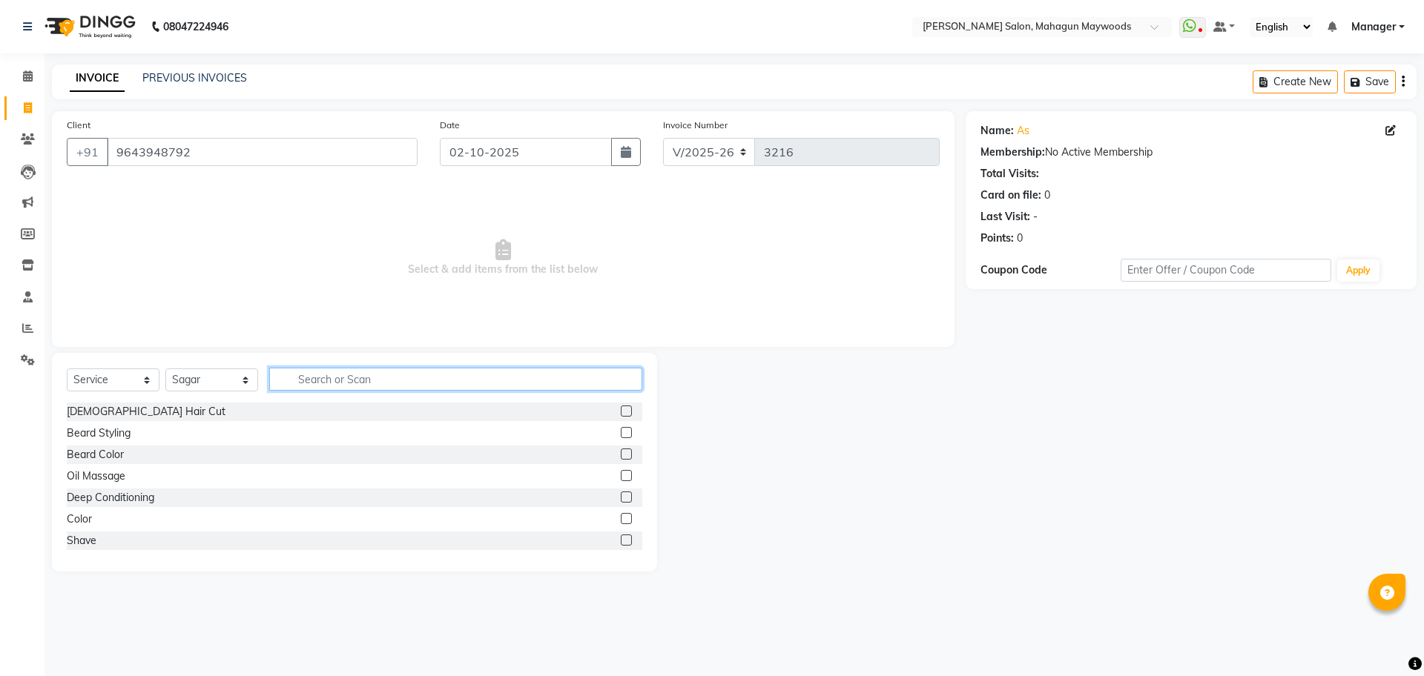
click at [305, 373] on input "text" at bounding box center [455, 379] width 373 height 23
type input "cut"
drag, startPoint x: 115, startPoint y: 412, endPoint x: 139, endPoint y: 409, distance: 23.9
click at [115, 409] on div "[DEMOGRAPHIC_DATA] Hair Cut" at bounding box center [146, 412] width 159 height 16
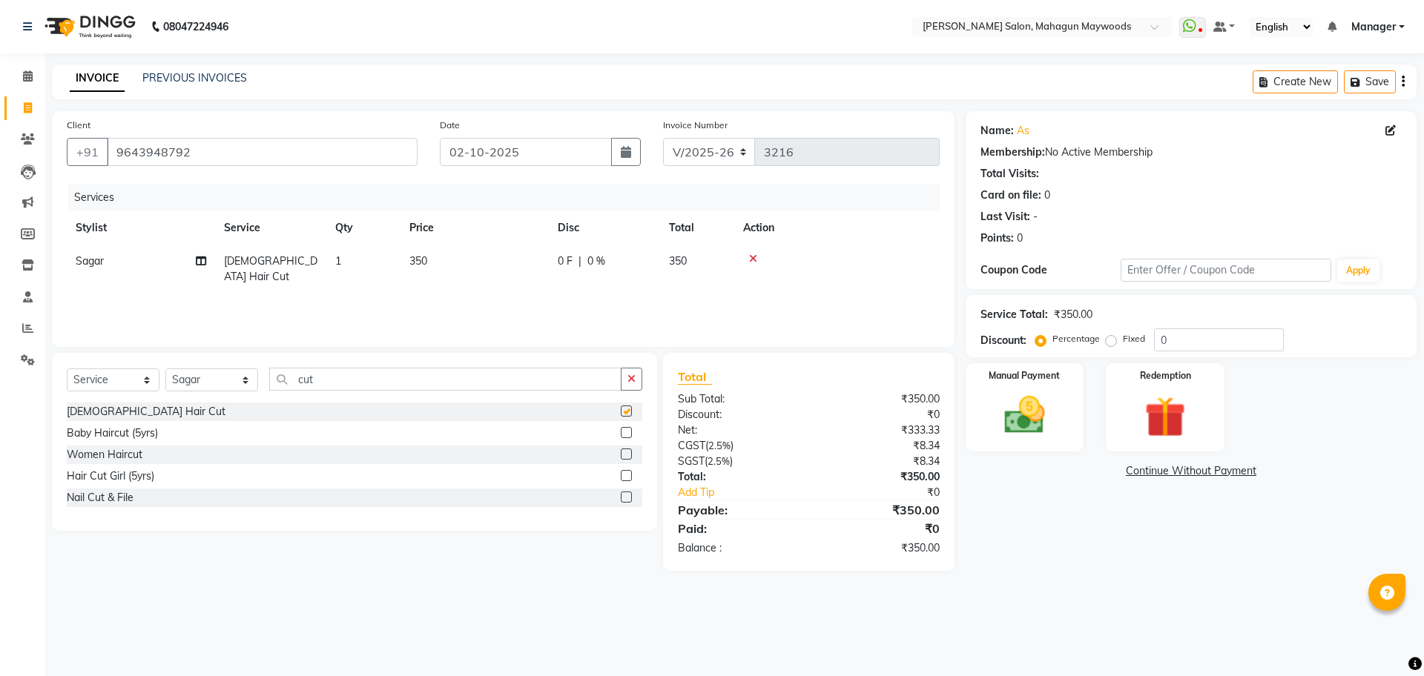
checkbox input "false"
click at [1037, 447] on div "Manual Payment" at bounding box center [1024, 407] width 123 height 91
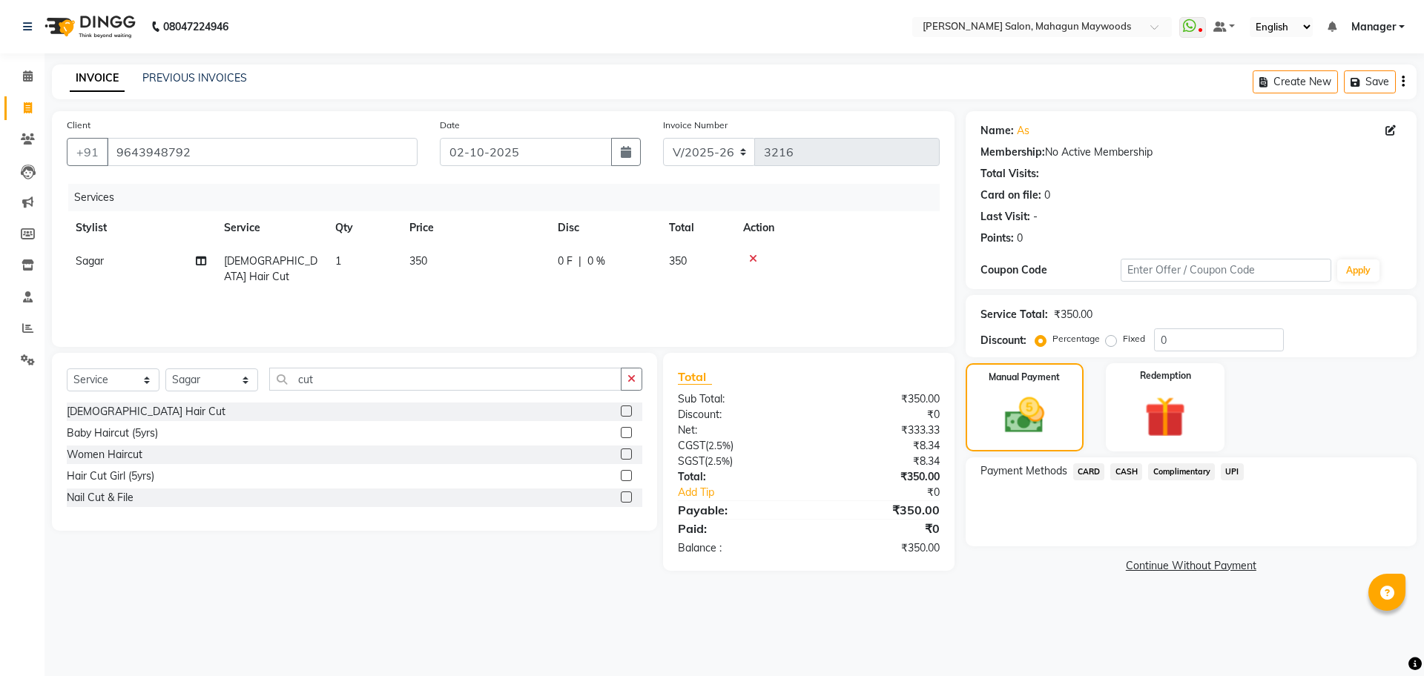
click at [1121, 471] on span "CASH" at bounding box center [1126, 472] width 32 height 17
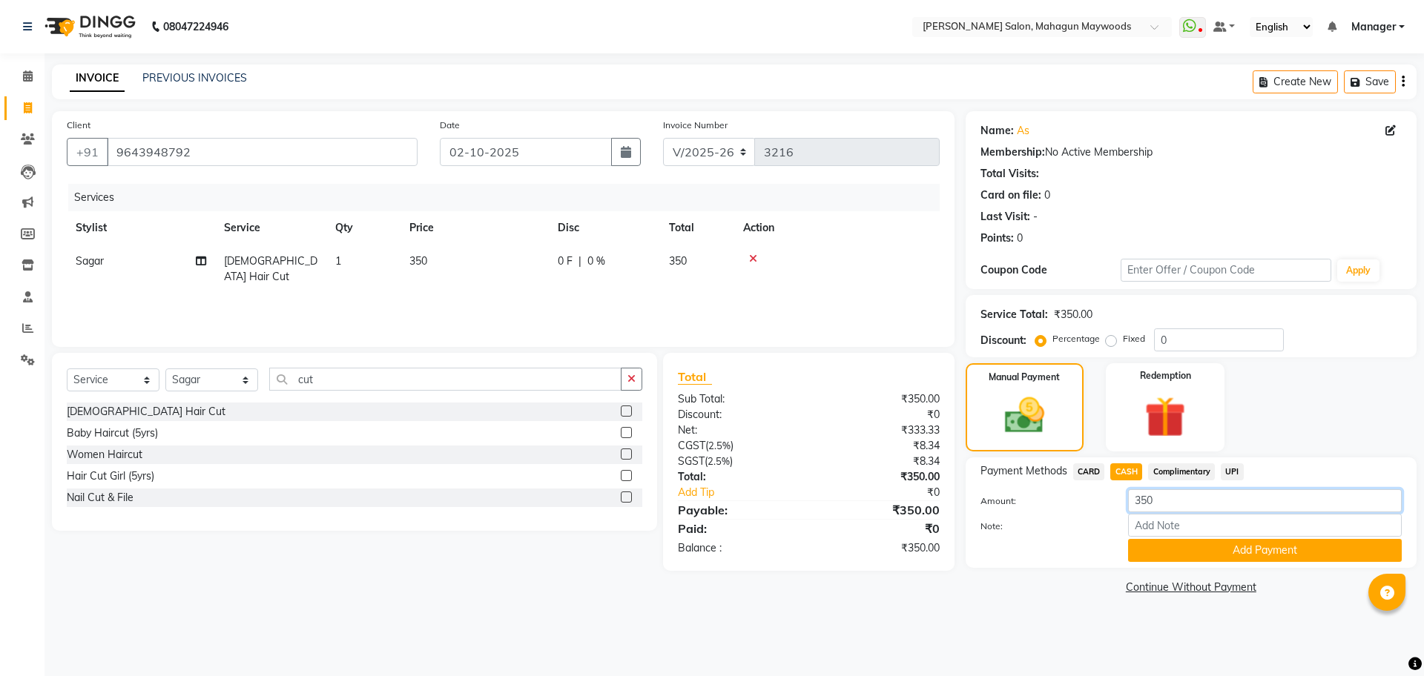
click at [1151, 511] on input "350" at bounding box center [1265, 501] width 274 height 23
type input "300"
click at [1158, 563] on div "Payment Methods CARD CASH Complimentary UPI Amount: 300 Note: Add Payment" at bounding box center [1191, 513] width 451 height 111
click at [1196, 553] on button "Add Payment" at bounding box center [1265, 550] width 274 height 23
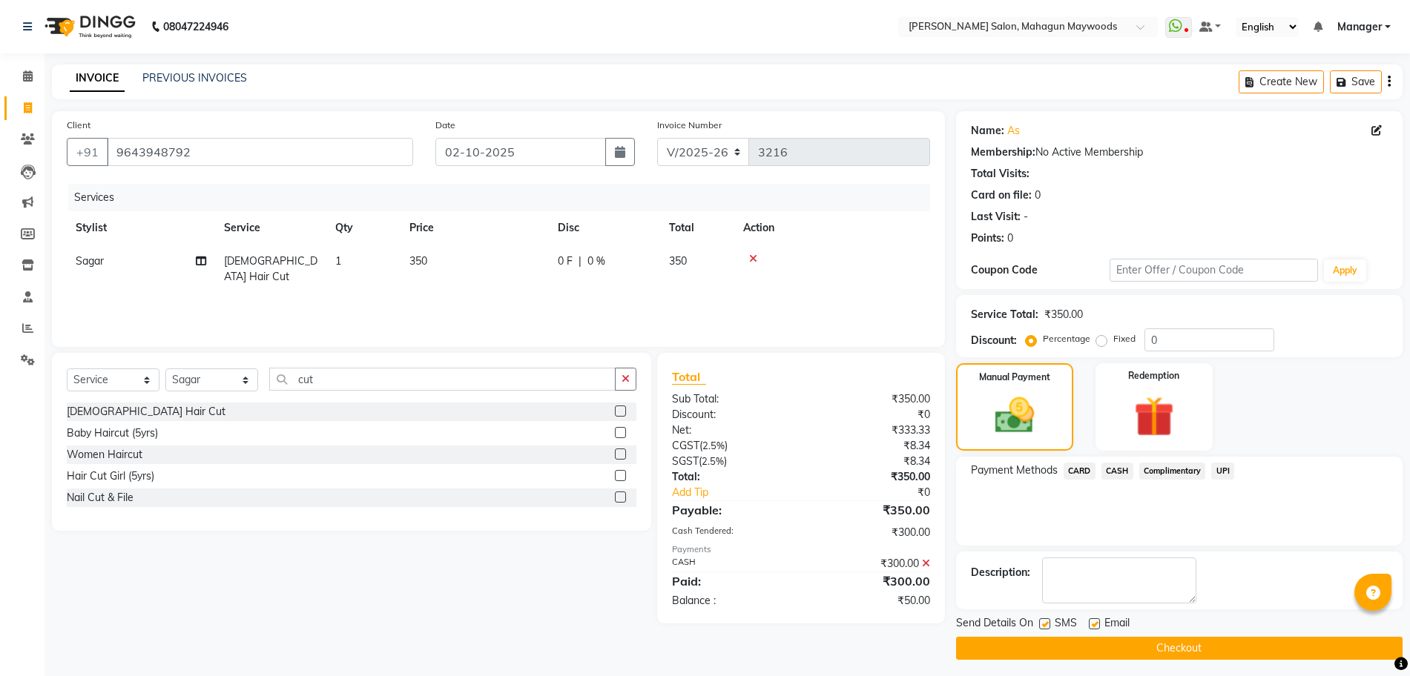
click at [1220, 471] on span "UPI" at bounding box center [1222, 471] width 23 height 17
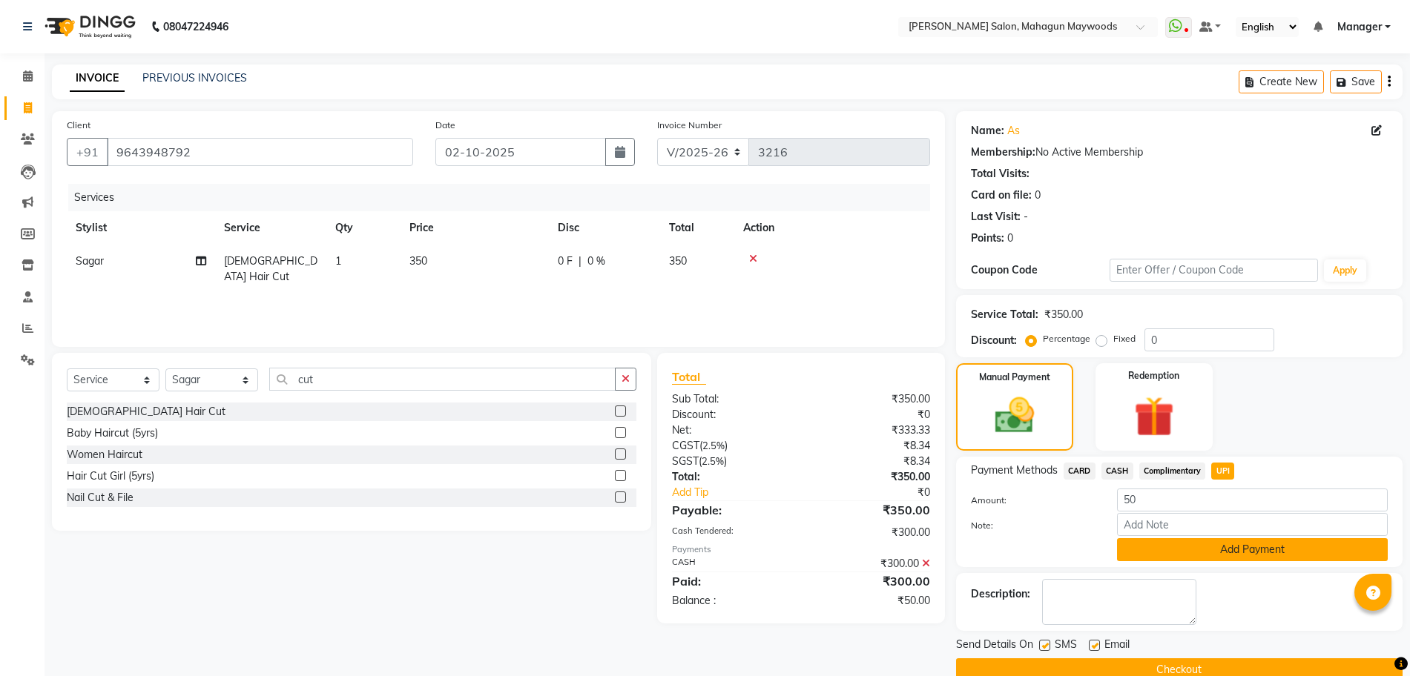
click at [1204, 544] on button "Add Payment" at bounding box center [1252, 549] width 271 height 23
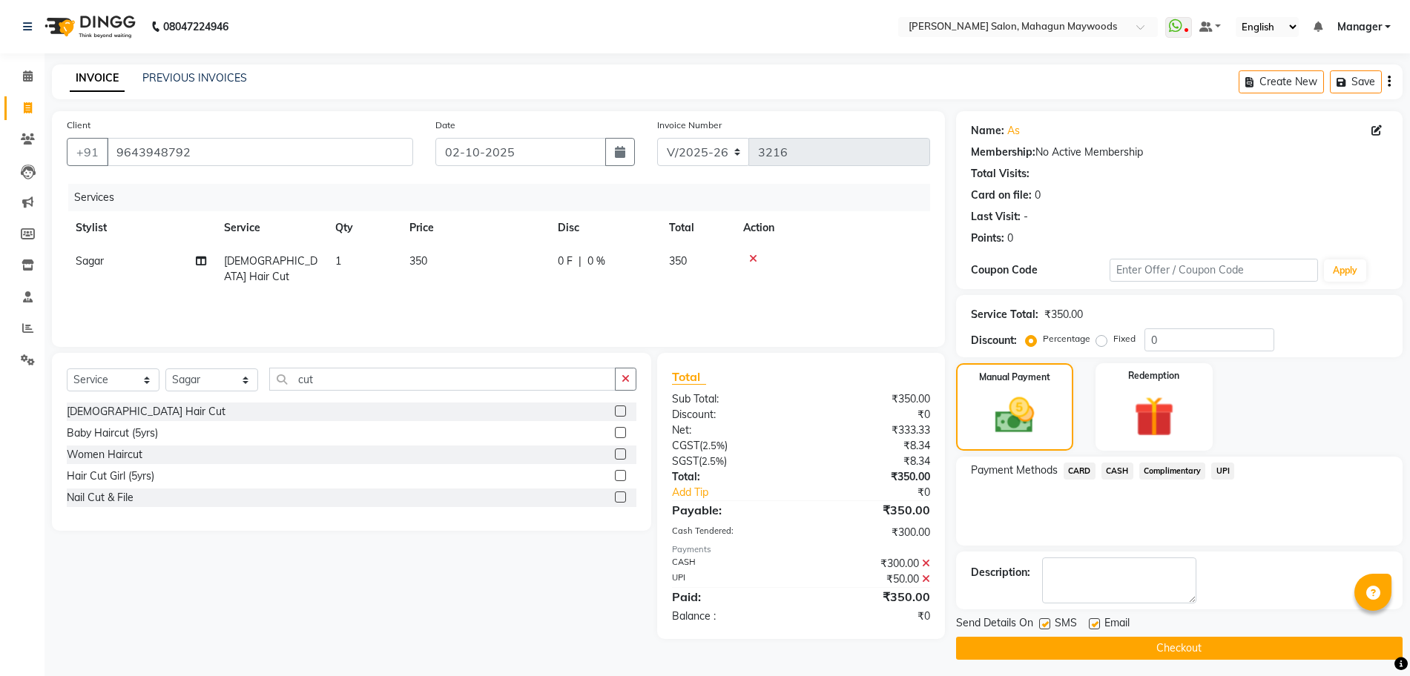
click at [1170, 654] on button "Checkout" at bounding box center [1179, 648] width 446 height 23
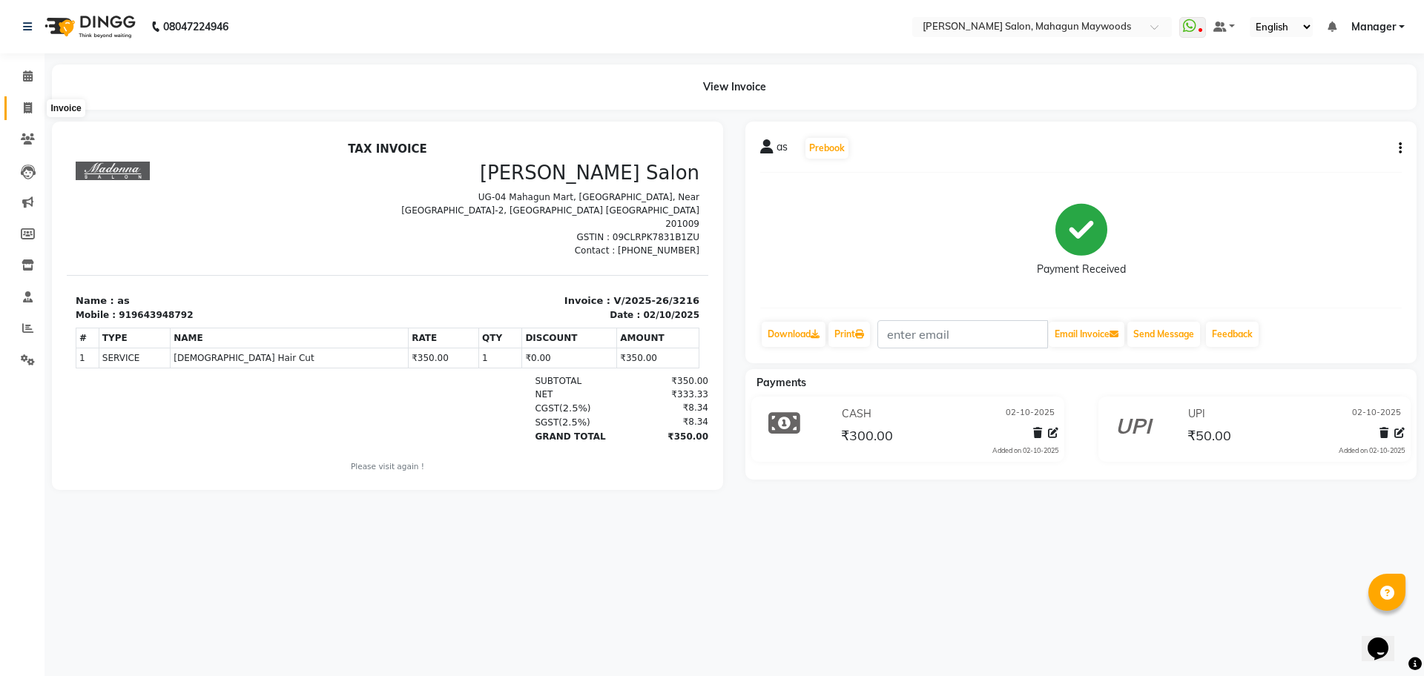
click at [36, 104] on span at bounding box center [28, 108] width 26 height 17
select select "service"
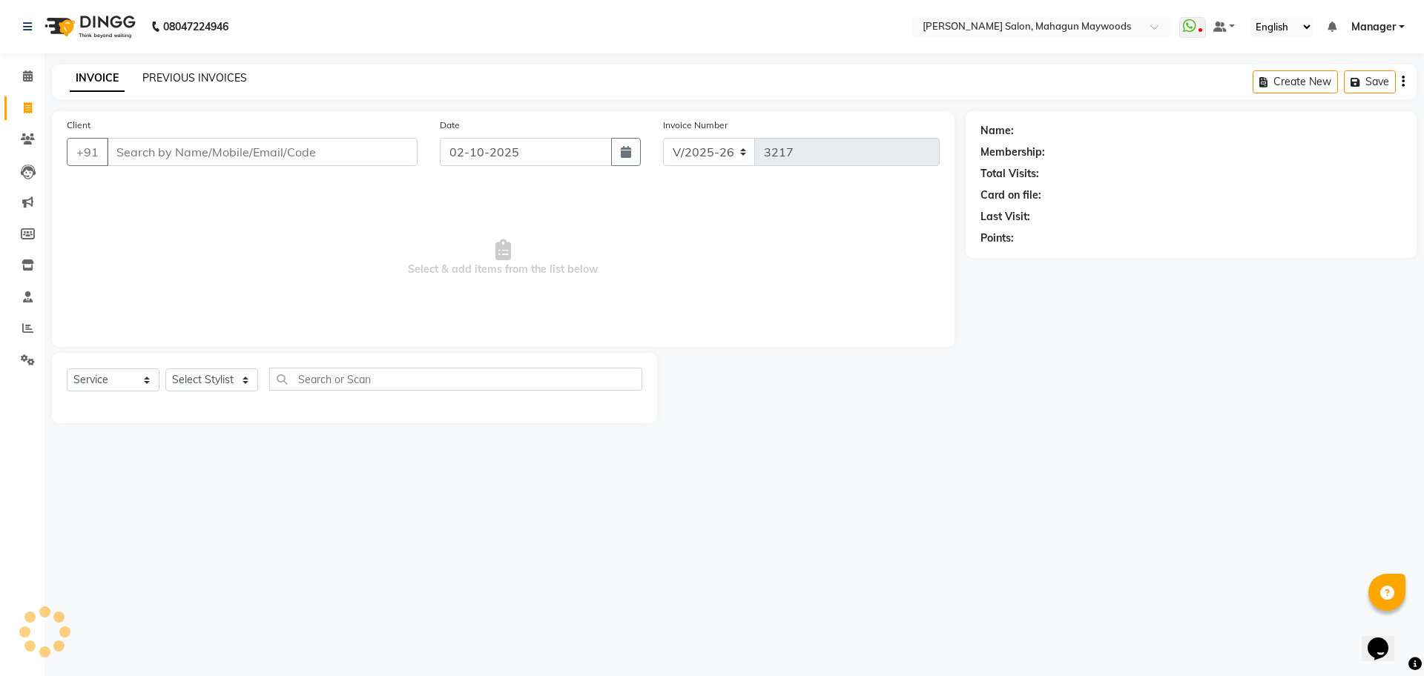
click at [193, 73] on link "PREVIOUS INVOICES" at bounding box center [194, 77] width 105 height 13
